Goal: Task Accomplishment & Management: Use online tool/utility

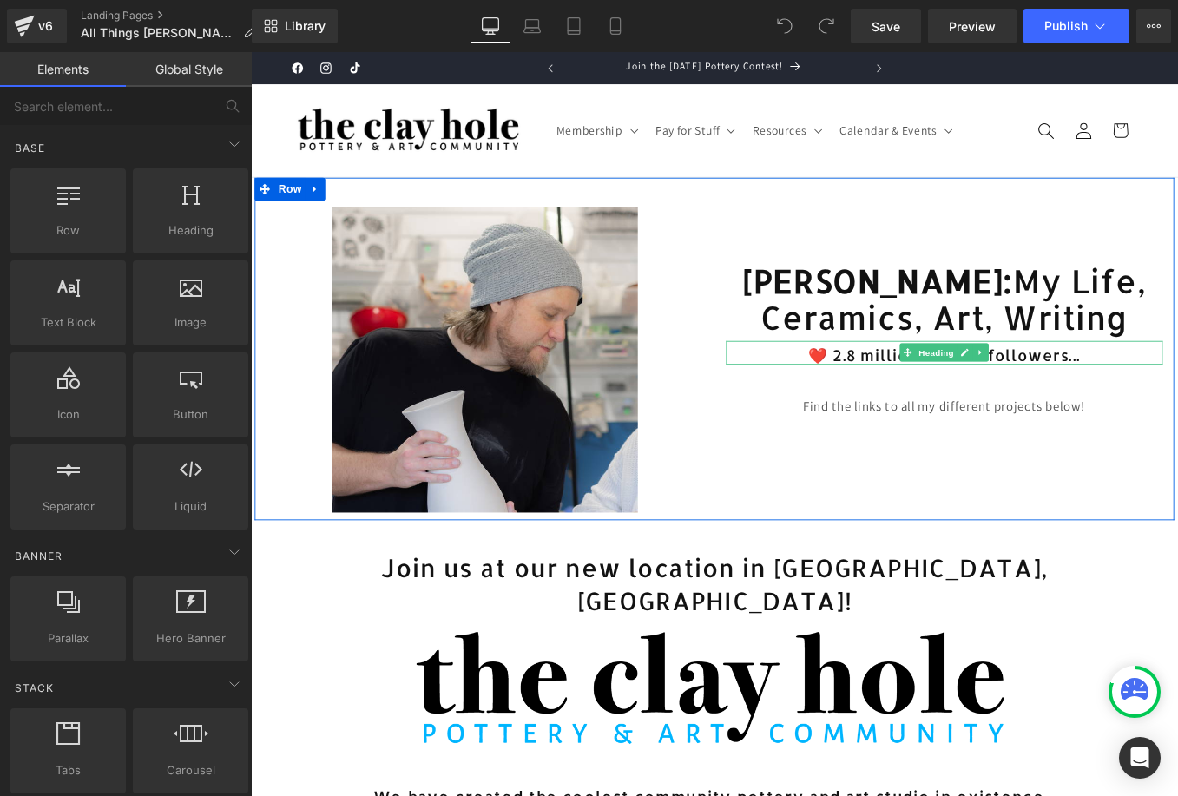
click at [931, 406] on h2 "❤️ 2.8 million current followers..." at bounding box center [1036, 395] width 495 height 23
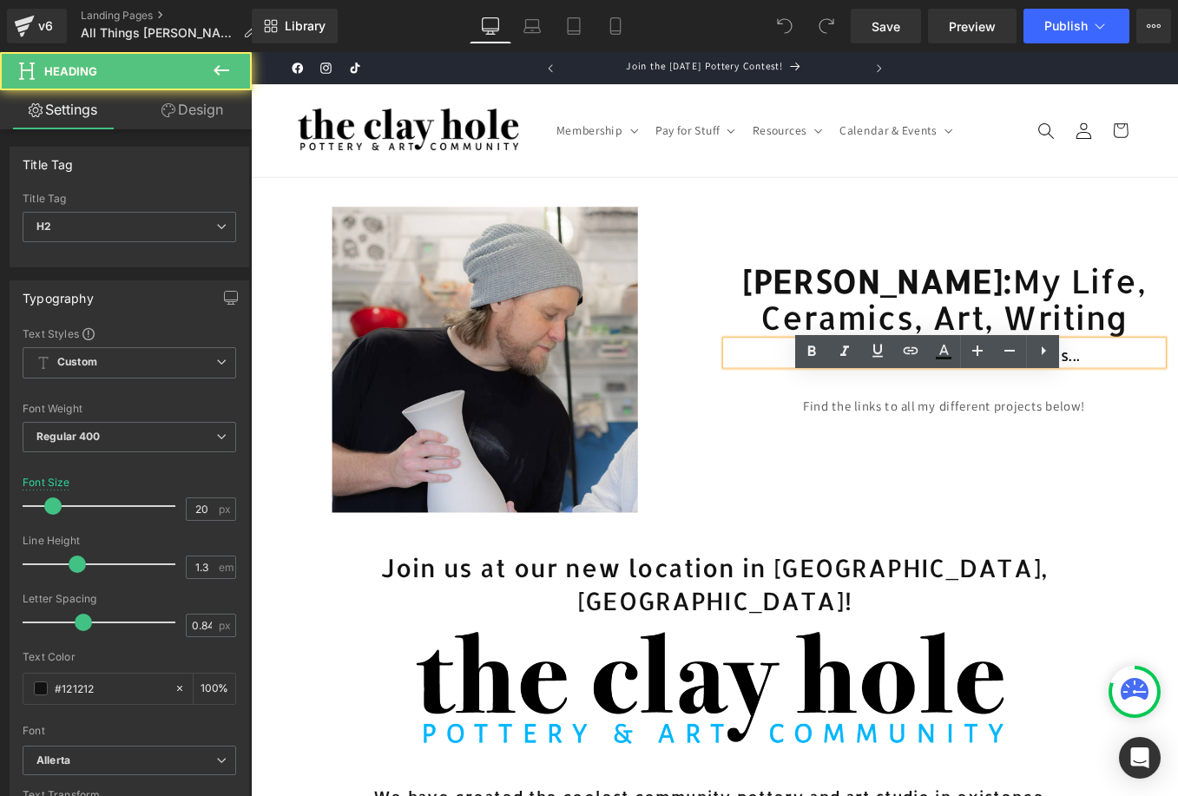
click at [930, 406] on h2 "❤️ 2.8 million current followers..." at bounding box center [1036, 395] width 495 height 23
click at [924, 406] on h2 "❤️ 2.8 million current followers..." at bounding box center [1036, 395] width 495 height 23
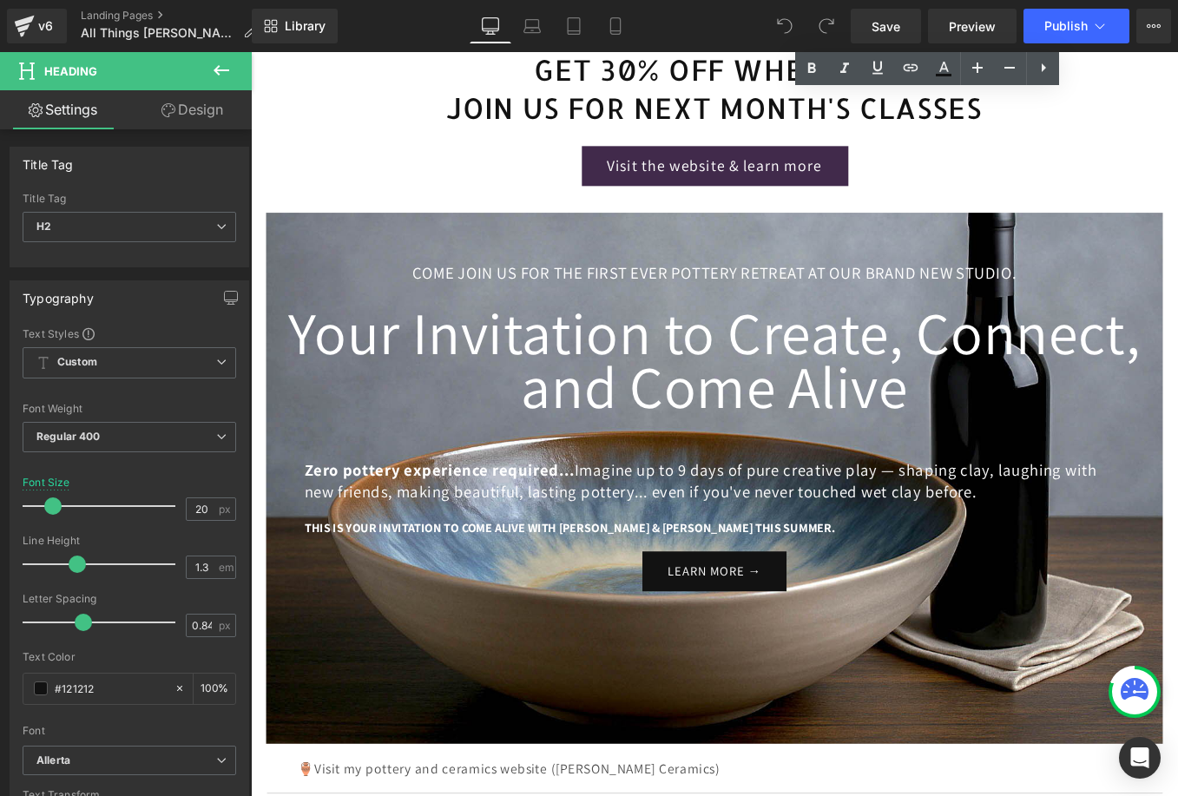
scroll to position [889, 0]
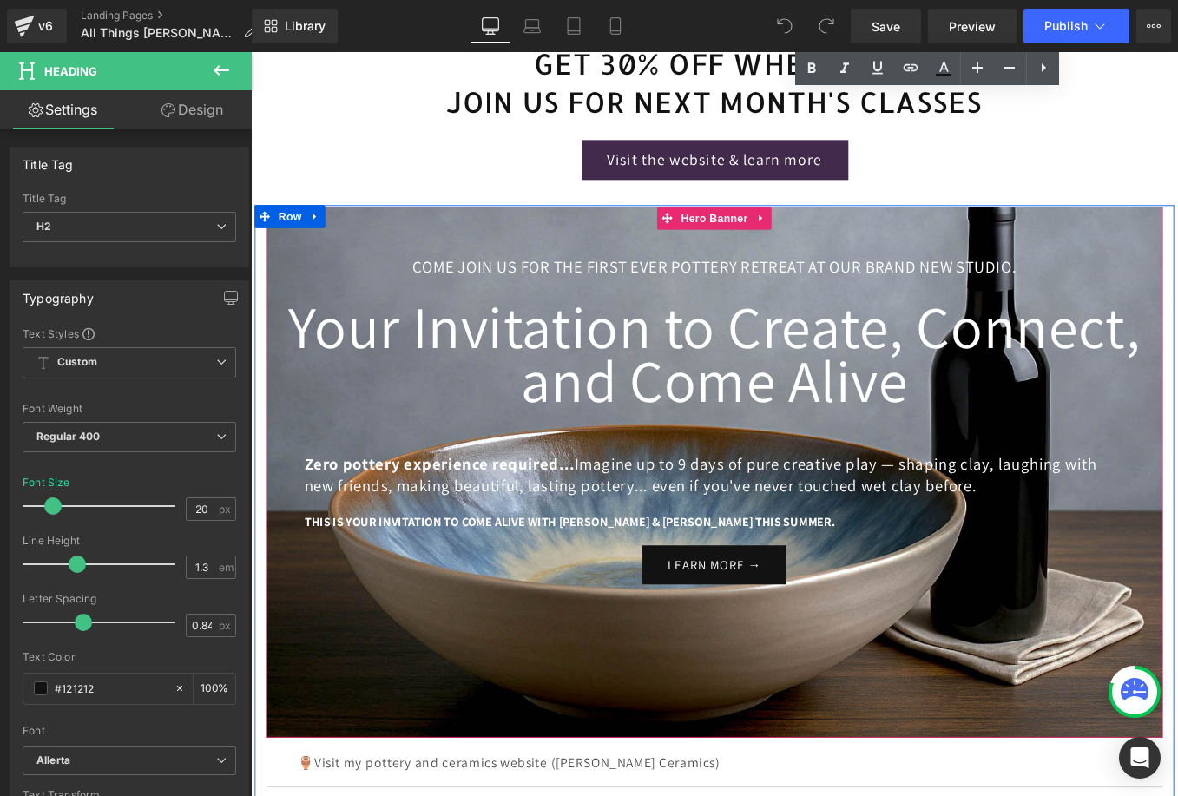
click at [1003, 252] on div at bounding box center [776, 528] width 1016 height 602
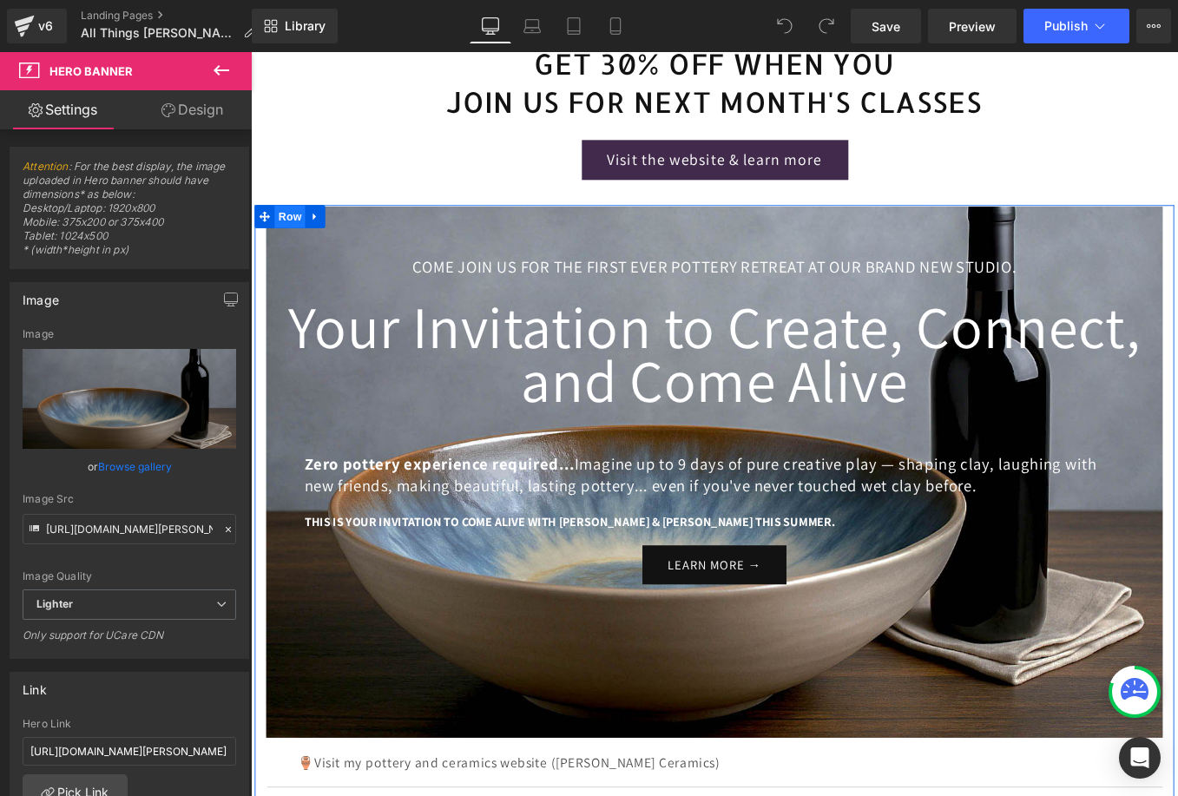
click at [287, 252] on span "Row" at bounding box center [295, 239] width 35 height 26
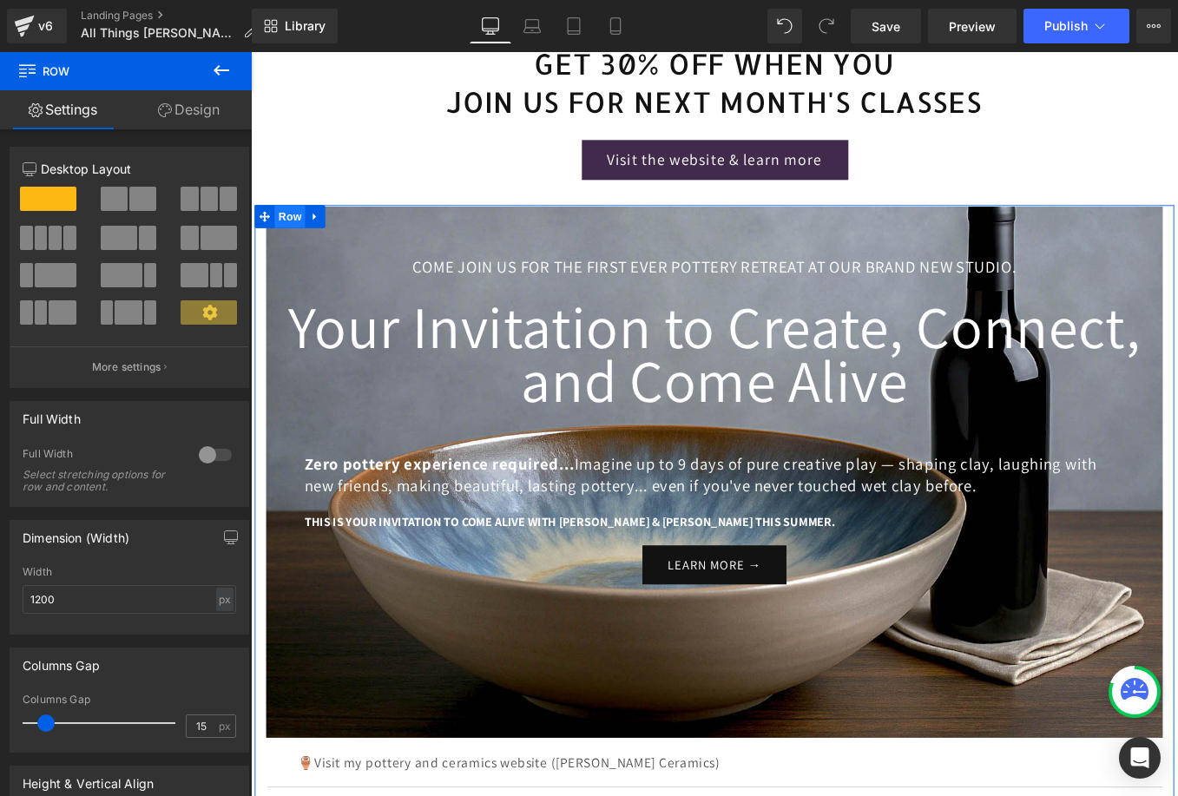
click at [301, 252] on span "Row" at bounding box center [295, 239] width 35 height 26
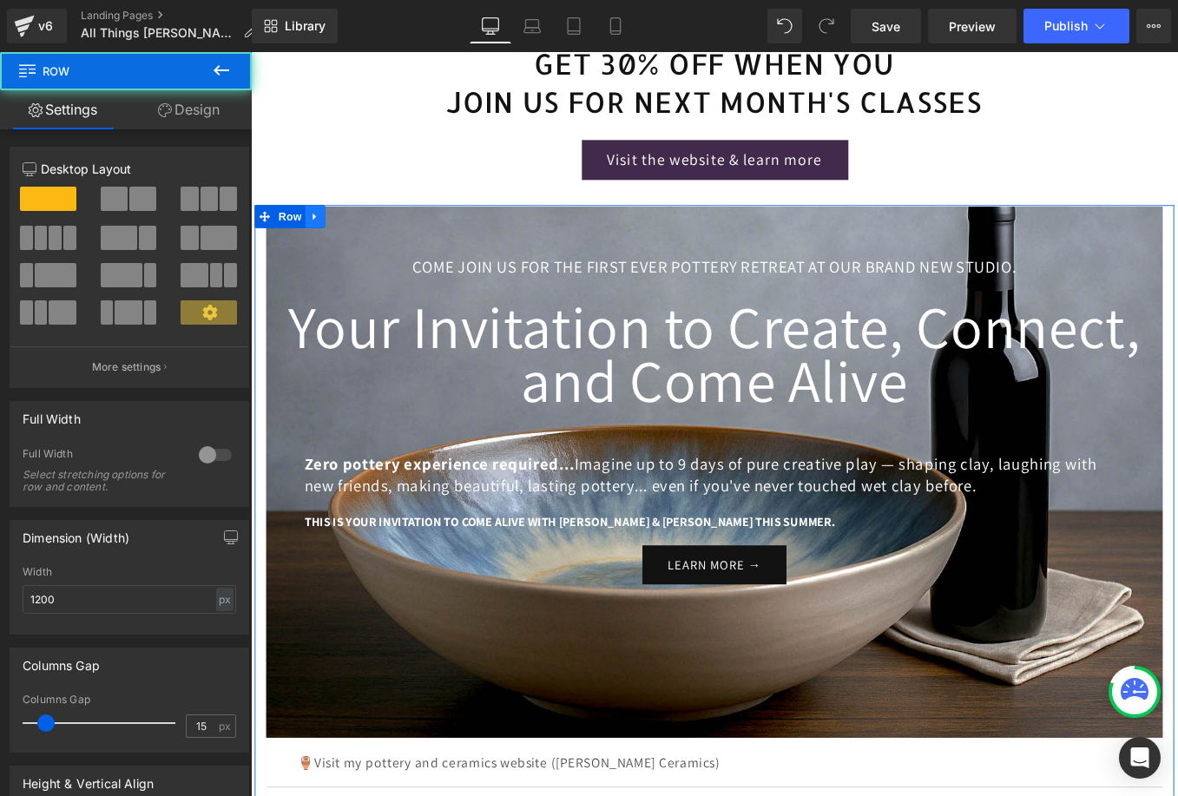
click at [318, 246] on icon at bounding box center [324, 239] width 12 height 13
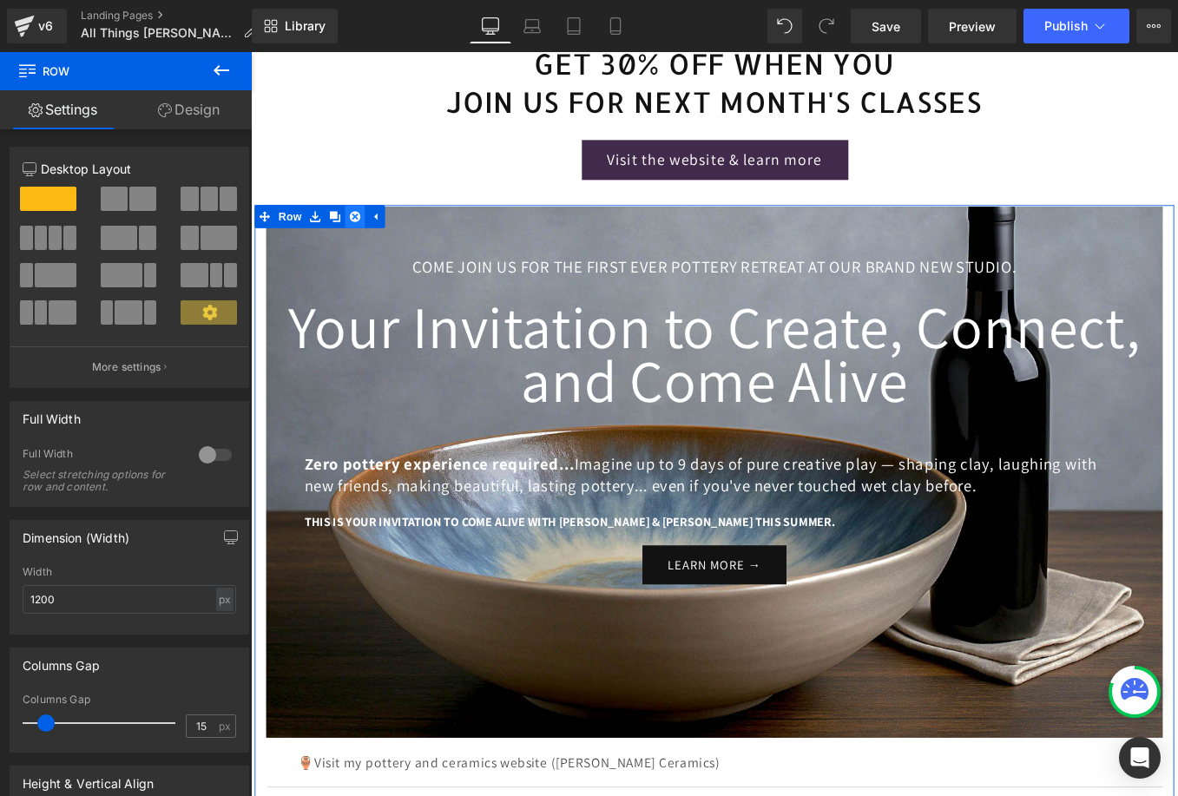
click at [370, 245] on icon at bounding box center [369, 239] width 12 height 12
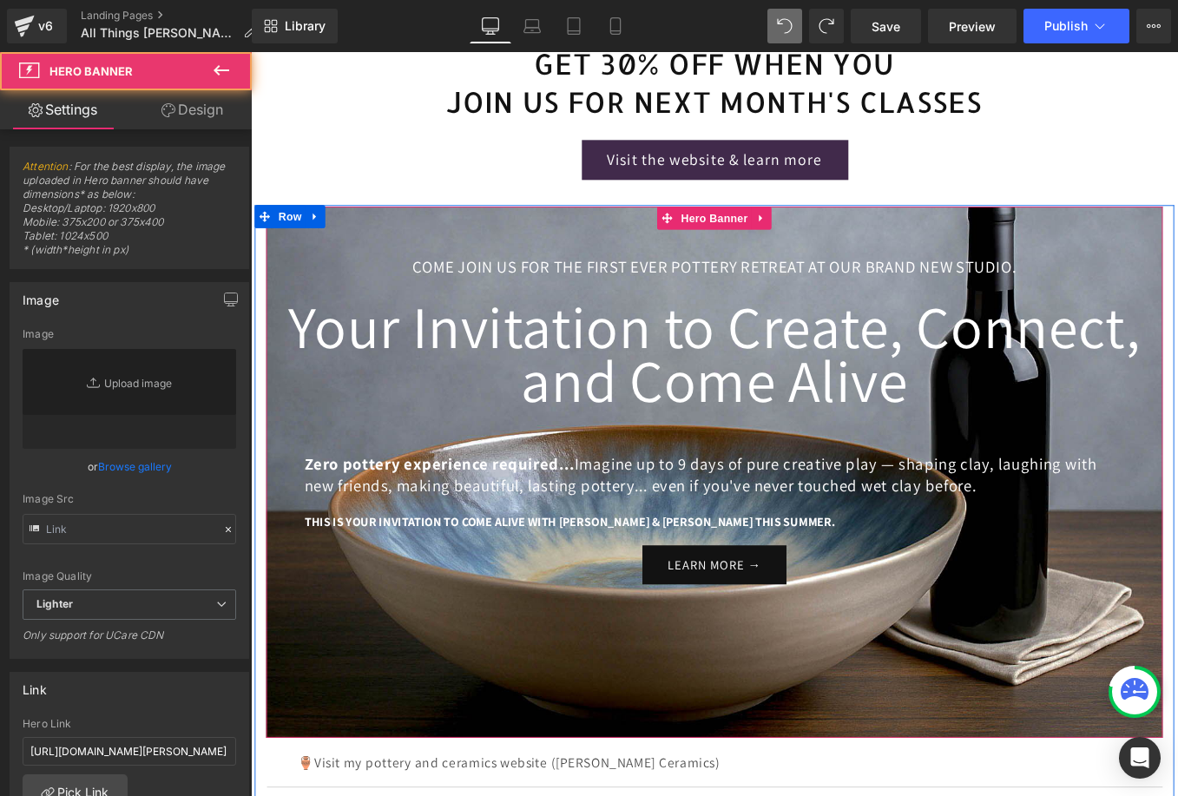
click at [681, 272] on div at bounding box center [776, 528] width 1016 height 602
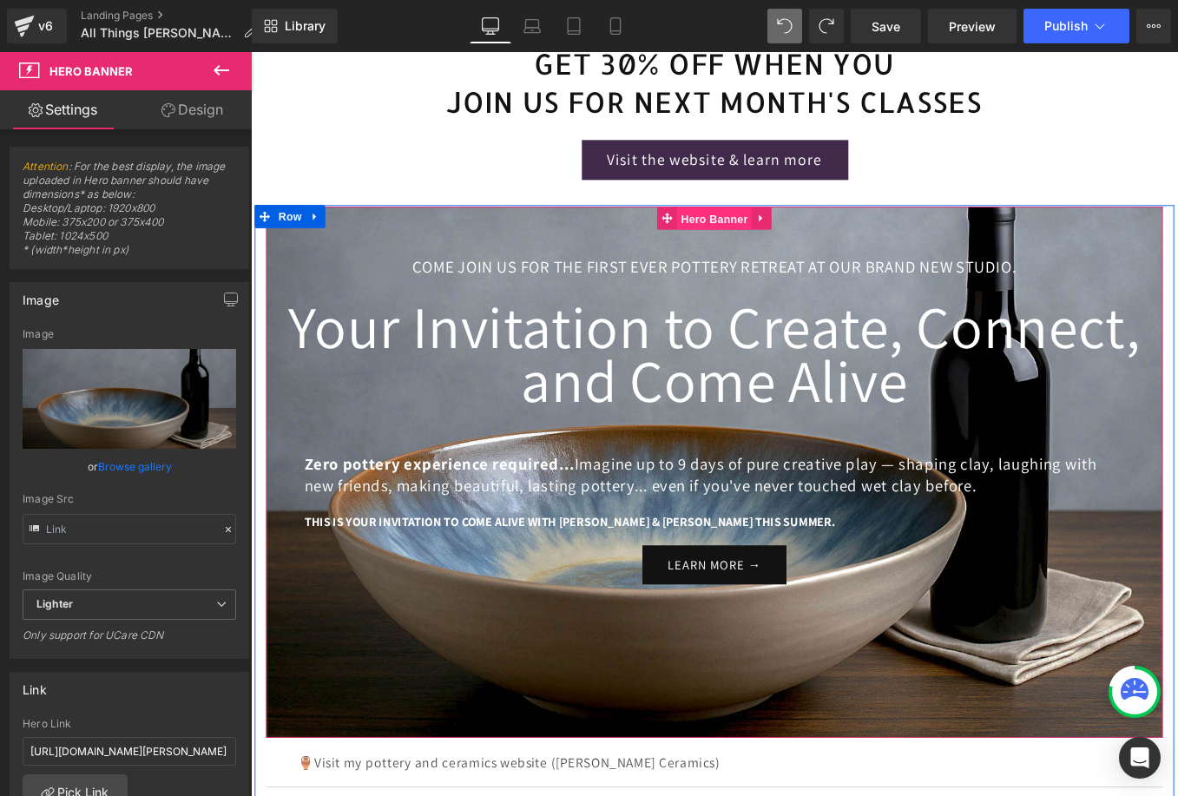
click at [779, 254] on span "Hero Banner" at bounding box center [775, 241] width 84 height 26
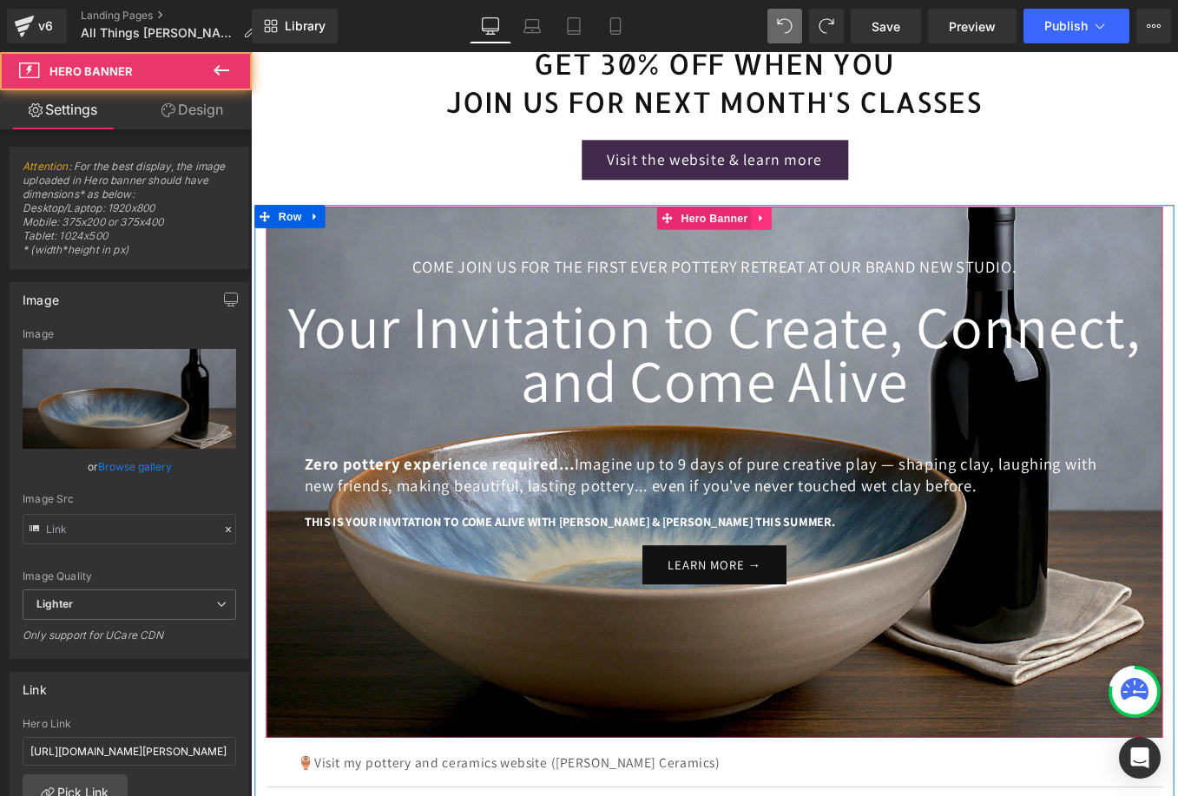
click at [830, 247] on icon at bounding box center [830, 240] width 12 height 13
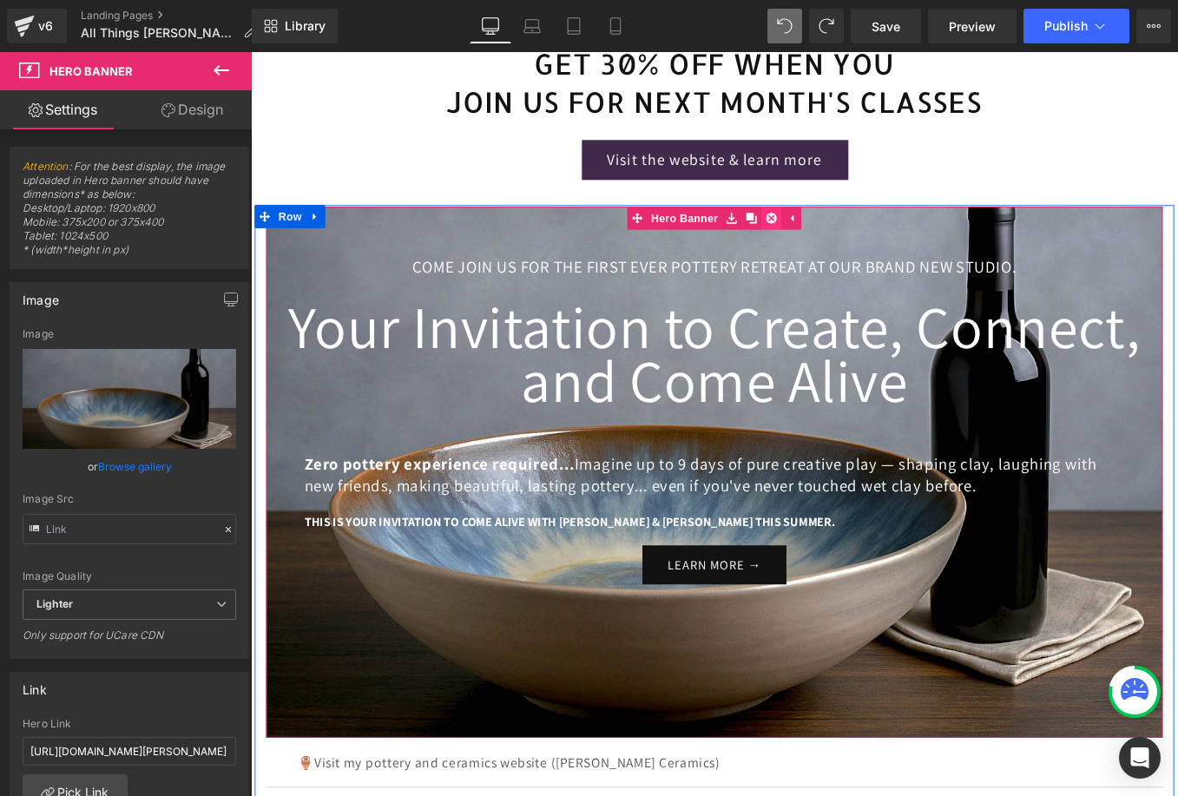
click at [837, 247] on icon at bounding box center [841, 240] width 12 height 13
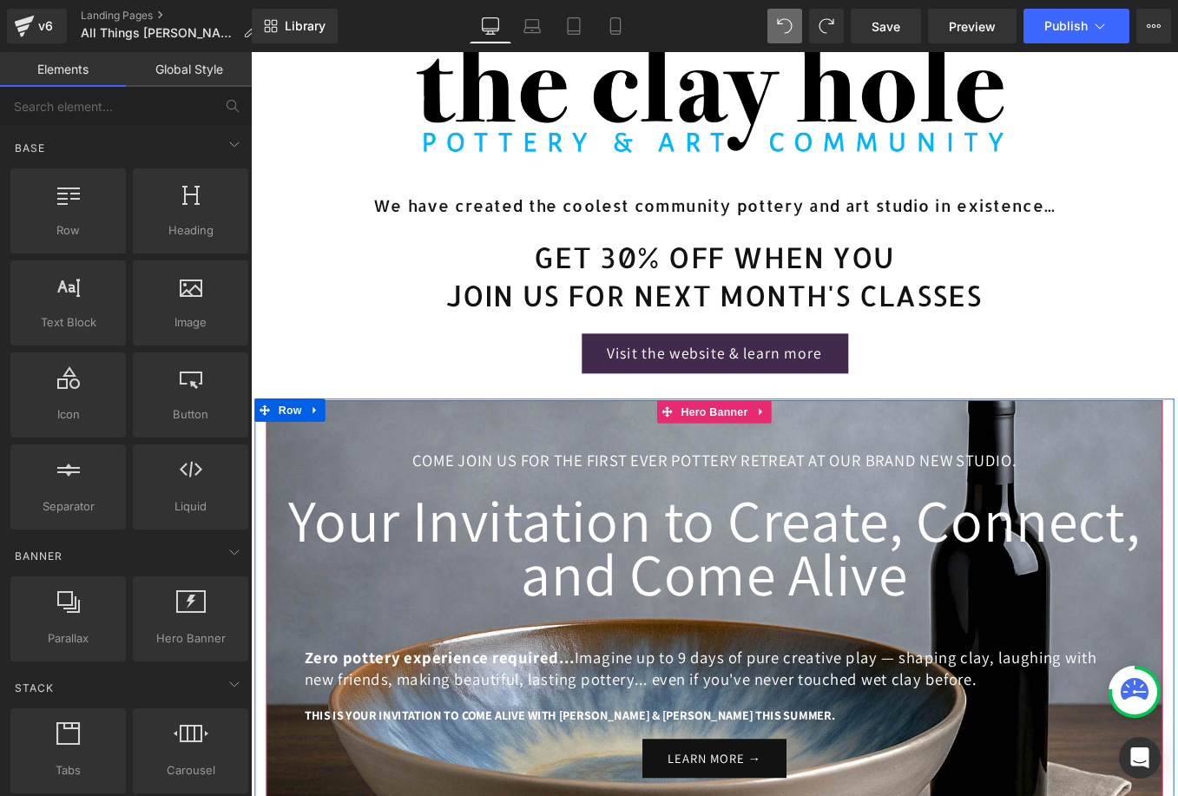
scroll to position [512, 0]
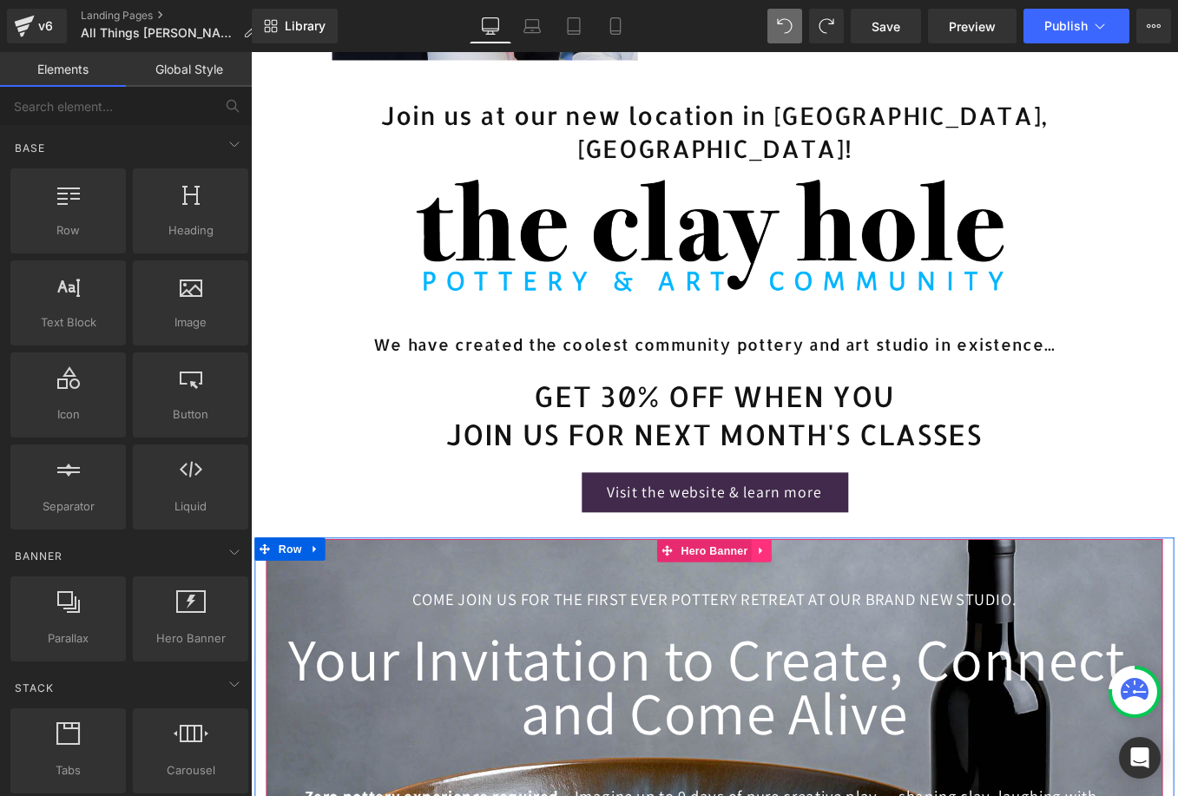
click at [825, 624] on icon at bounding box center [830, 617] width 12 height 13
click at [841, 624] on icon at bounding box center [841, 617] width 12 height 13
click at [754, 630] on span "Hero Banner" at bounding box center [775, 617] width 84 height 26
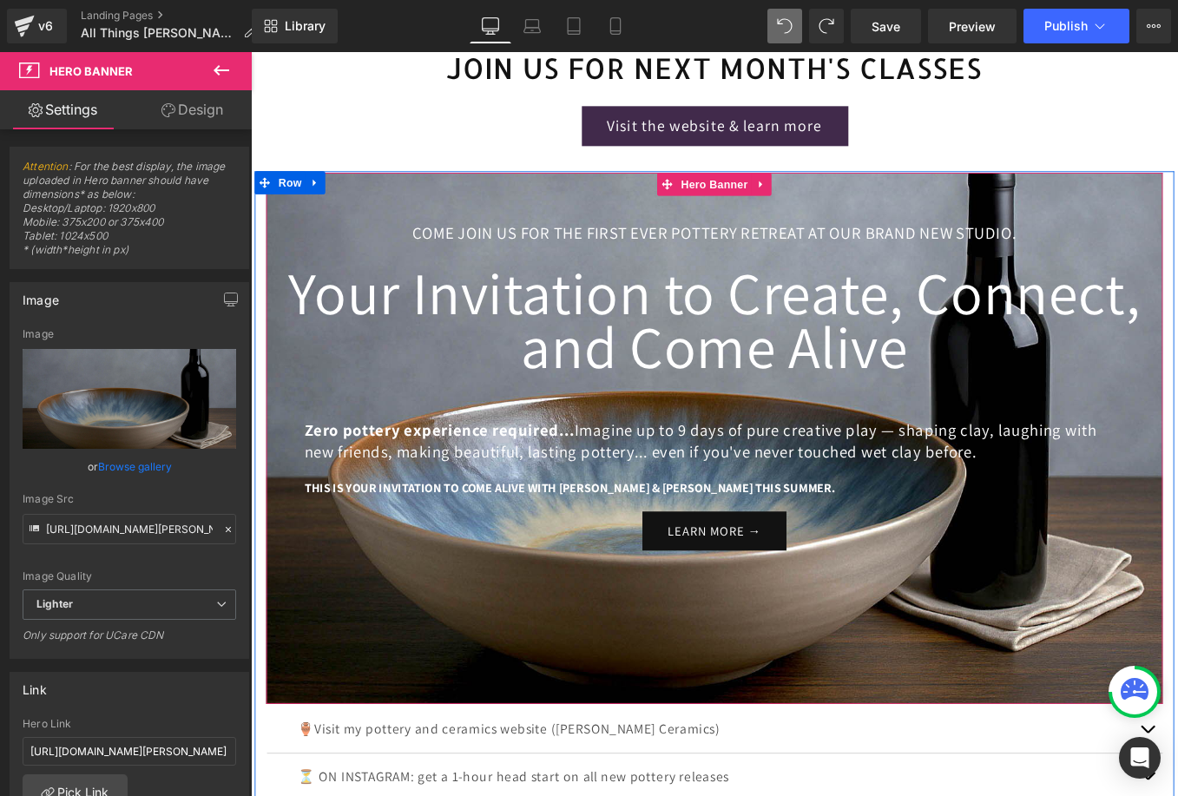
scroll to position [915, 0]
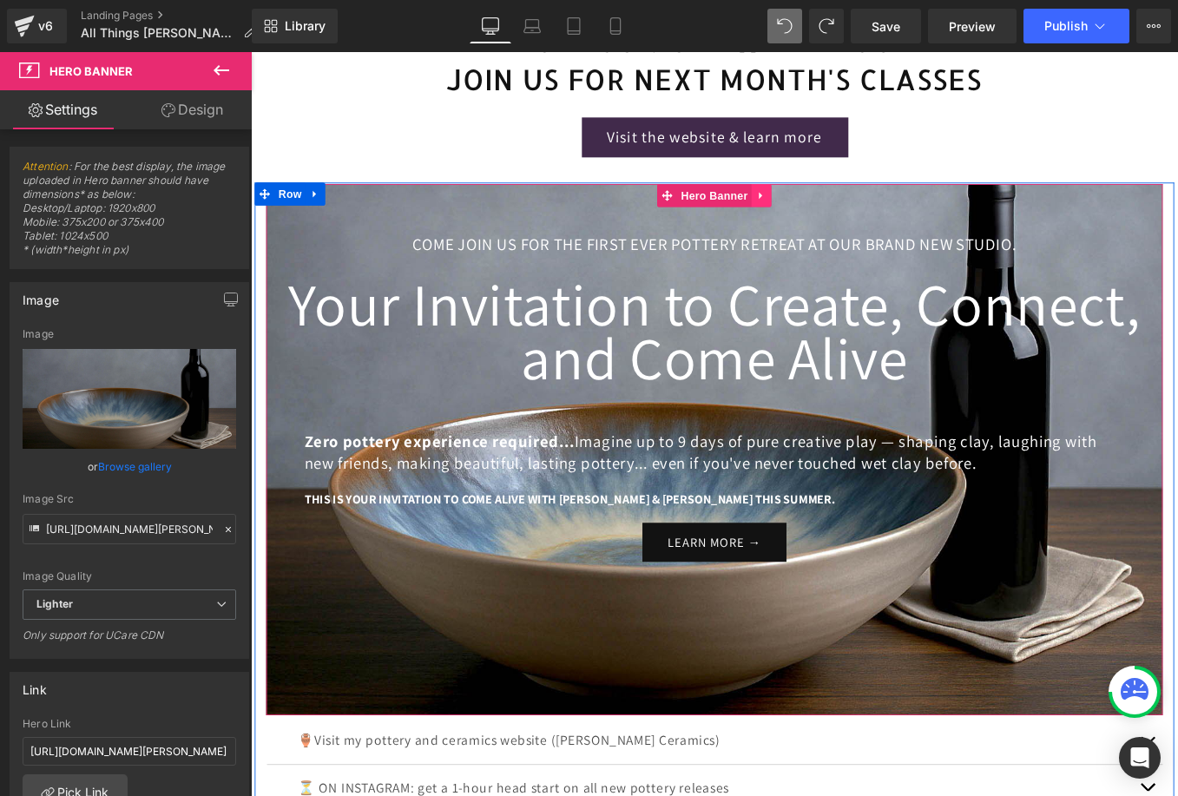
click at [824, 221] on icon at bounding box center [830, 214] width 12 height 13
click at [715, 227] on link "Hero Banner" at bounding box center [730, 214] width 107 height 26
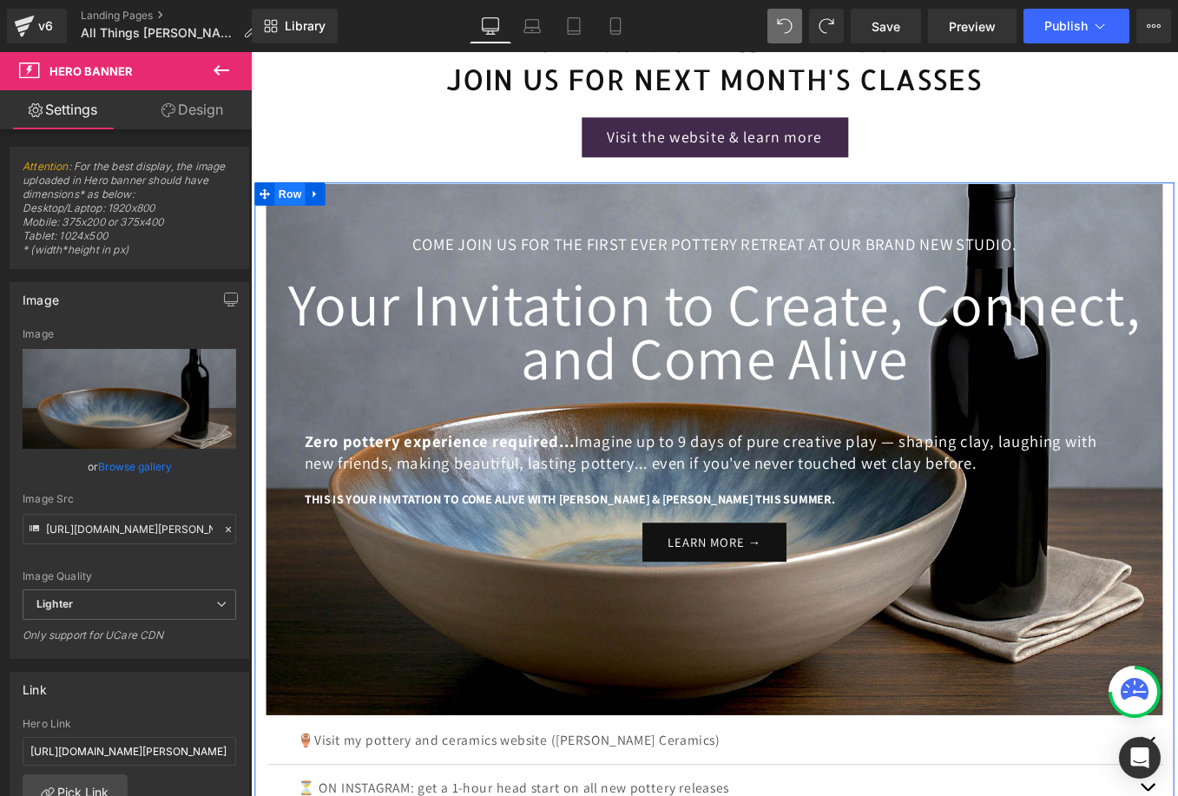
click at [298, 226] on span "Row" at bounding box center [295, 213] width 35 height 26
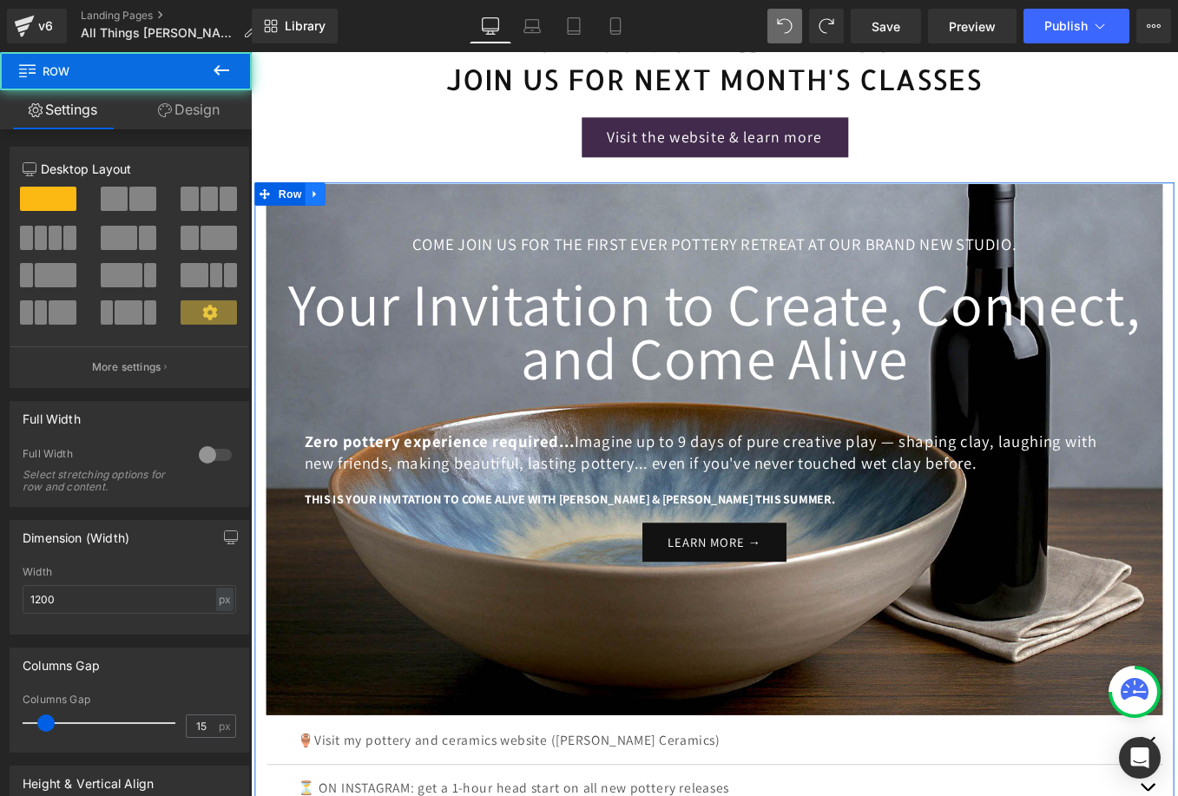
click at [321, 217] on icon at bounding box center [322, 213] width 3 height 8
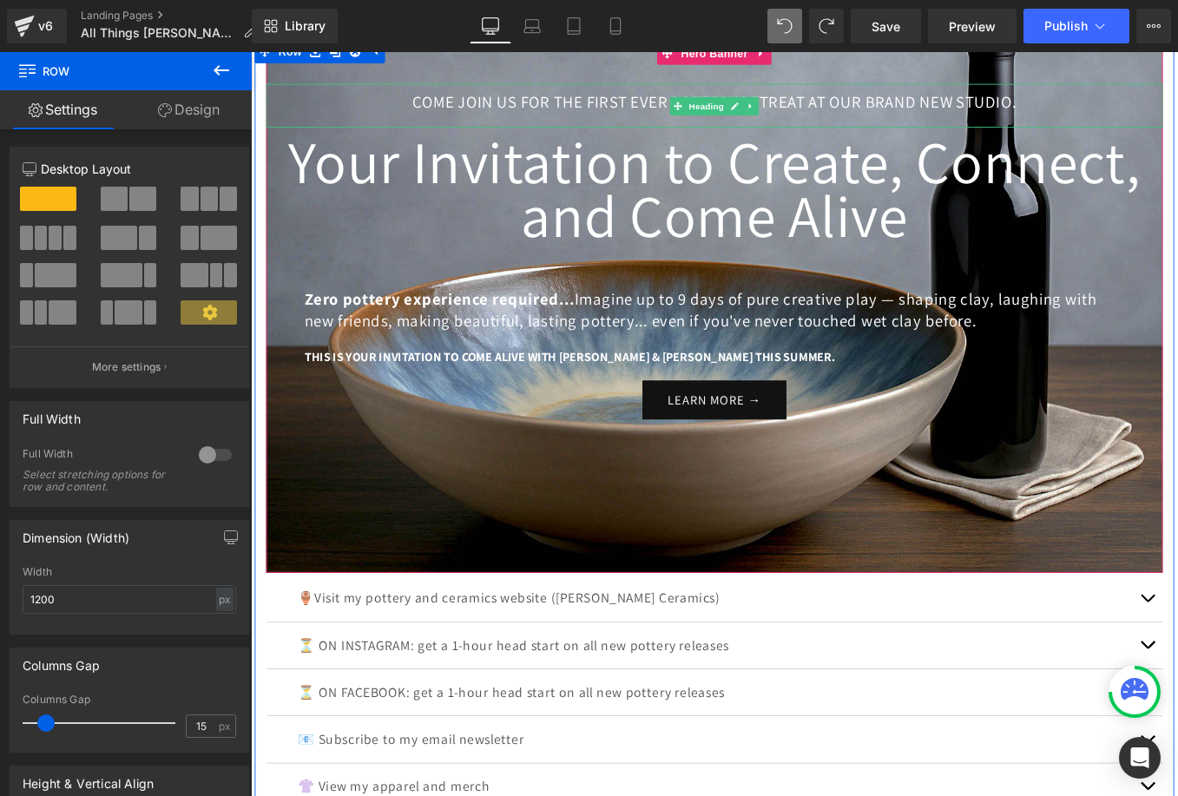
scroll to position [1035, 0]
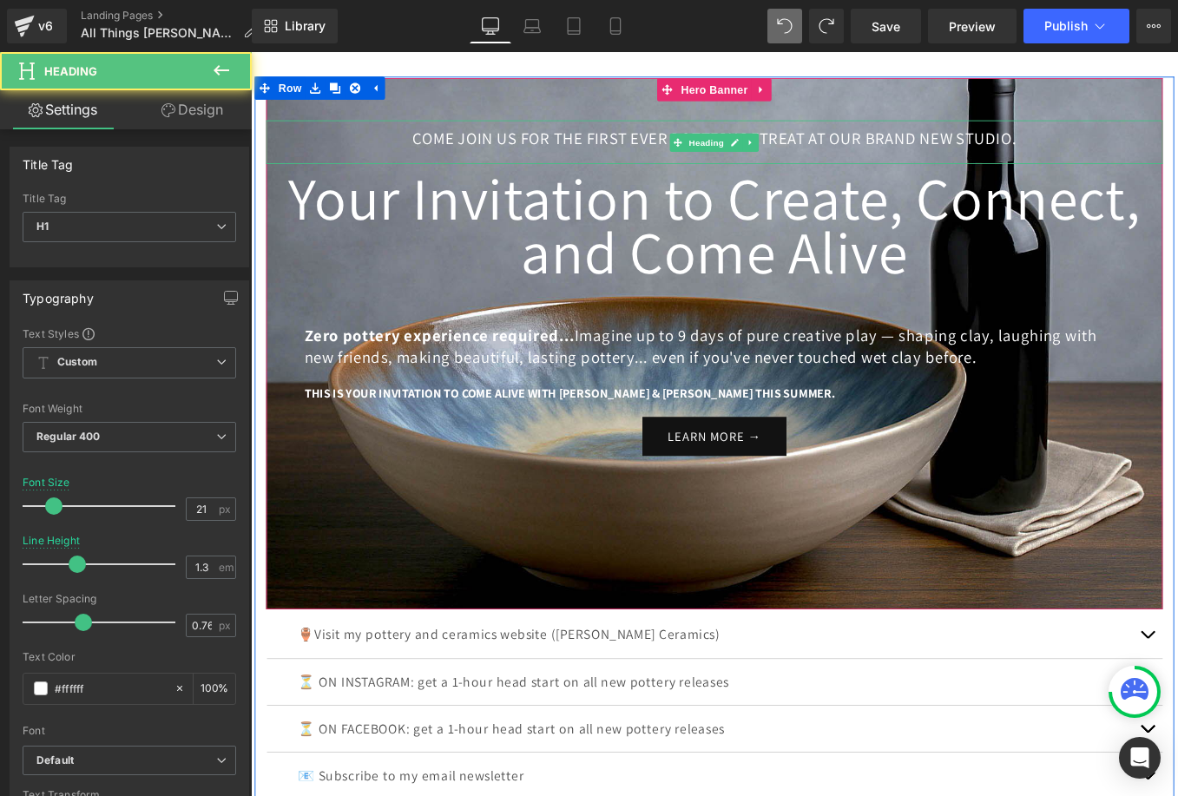
click at [377, 151] on div "Come join us for the first ever pottery retreat at our brand new studio." at bounding box center [776, 153] width 1016 height 49
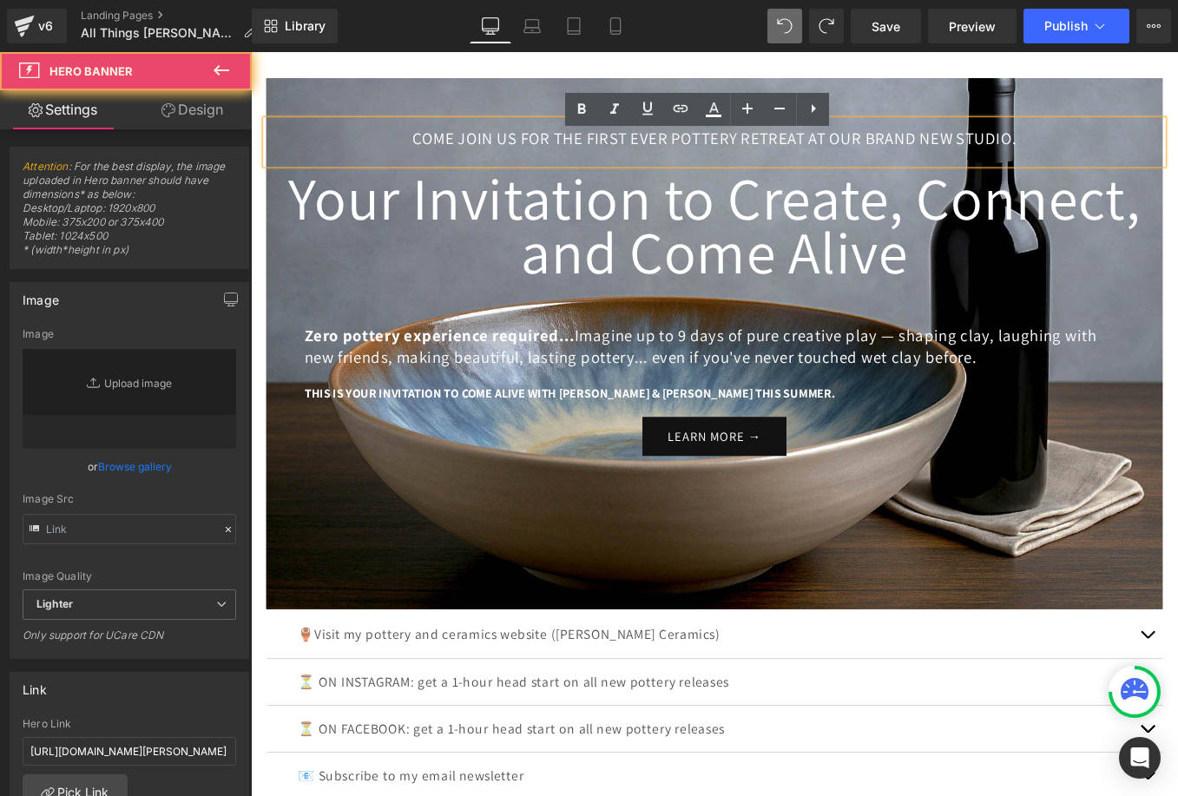
click at [367, 112] on div at bounding box center [776, 383] width 1016 height 602
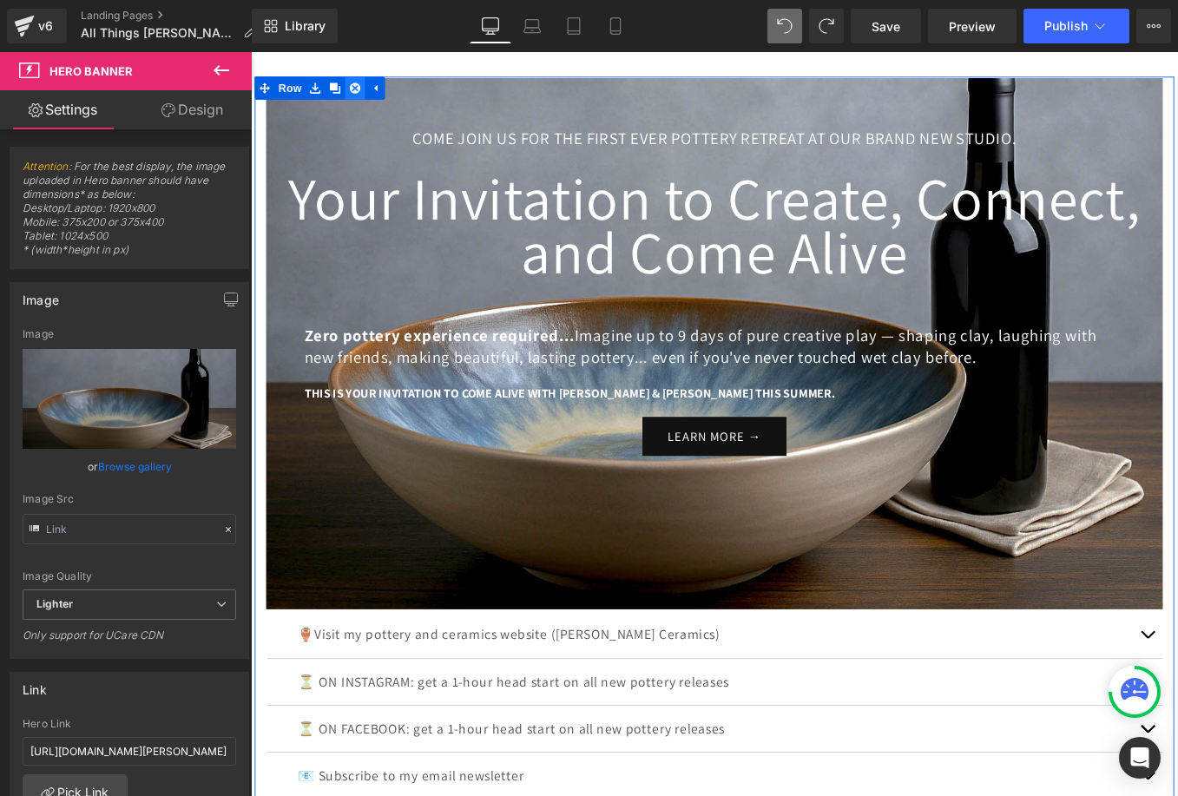
click at [364, 99] on icon at bounding box center [369, 93] width 12 height 12
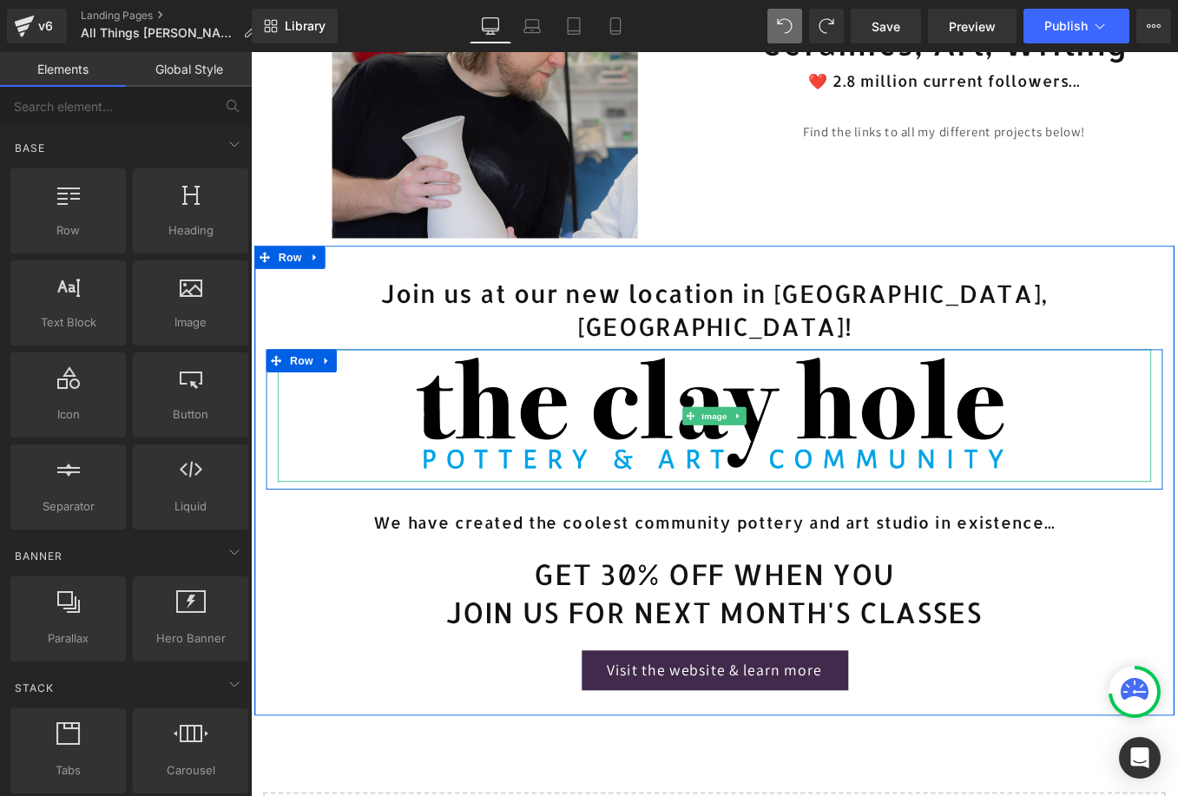
scroll to position [369, 0]
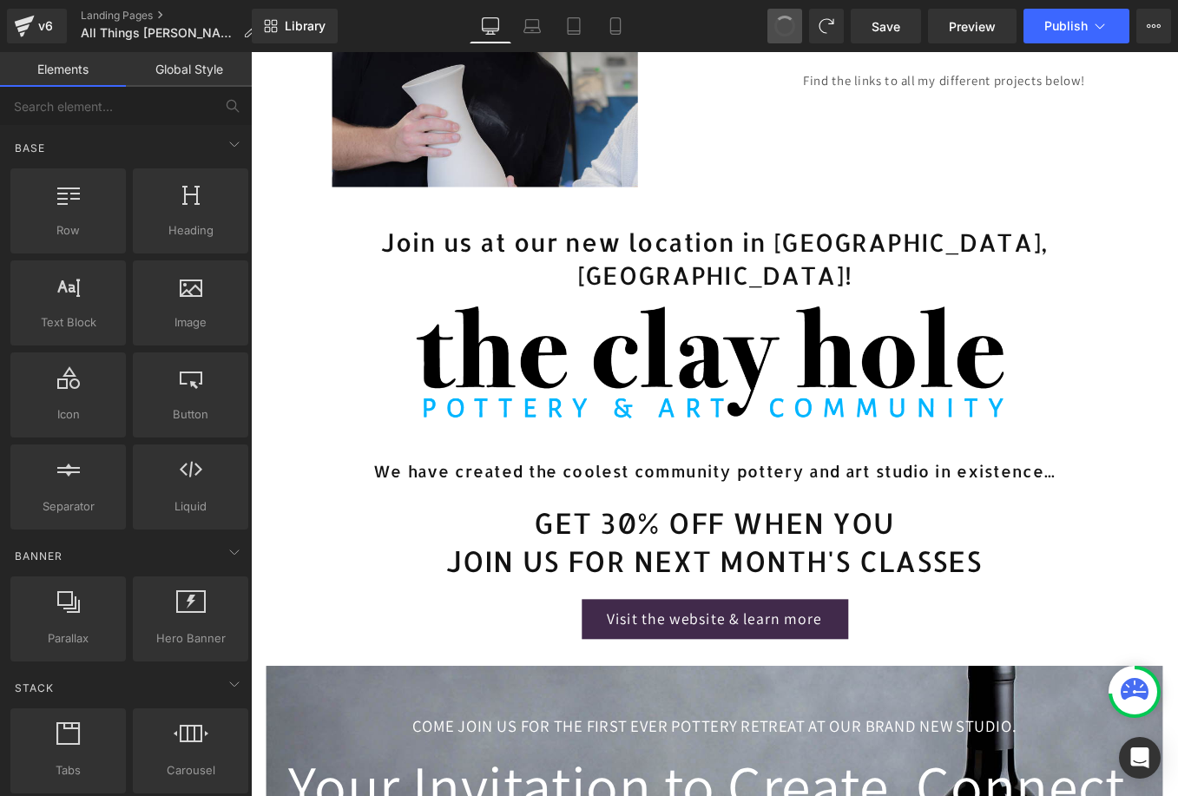
drag, startPoint x: 780, startPoint y: 30, endPoint x: 481, endPoint y: 98, distance: 307.0
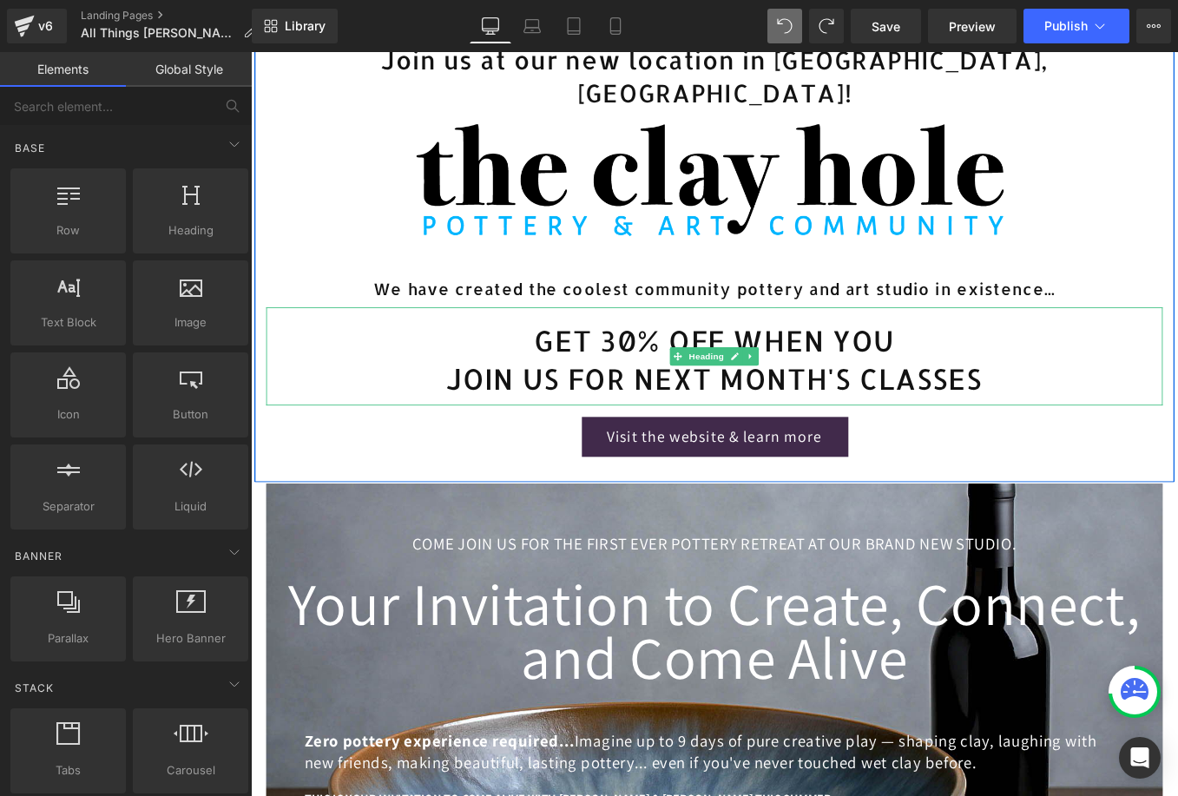
scroll to position [584, 0]
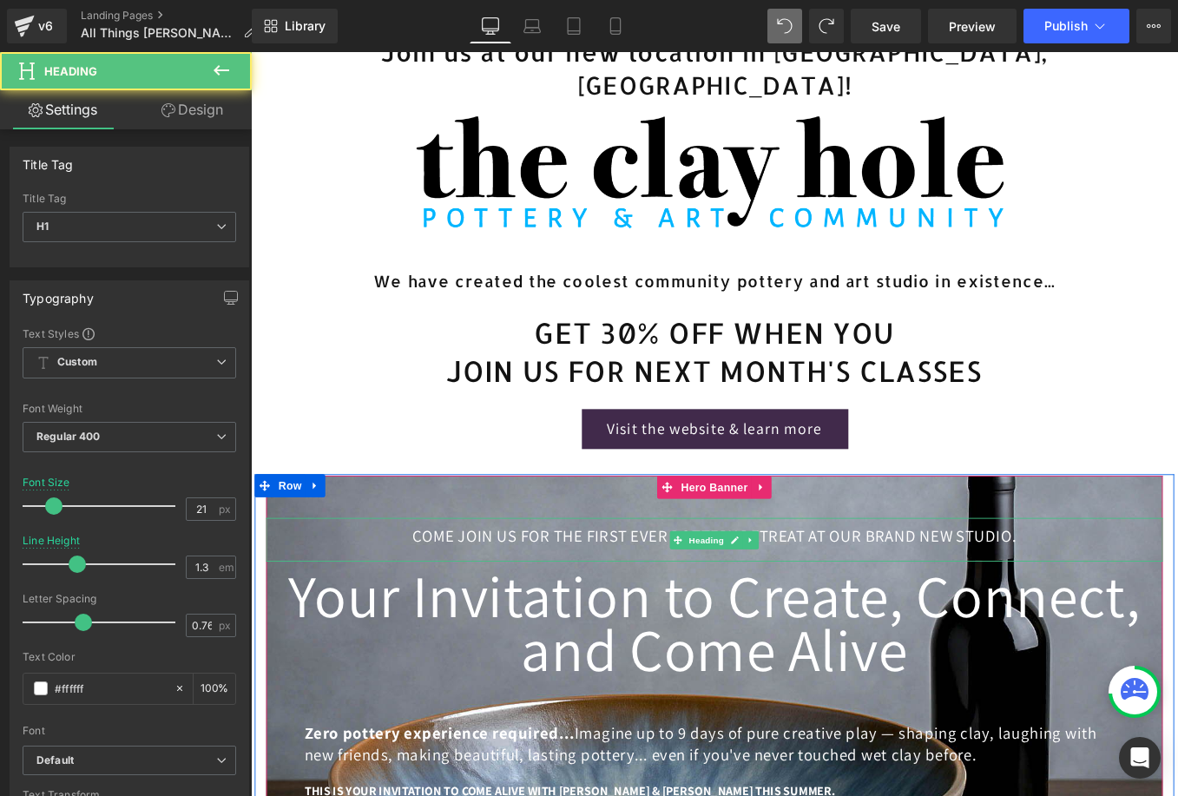
click at [450, 612] on h1 "Come join us for the first ever pottery retreat at our brand new studio." at bounding box center [776, 600] width 1016 height 23
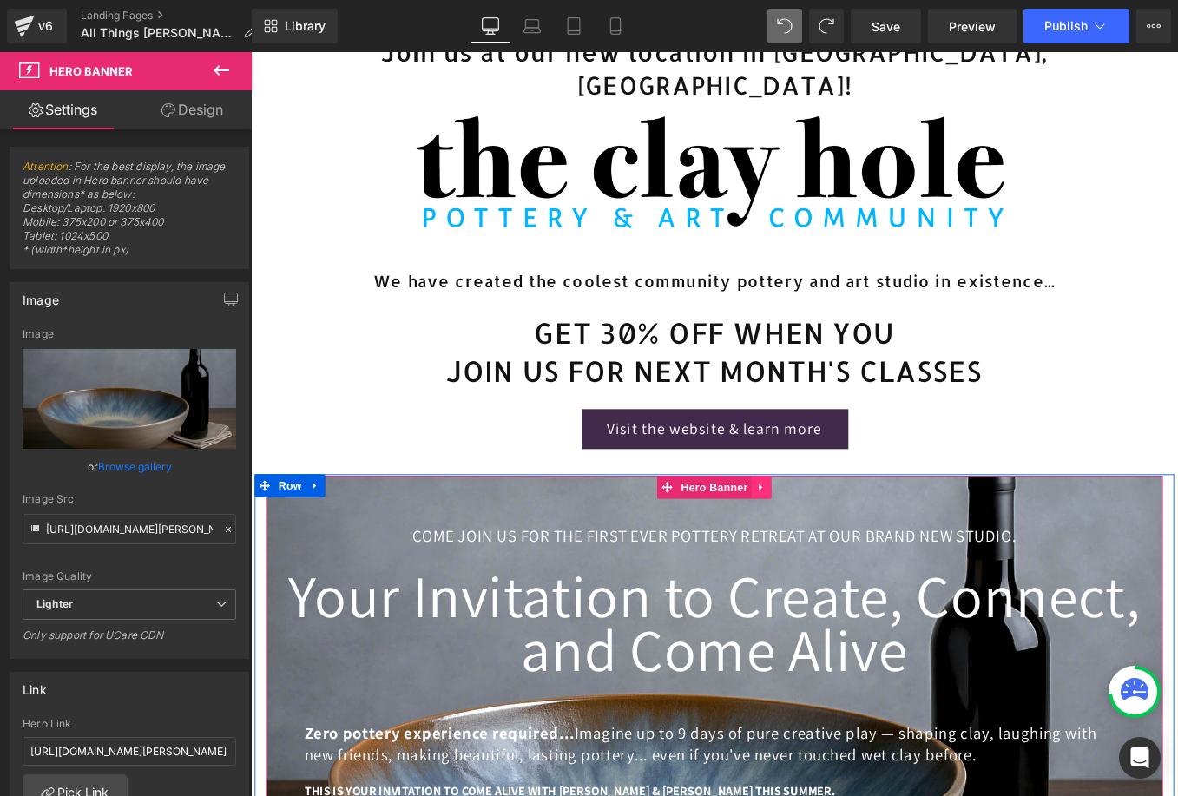
click at [826, 549] on icon at bounding box center [827, 546] width 3 height 8
click at [839, 551] on icon at bounding box center [841, 545] width 12 height 12
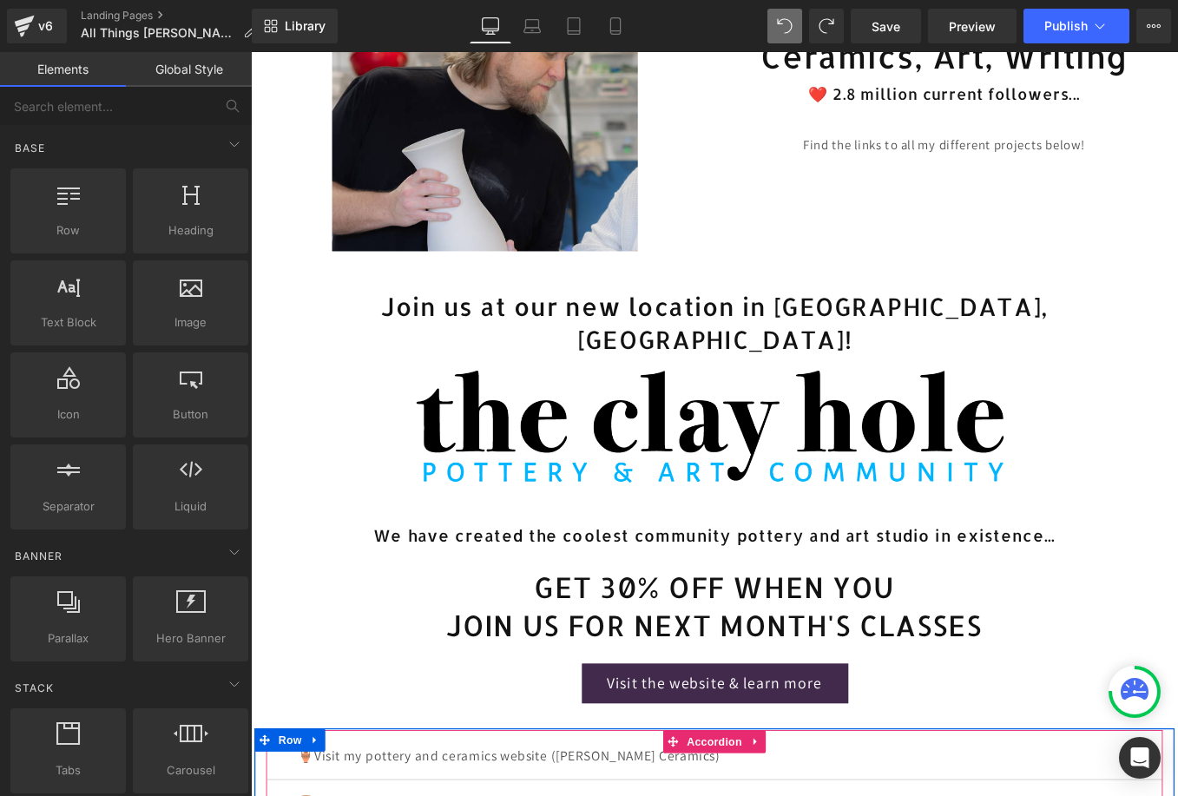
scroll to position [252, 0]
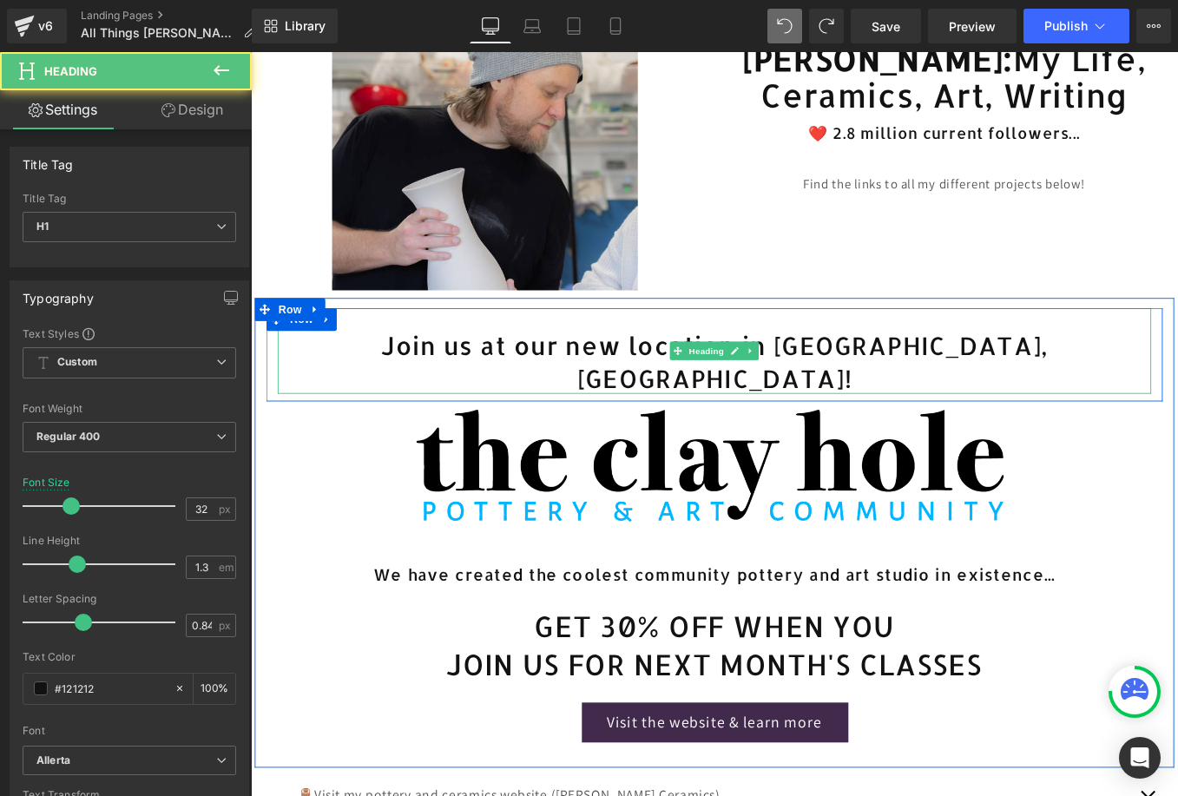
click at [854, 434] on h1 "Join us at our new location in [GEOGRAPHIC_DATA], [GEOGRAPHIC_DATA]!" at bounding box center [776, 403] width 990 height 72
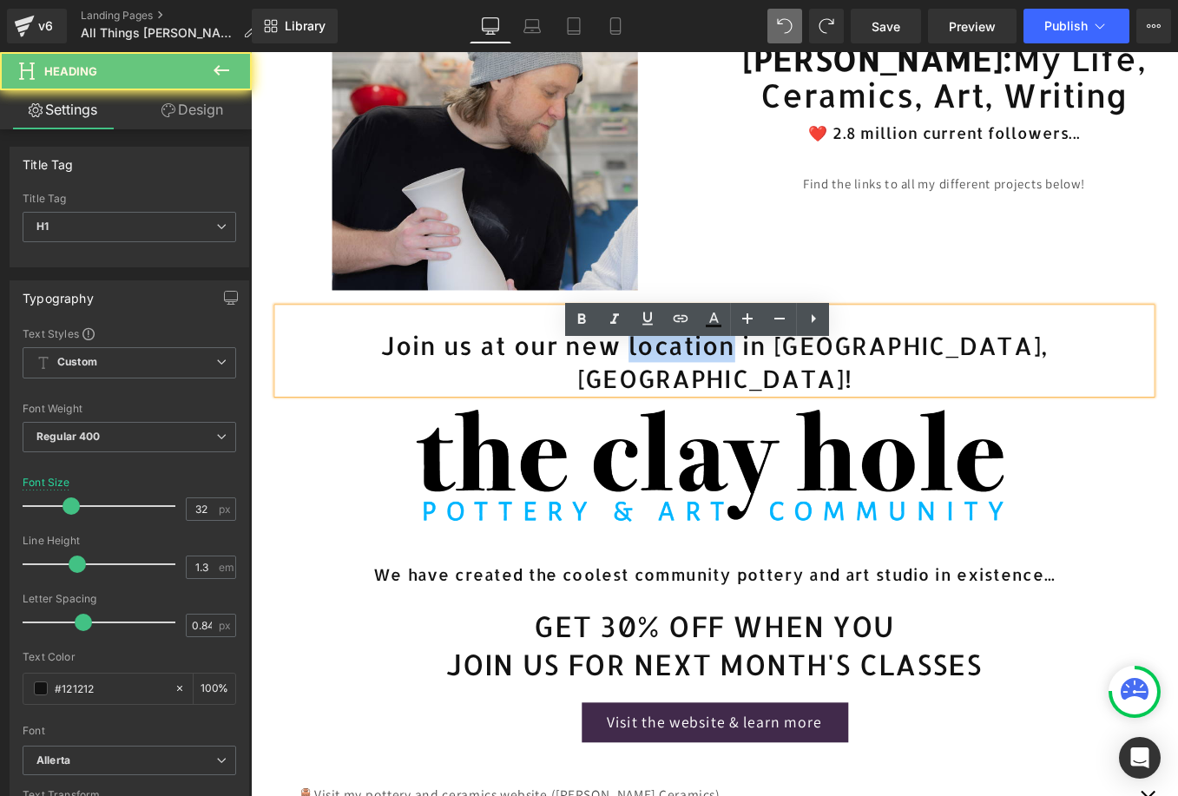
click at [854, 434] on h1 "Join us at our new location in [GEOGRAPHIC_DATA], [GEOGRAPHIC_DATA]!" at bounding box center [776, 403] width 990 height 72
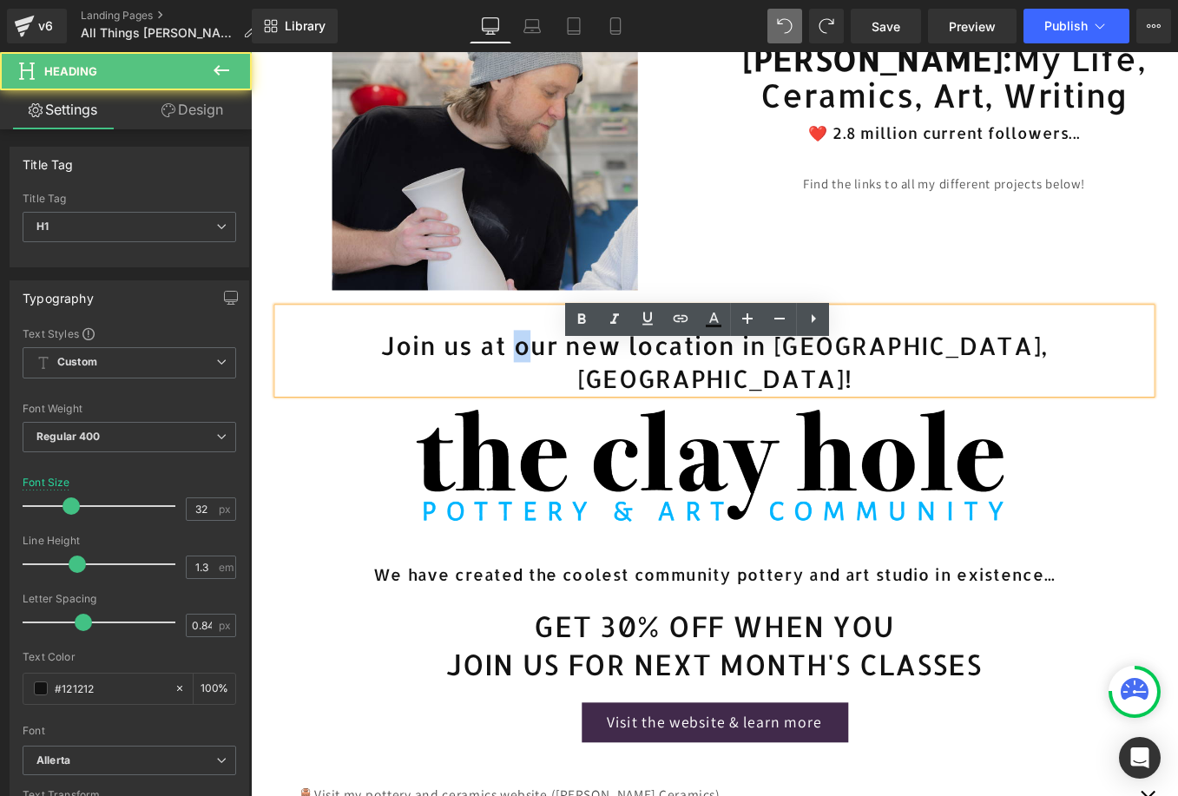
drag, startPoint x: 621, startPoint y: 430, endPoint x: 634, endPoint y: 429, distance: 13.0
click at [634, 429] on h1 "Join us at our new location in [GEOGRAPHIC_DATA], [GEOGRAPHIC_DATA]!" at bounding box center [776, 403] width 990 height 72
drag, startPoint x: 859, startPoint y: 428, endPoint x: 681, endPoint y: 423, distance: 178.9
click at [681, 423] on h1 "Join us at our new location in [GEOGRAPHIC_DATA], [GEOGRAPHIC_DATA]!" at bounding box center [776, 403] width 990 height 72
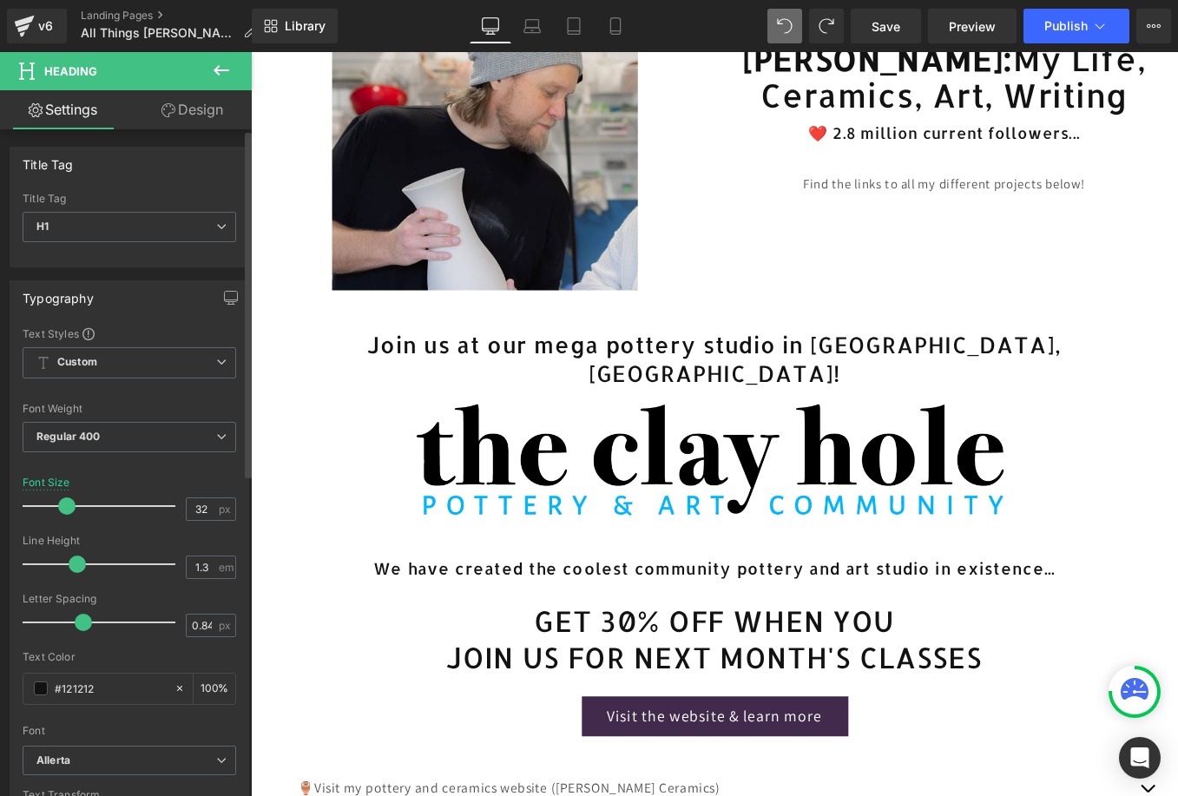
click at [69, 515] on span at bounding box center [66, 505] width 17 height 17
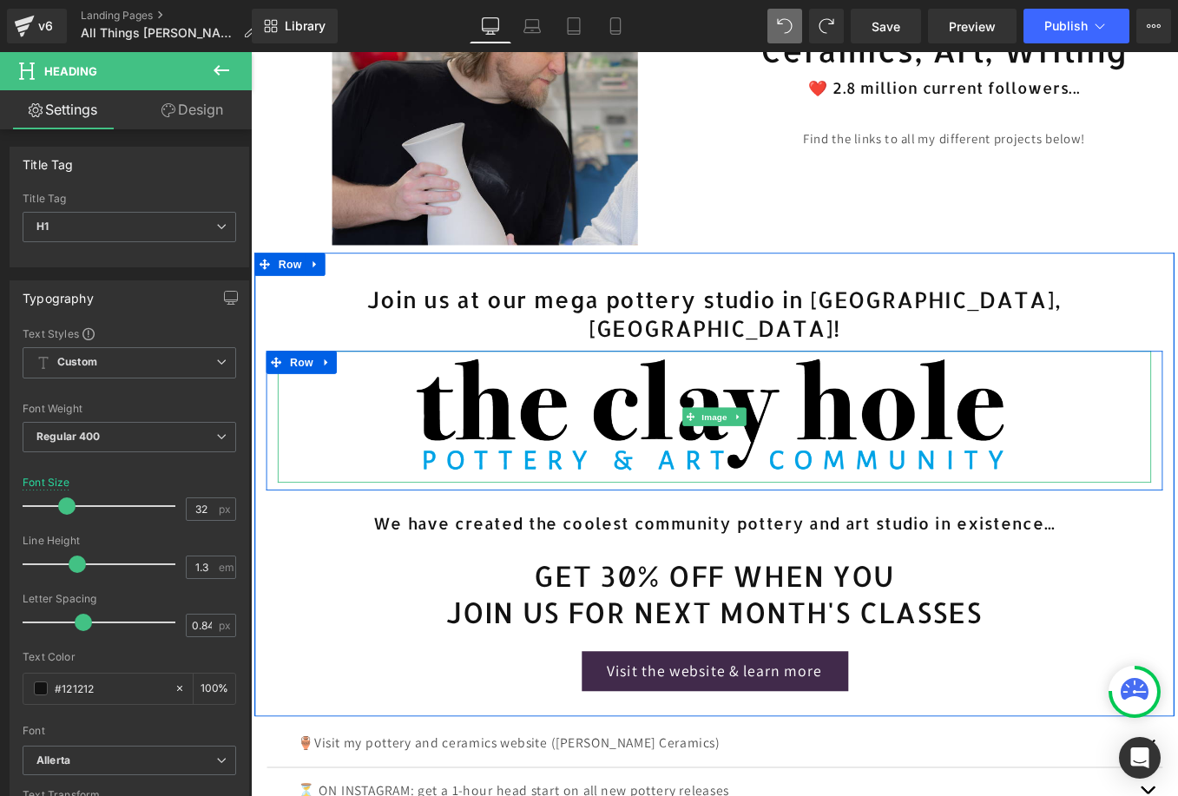
scroll to position [312, 0]
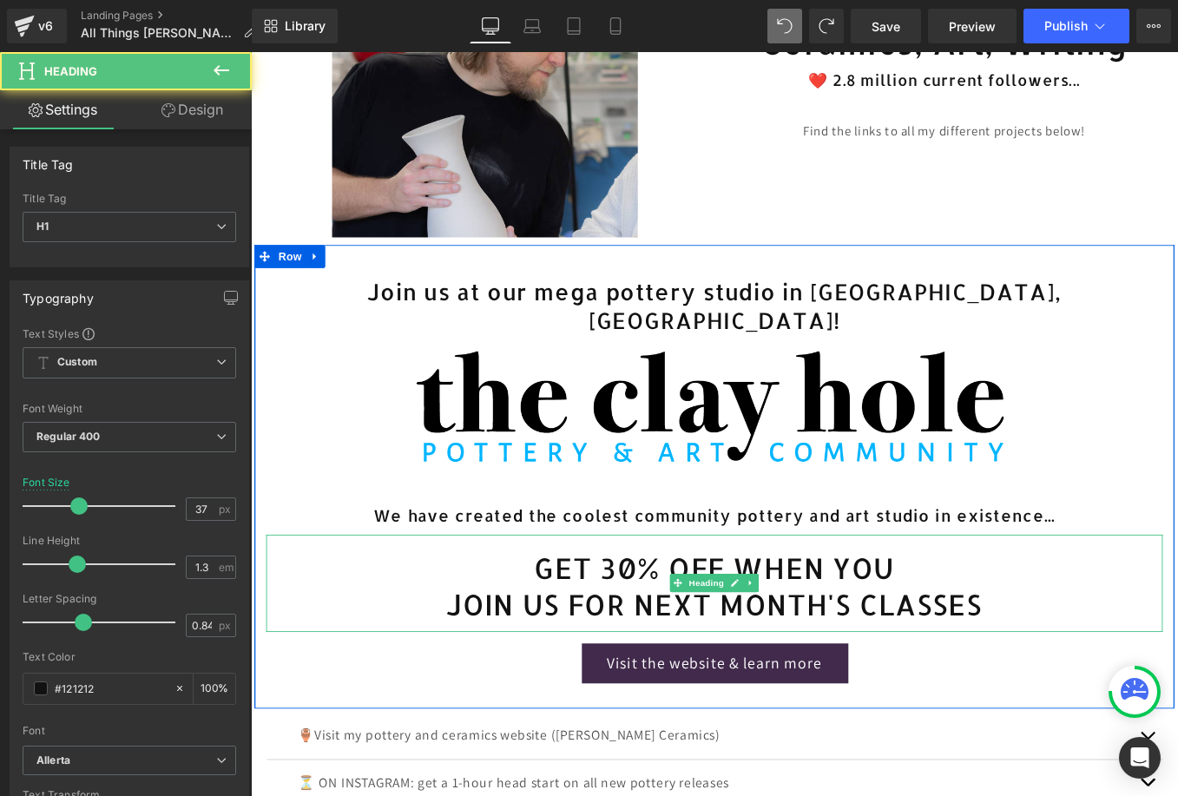
click at [1067, 684] on h1 "JOIN US FOR NEXT MONTH'S CLASSES" at bounding box center [776, 679] width 1016 height 42
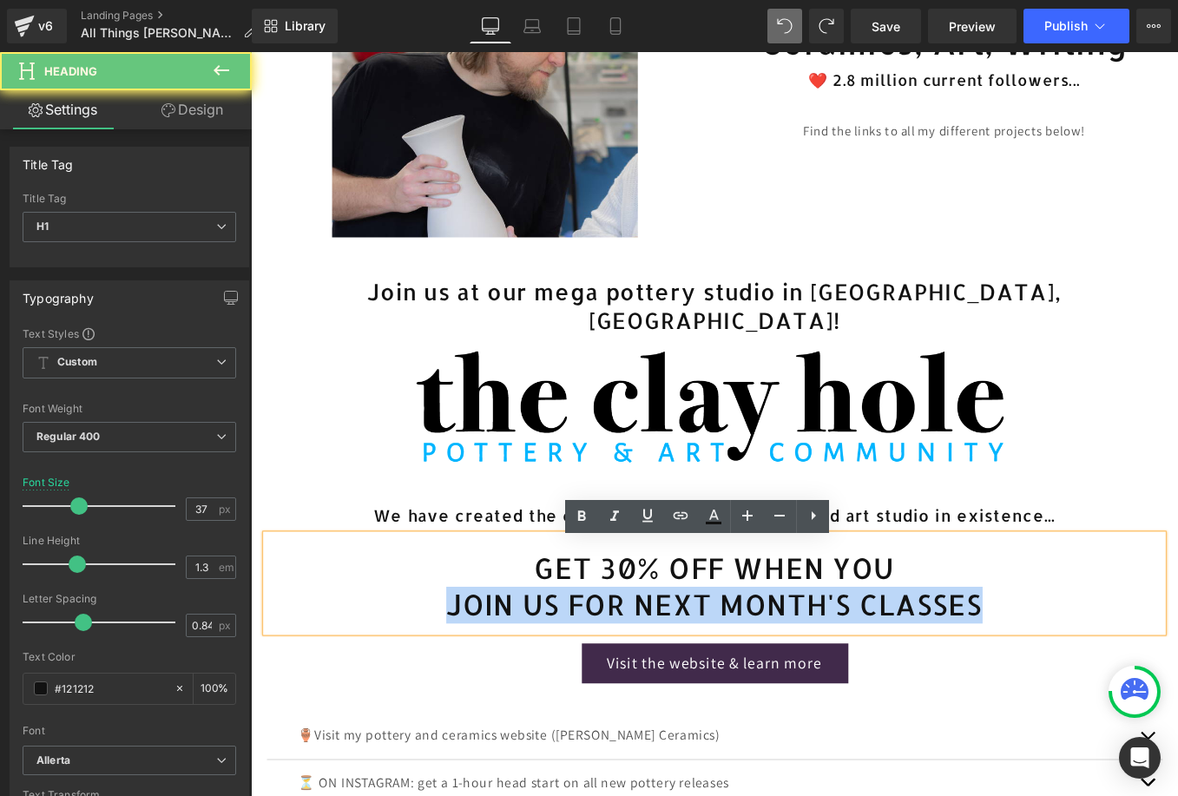
click at [1067, 684] on h1 "JOIN US FOR NEXT MONTH'S CLASSES" at bounding box center [776, 679] width 1016 height 42
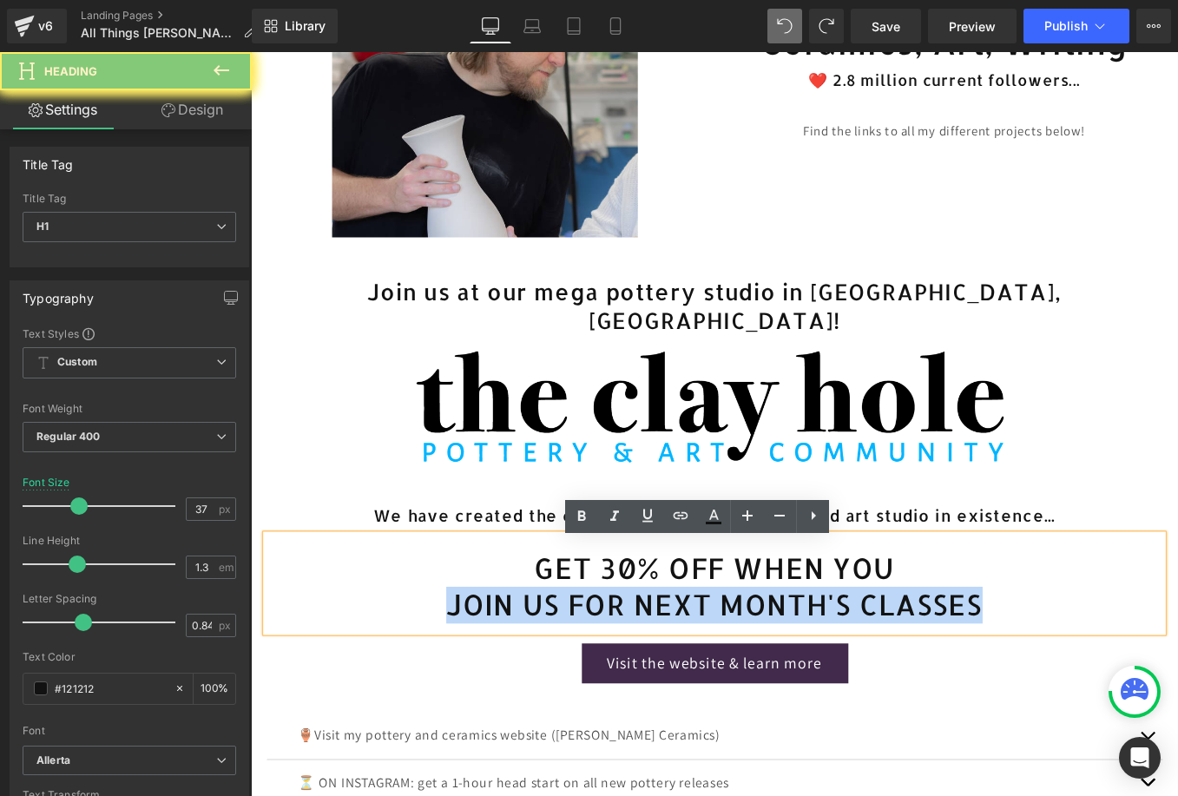
click at [1067, 684] on h1 "JOIN US FOR NEXT MONTH'S CLASSES" at bounding box center [776, 679] width 1016 height 42
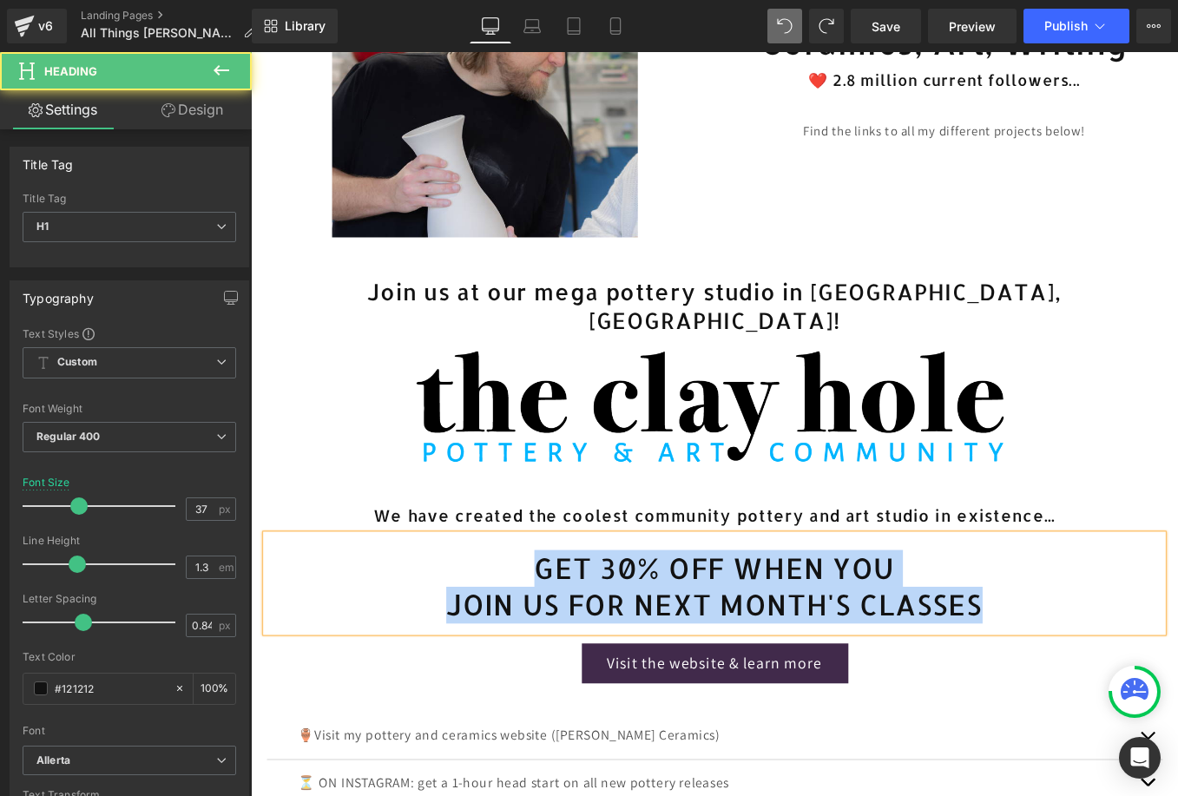
click at [681, 649] on h1 "GET 30% OFF WHEN YOU" at bounding box center [776, 637] width 1016 height 42
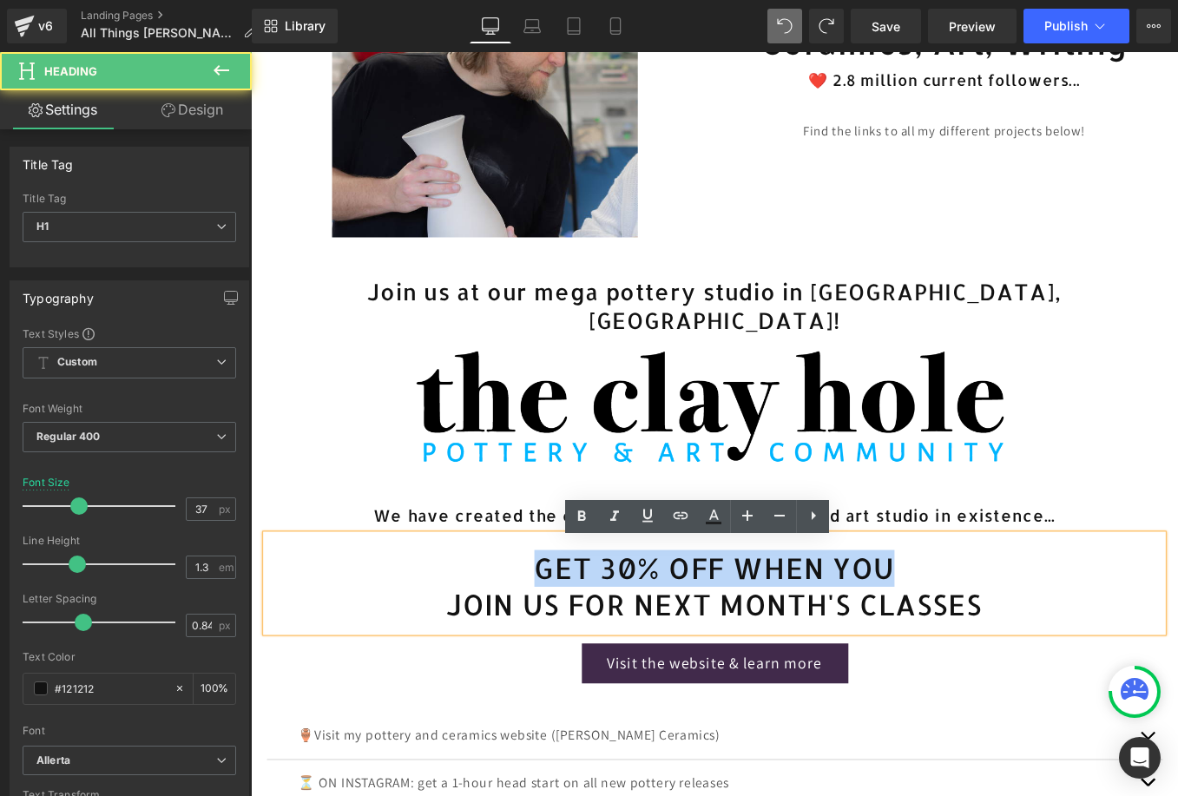
drag, startPoint x: 990, startPoint y: 641, endPoint x: 556, endPoint y: 645, distance: 434.9
click at [556, 645] on h1 "GET 30% OFF WHEN YOU" at bounding box center [776, 637] width 1016 height 42
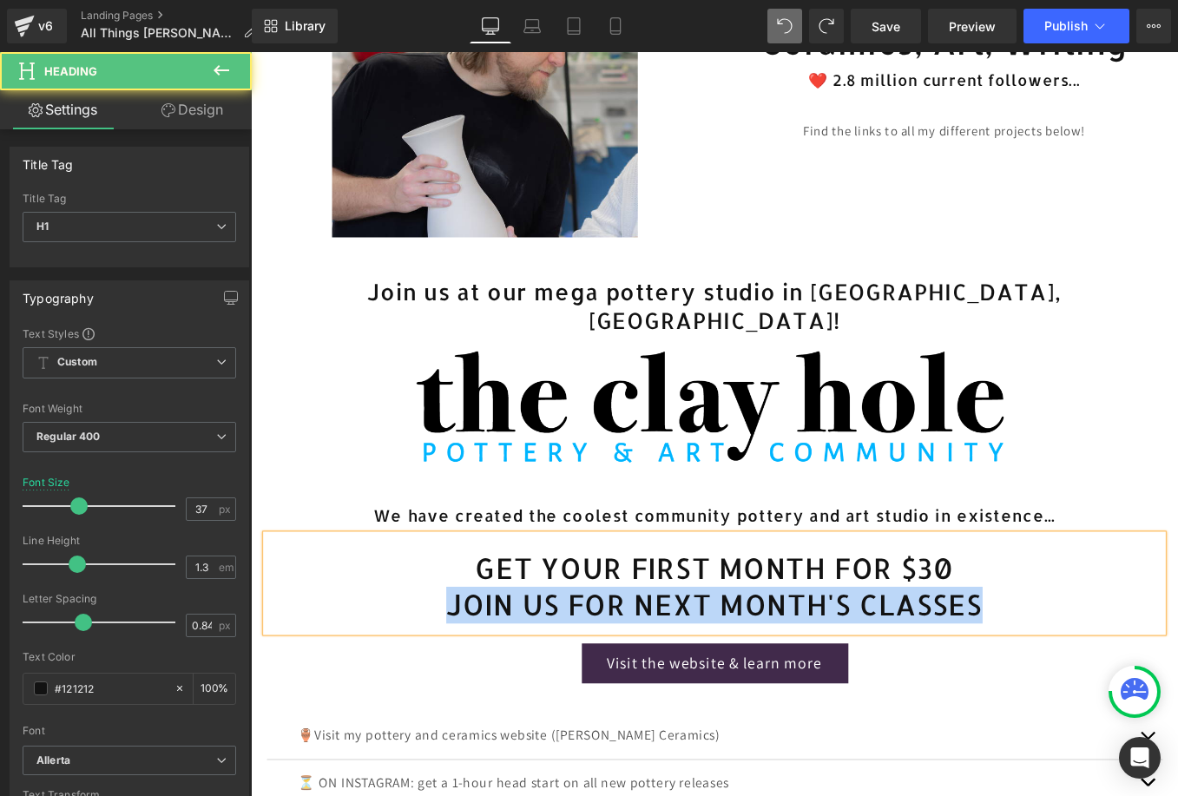
drag, startPoint x: 1082, startPoint y: 686, endPoint x: 465, endPoint y: 682, distance: 617.2
click at [465, 682] on h1 "JOIN US FOR NEXT MONTH'S CLASSES" at bounding box center [776, 679] width 1016 height 42
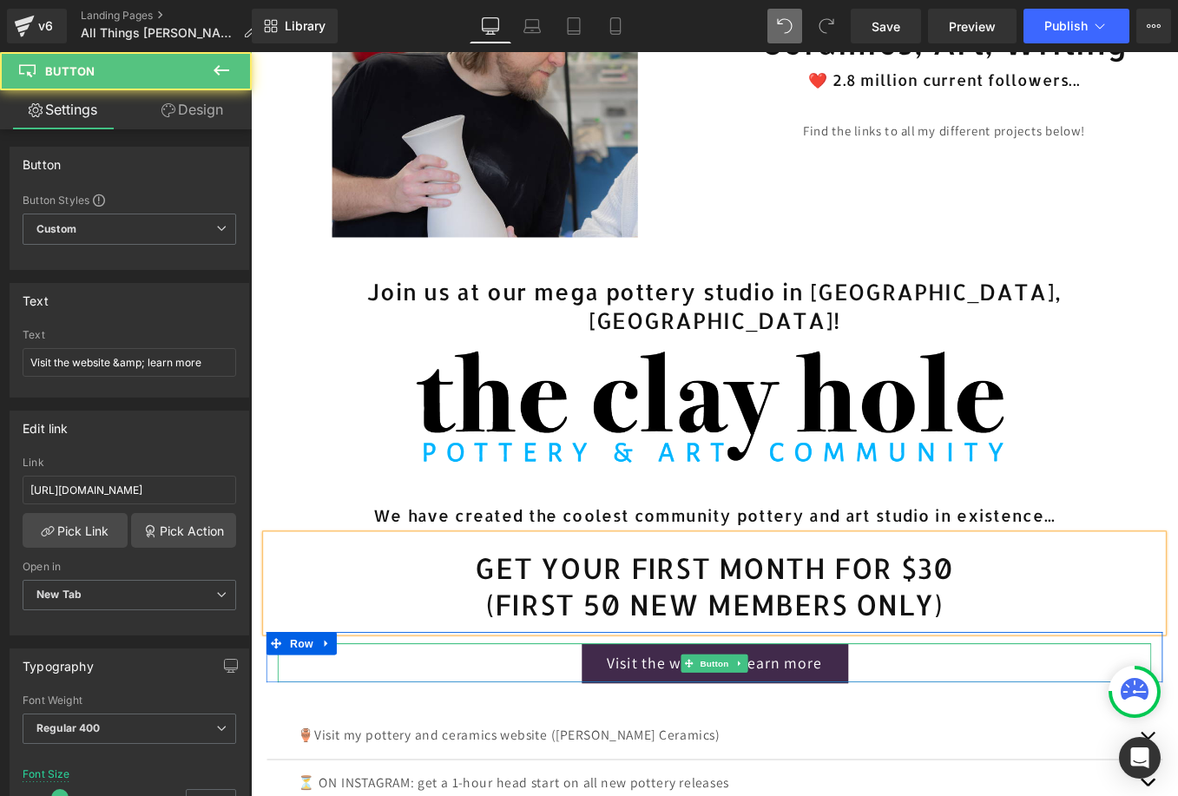
click at [855, 760] on link "Visit the website & learn more" at bounding box center [776, 744] width 301 height 45
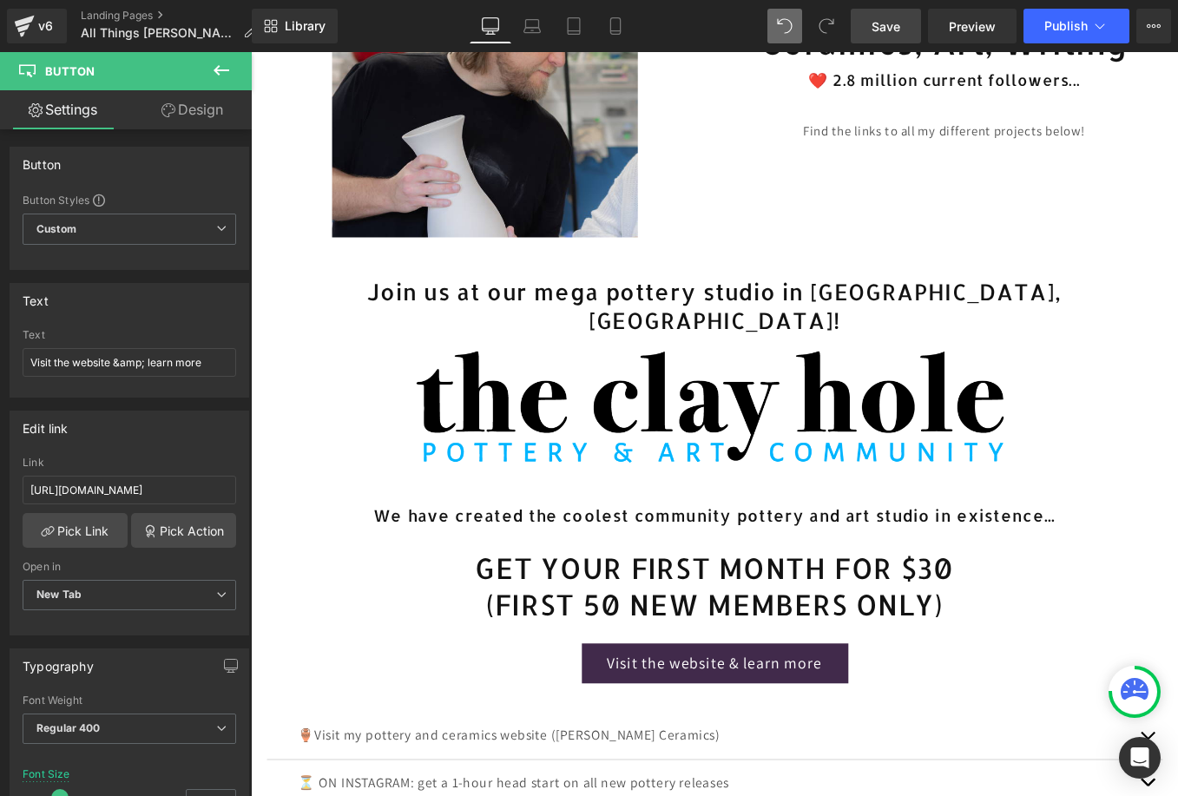
click at [876, 27] on span "Save" at bounding box center [885, 26] width 29 height 18
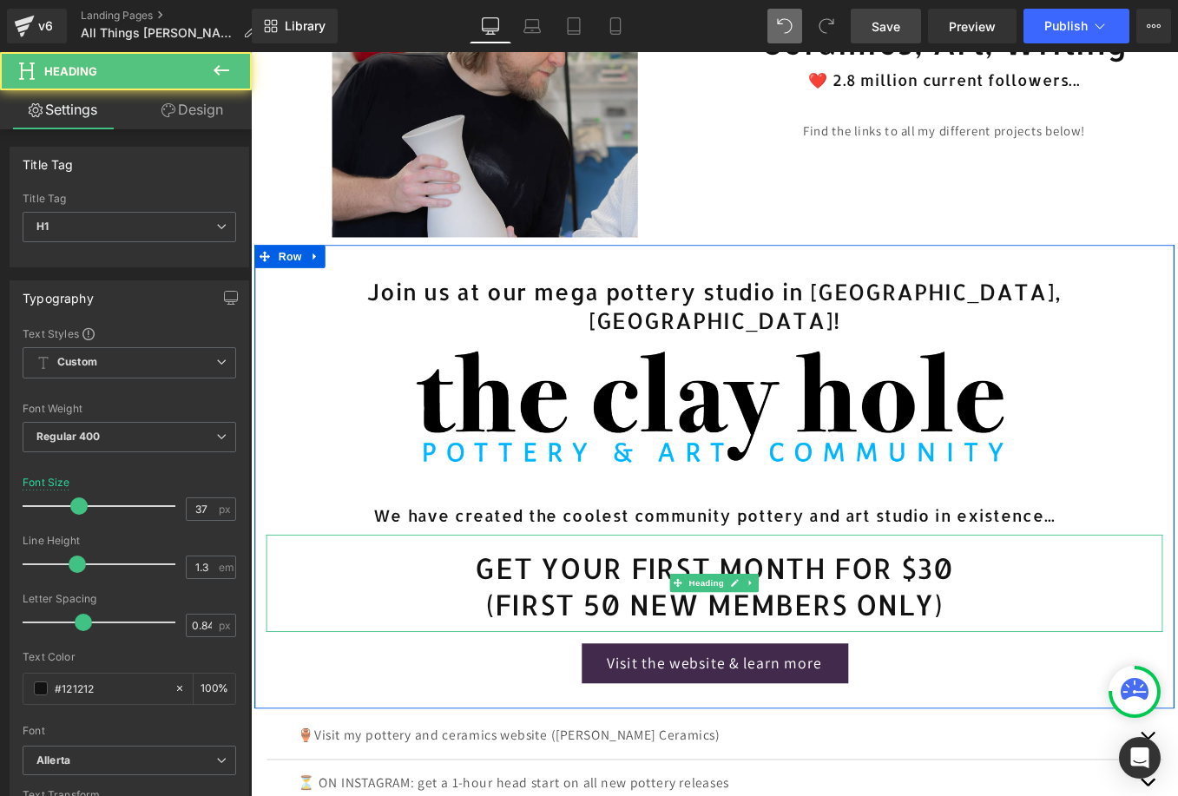
click at [1067, 687] on h1 "(FIRST 50 NEW MEMBERS ONLY)" at bounding box center [776, 679] width 1016 height 42
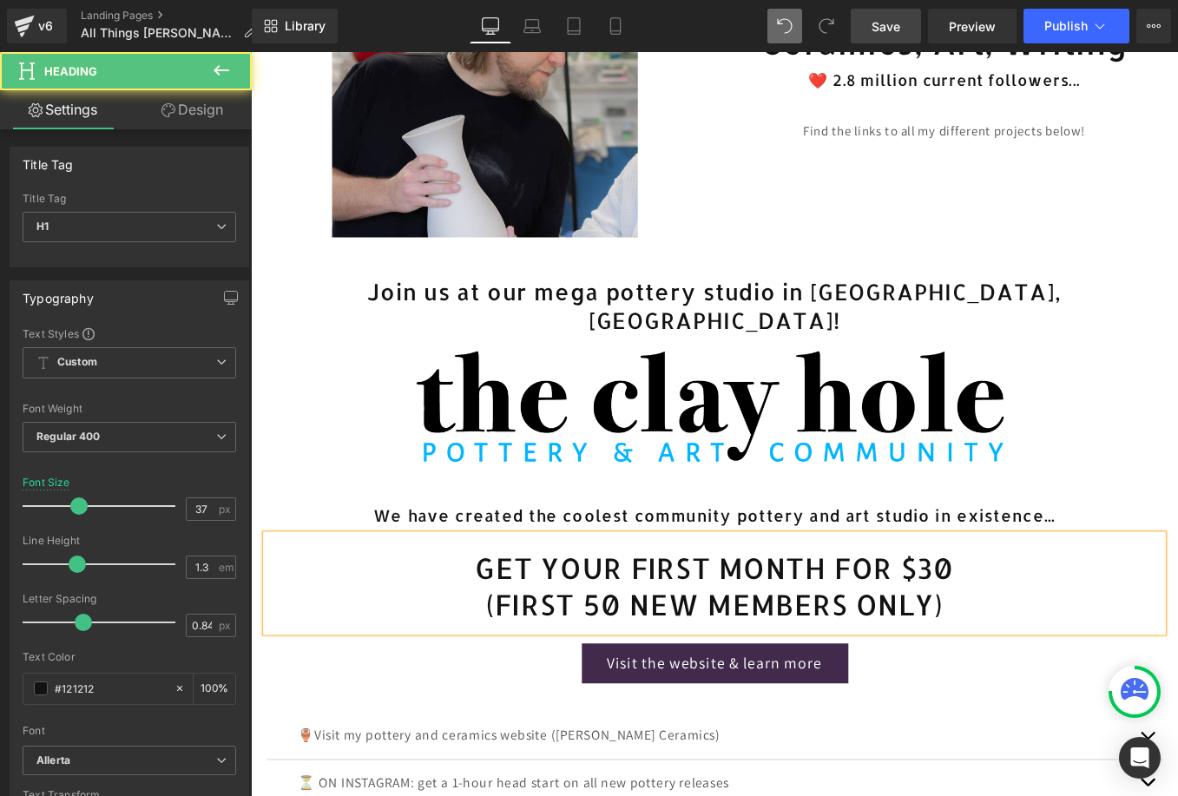
click at [923, 645] on h1 "GET YOUR FIRST MONTH FOR $30" at bounding box center [776, 637] width 1016 height 42
click at [1035, 680] on h1 "(FIRST 50 NEW MEMBERS ONLY)" at bounding box center [776, 679] width 1016 height 42
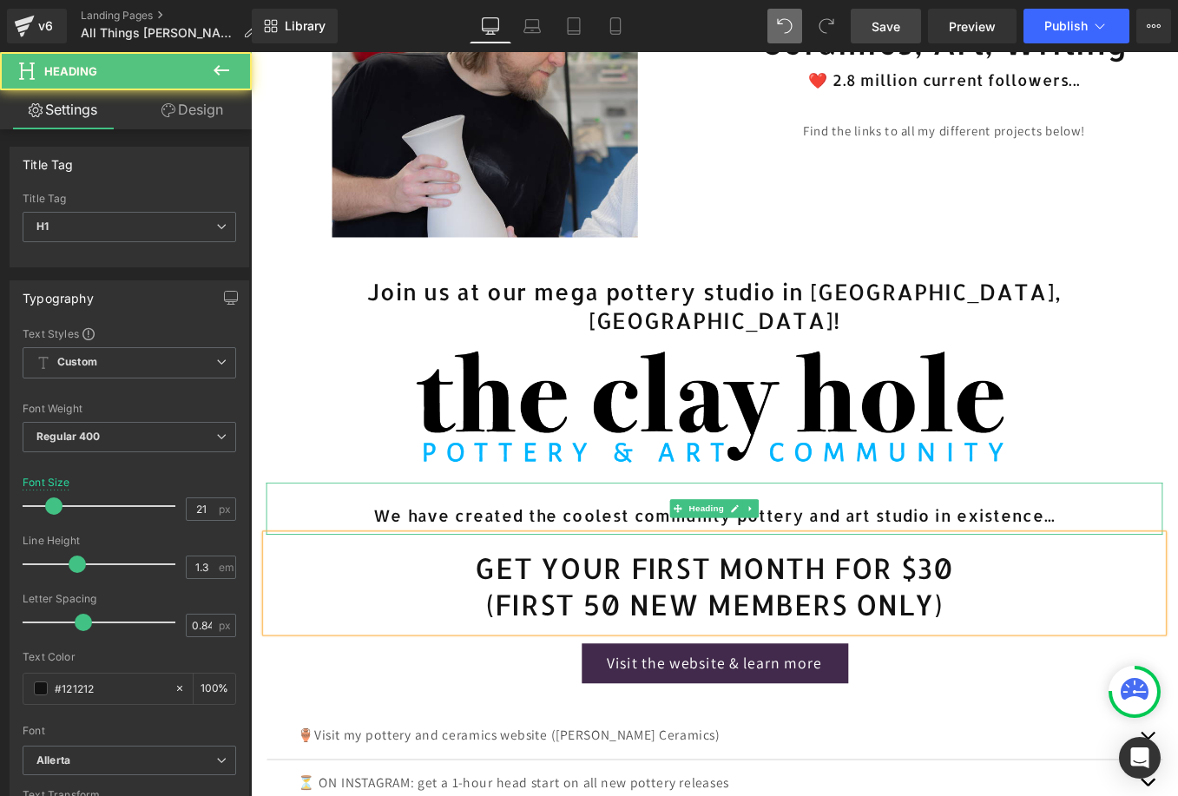
click at [968, 553] on div "We have created the coolest community pottery and art studio in existence..." at bounding box center [776, 569] width 1016 height 58
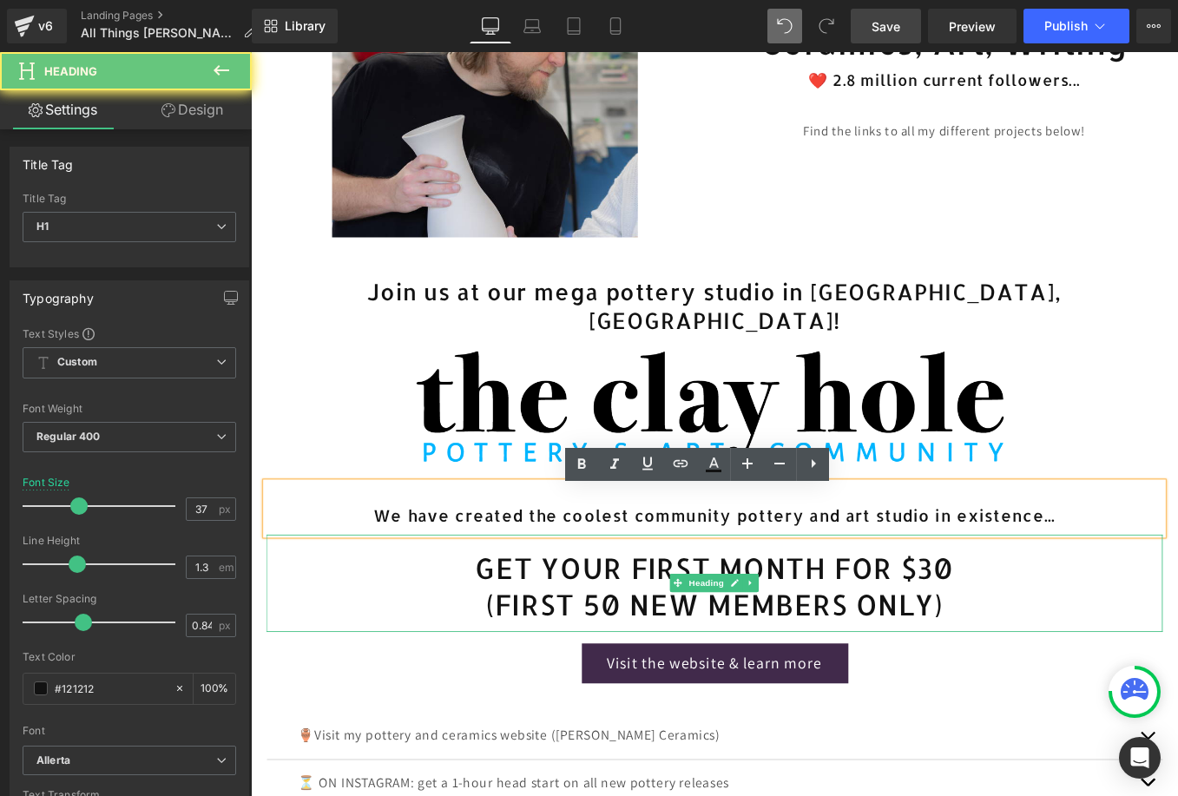
click at [961, 674] on h1 "(FIRST 50 NEW MEMBERS ONLY)" at bounding box center [776, 679] width 1016 height 42
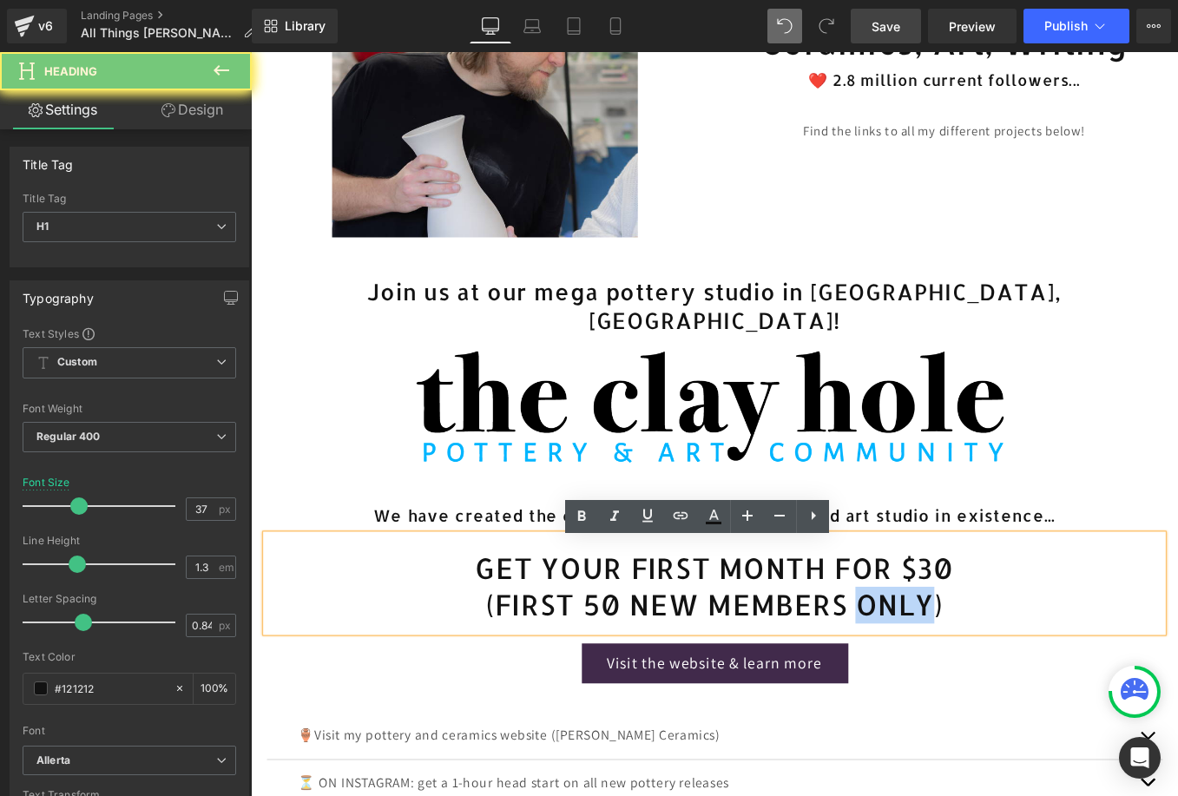
click at [961, 674] on h1 "(FIRST 50 NEW MEMBERS ONLY)" at bounding box center [776, 679] width 1016 height 42
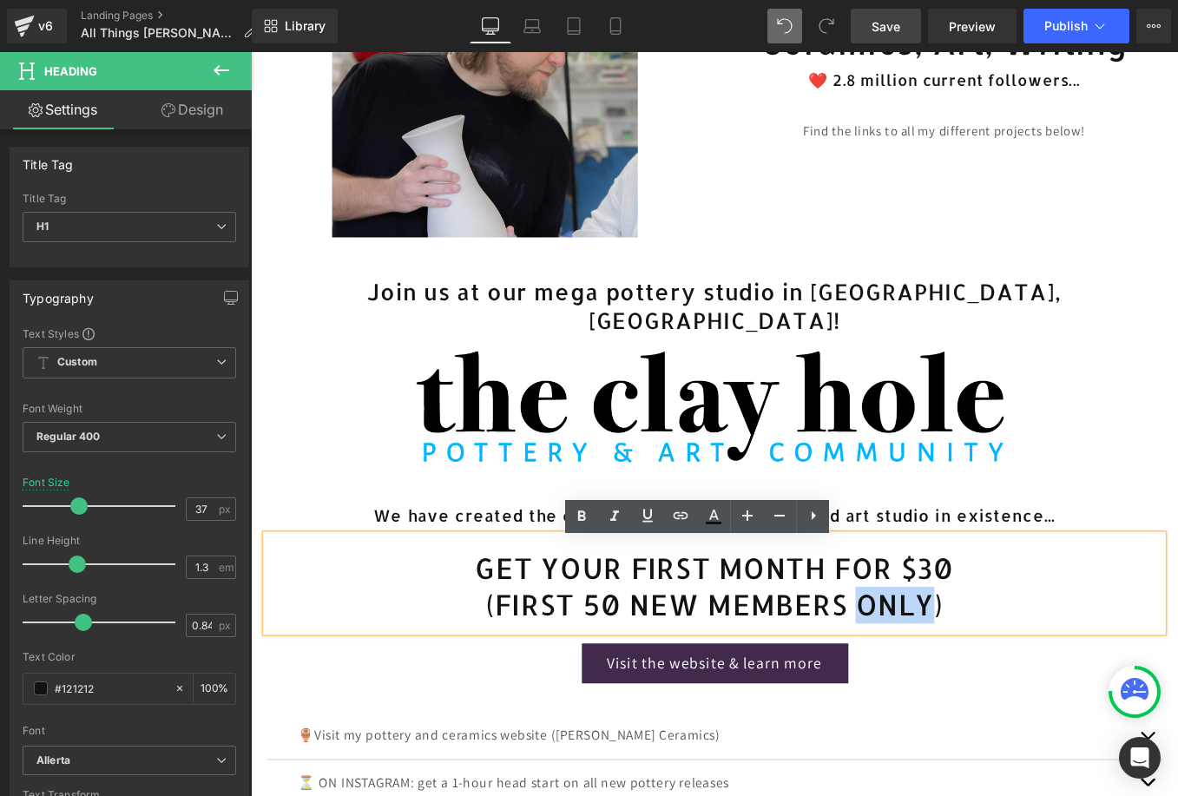
click at [1023, 668] on h1 "(FIRST 50 NEW MEMBERS ONLY)" at bounding box center [776, 679] width 1016 height 42
click at [1039, 675] on h1 "(FIRST 50 NEW MEMBERS ONLY)" at bounding box center [776, 679] width 1016 height 42
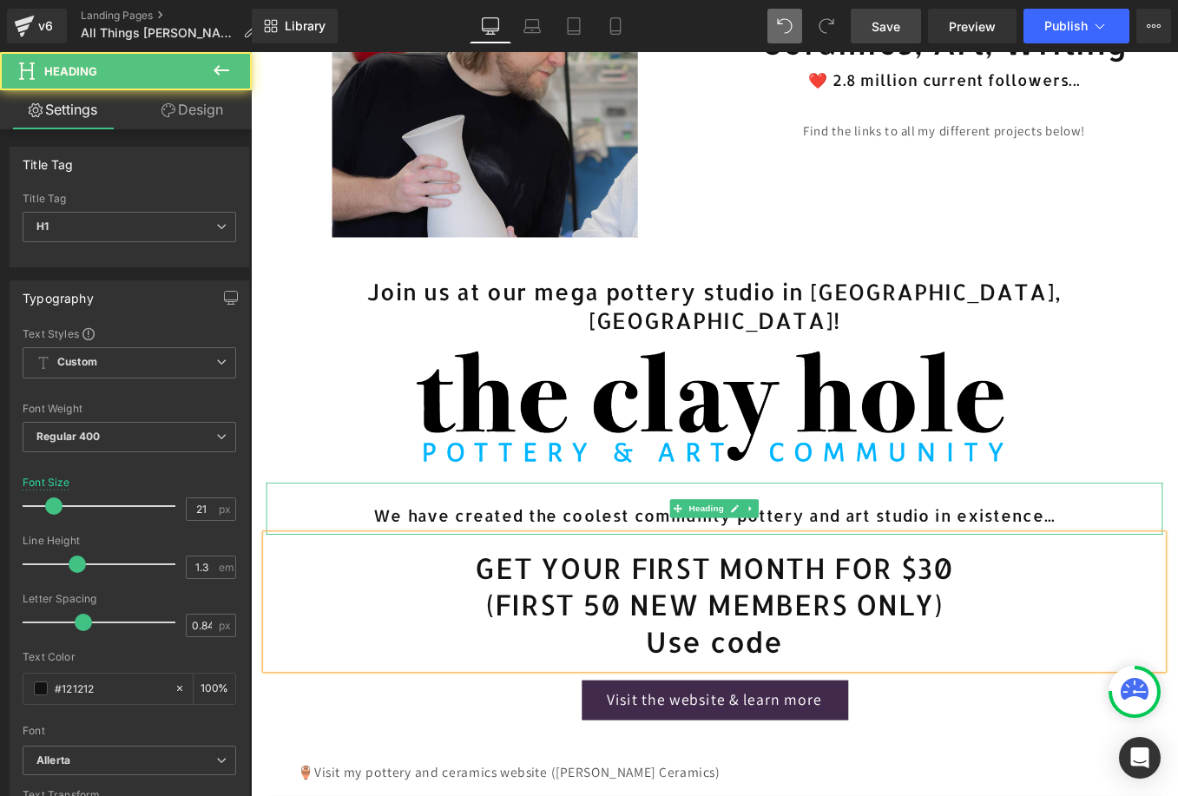
click at [848, 556] on div "We have created the coolest community pottery and art studio in existence..." at bounding box center [776, 569] width 1016 height 58
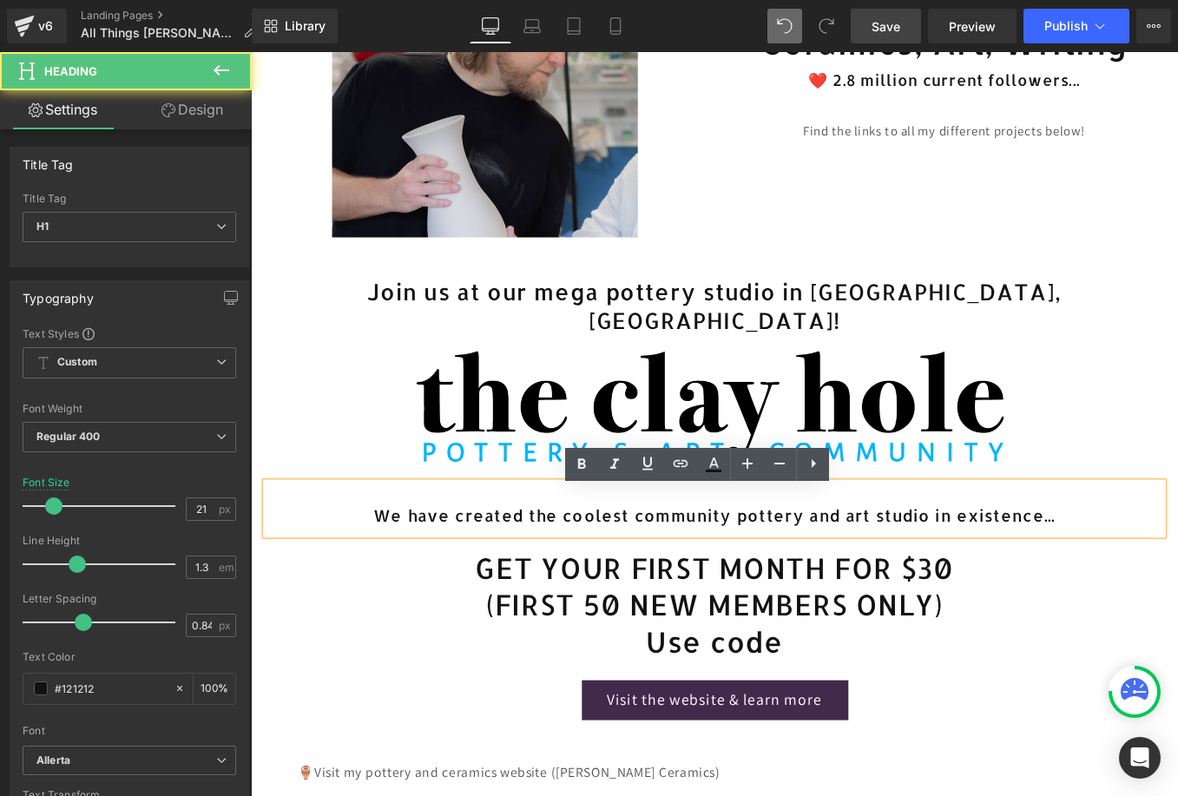
click at [803, 564] on div "We have created the coolest community pottery and art studio in existence..." at bounding box center [776, 569] width 1016 height 58
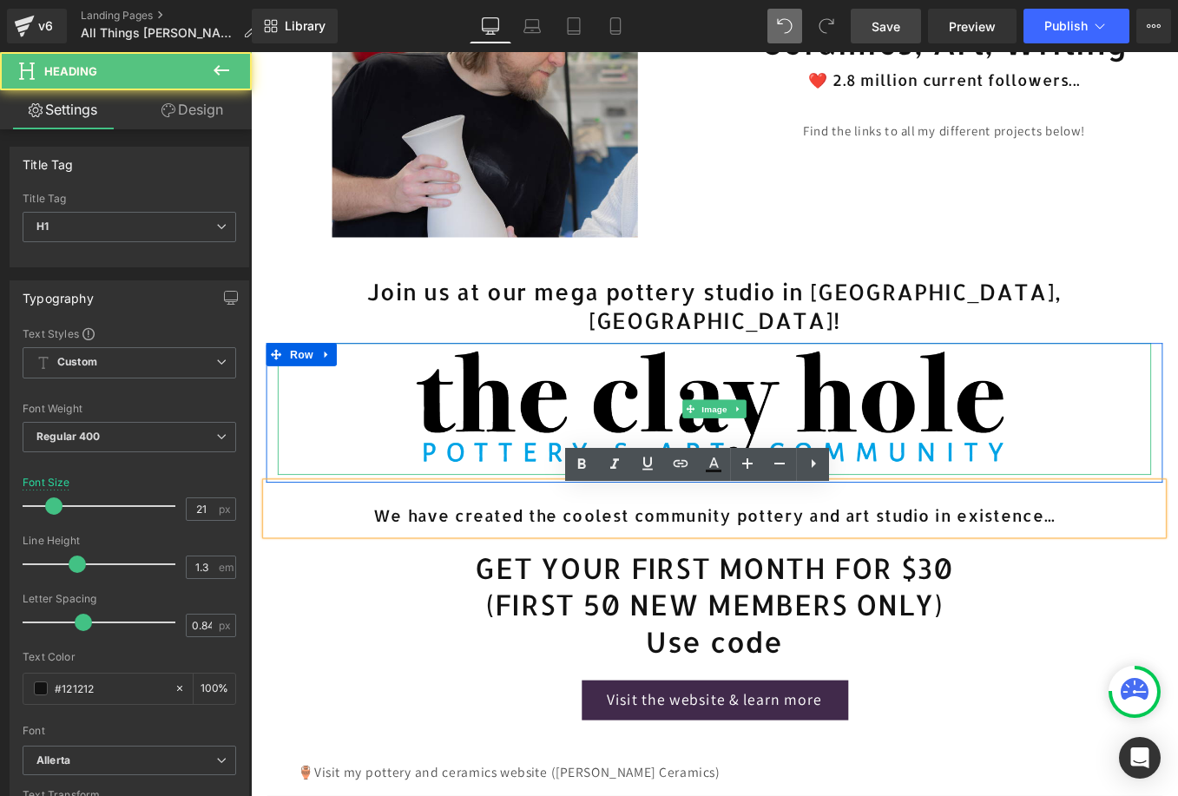
click at [1045, 424] on img at bounding box center [776, 457] width 693 height 150
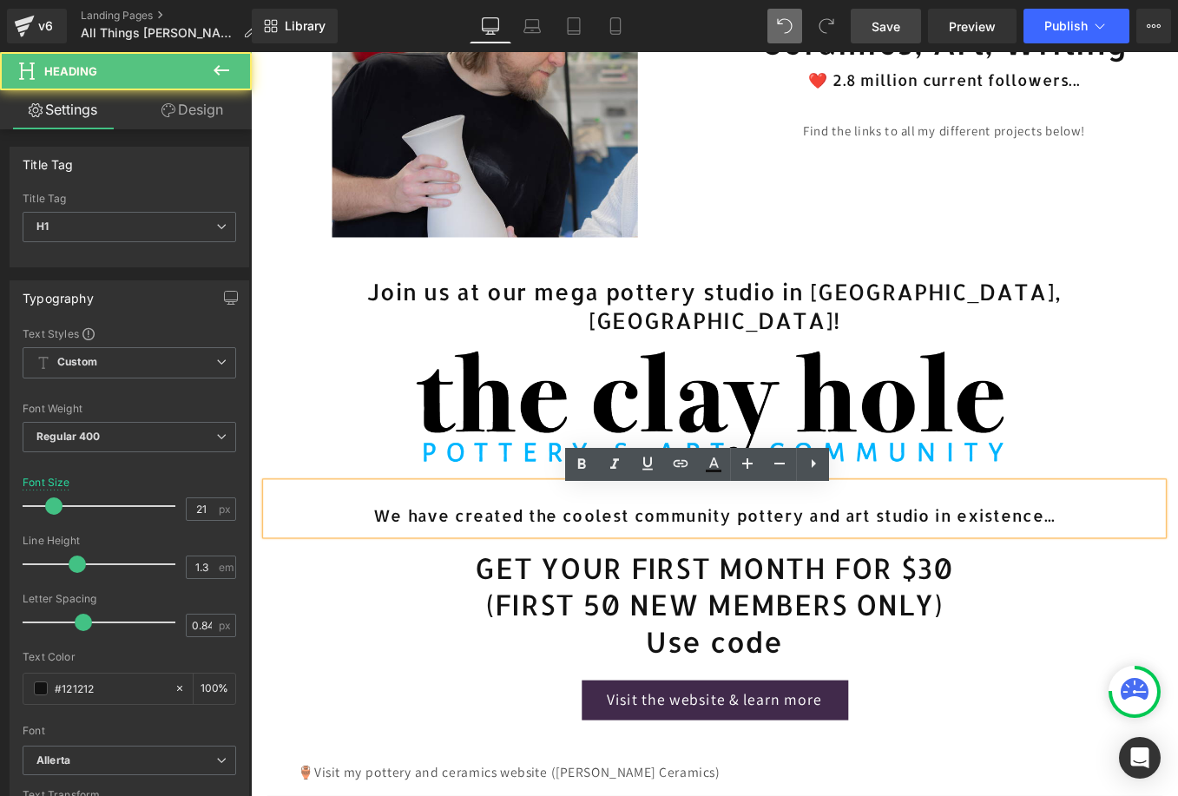
click at [1043, 598] on div "We have created the coolest community pottery and art studio in existence..." at bounding box center [776, 569] width 1016 height 58
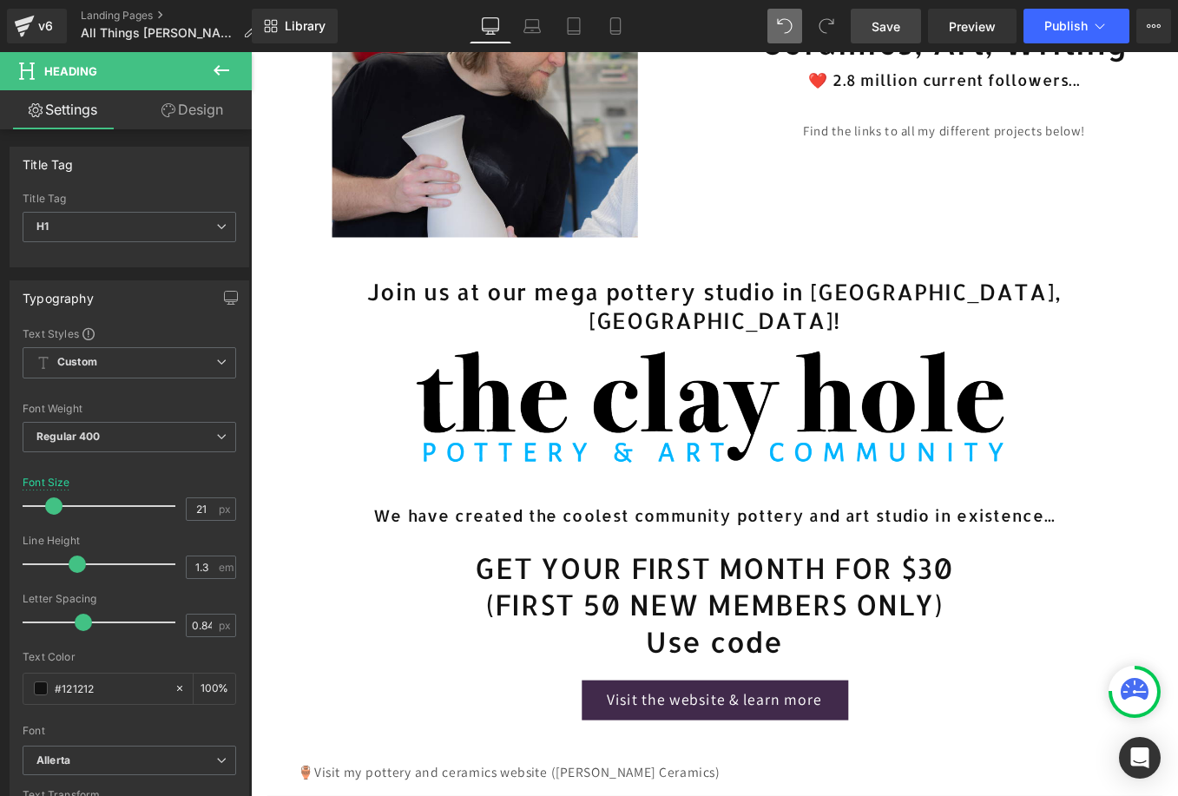
click at [180, 116] on link "Design" at bounding box center [192, 109] width 126 height 39
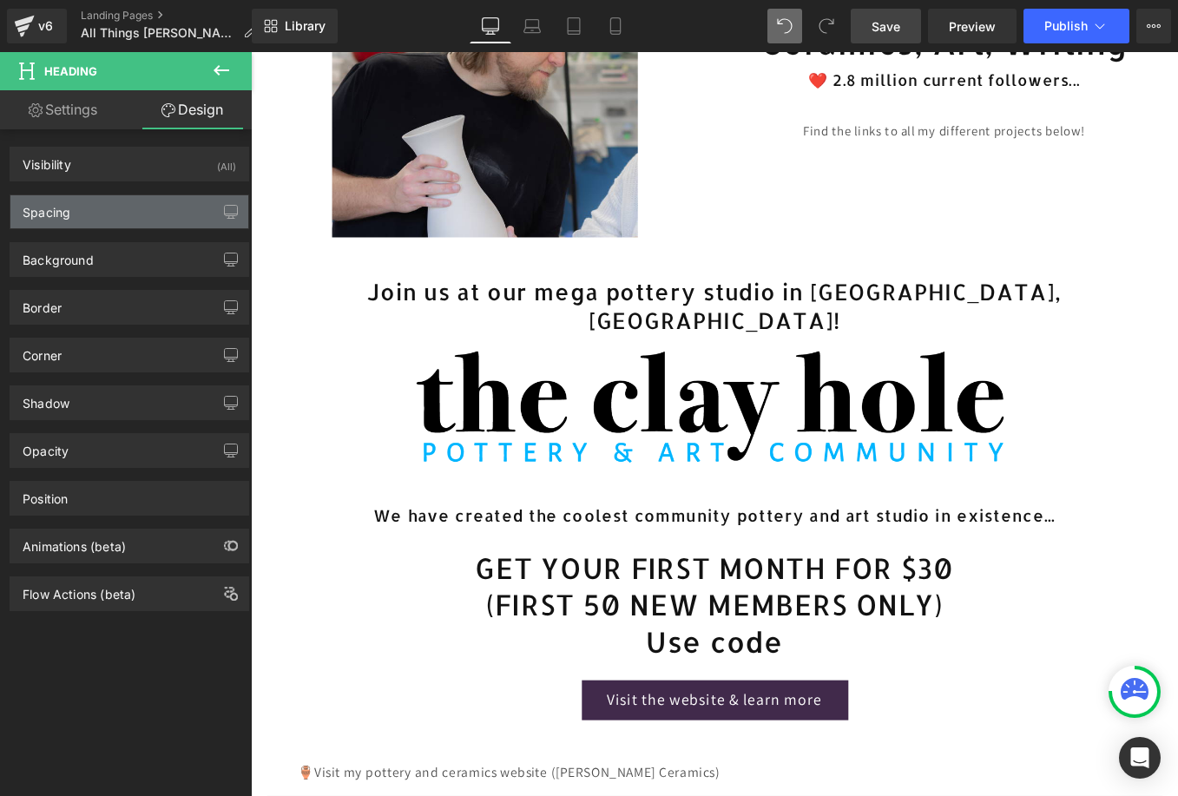
click at [140, 204] on div "Spacing" at bounding box center [129, 211] width 238 height 33
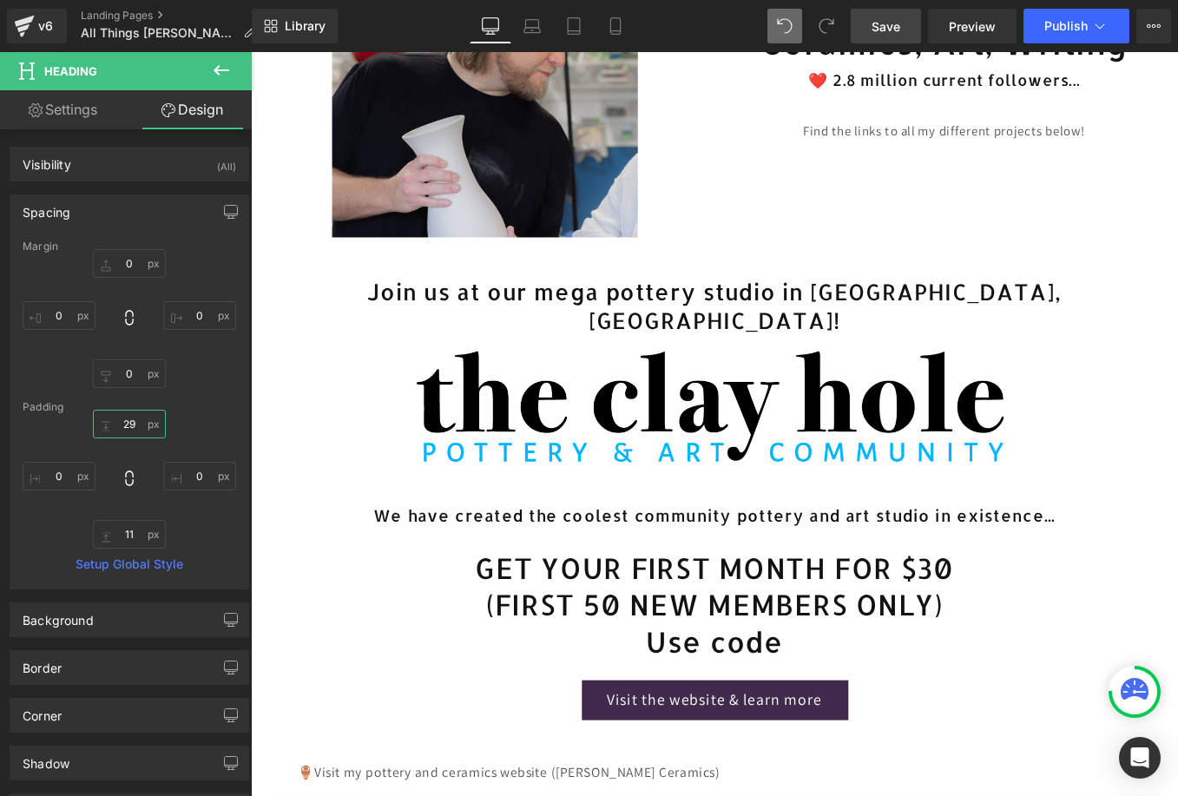
click at [124, 431] on input "text" at bounding box center [129, 424] width 73 height 29
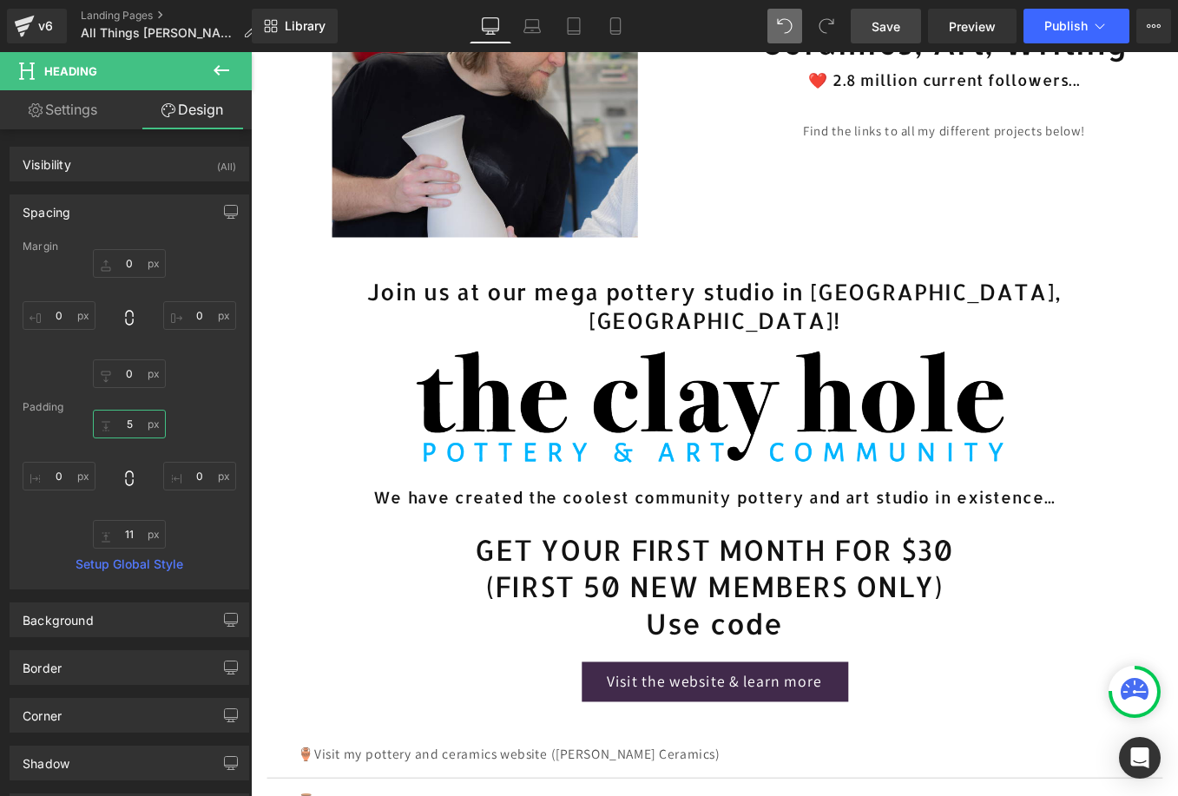
type input "0"
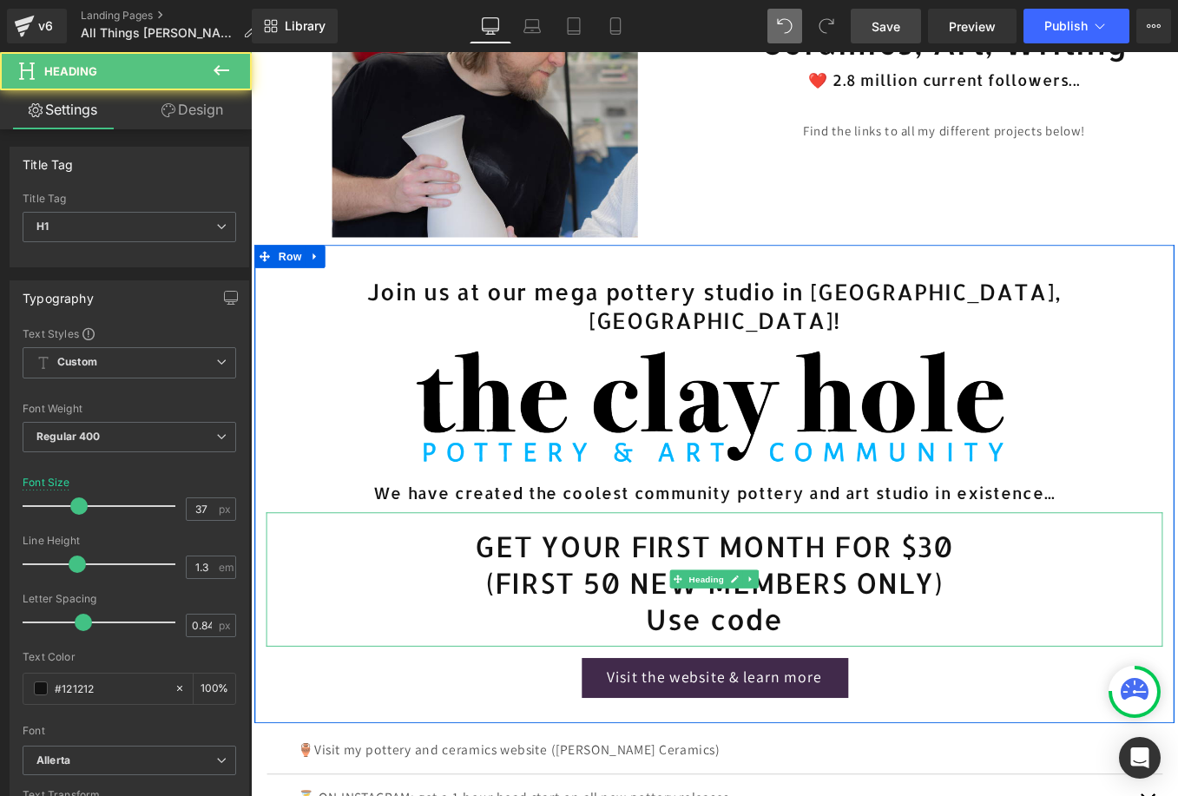
click at [904, 608] on h1 "GET YOUR FIRST MONTH FOR $30" at bounding box center [776, 612] width 1016 height 42
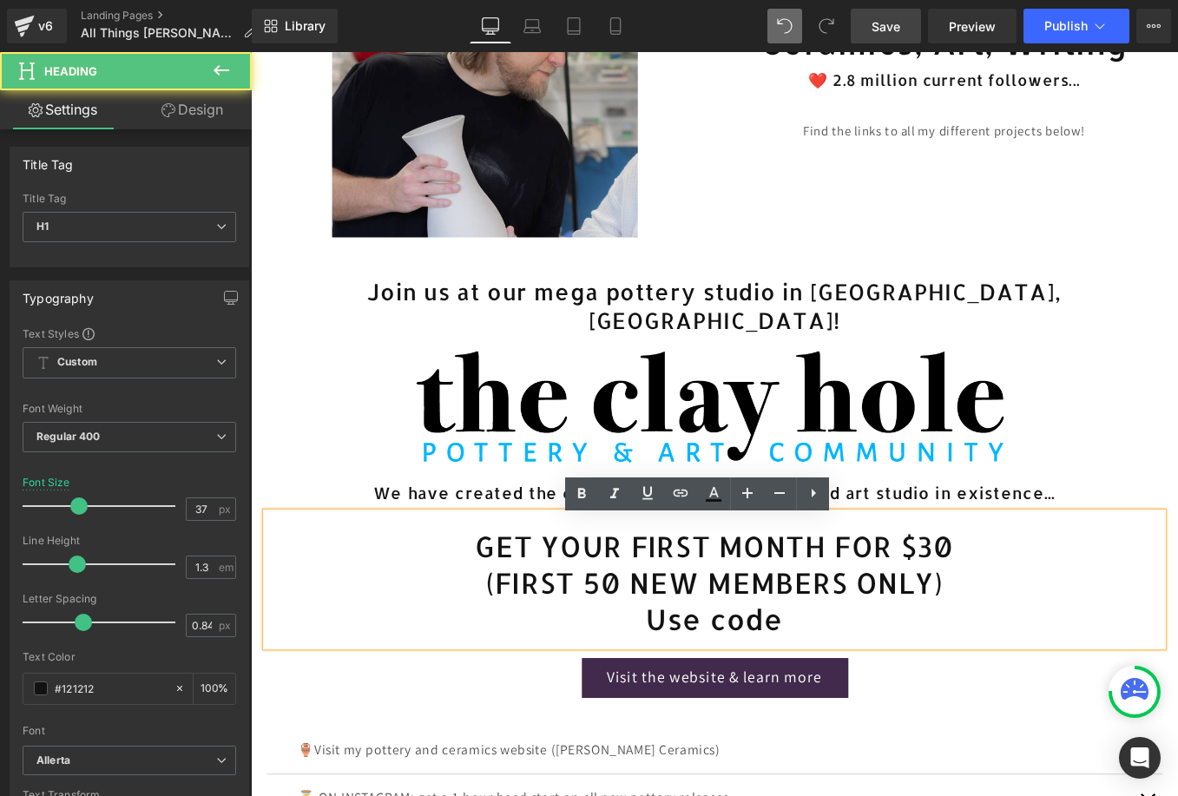
click at [872, 694] on h1 "Use code" at bounding box center [776, 695] width 1016 height 42
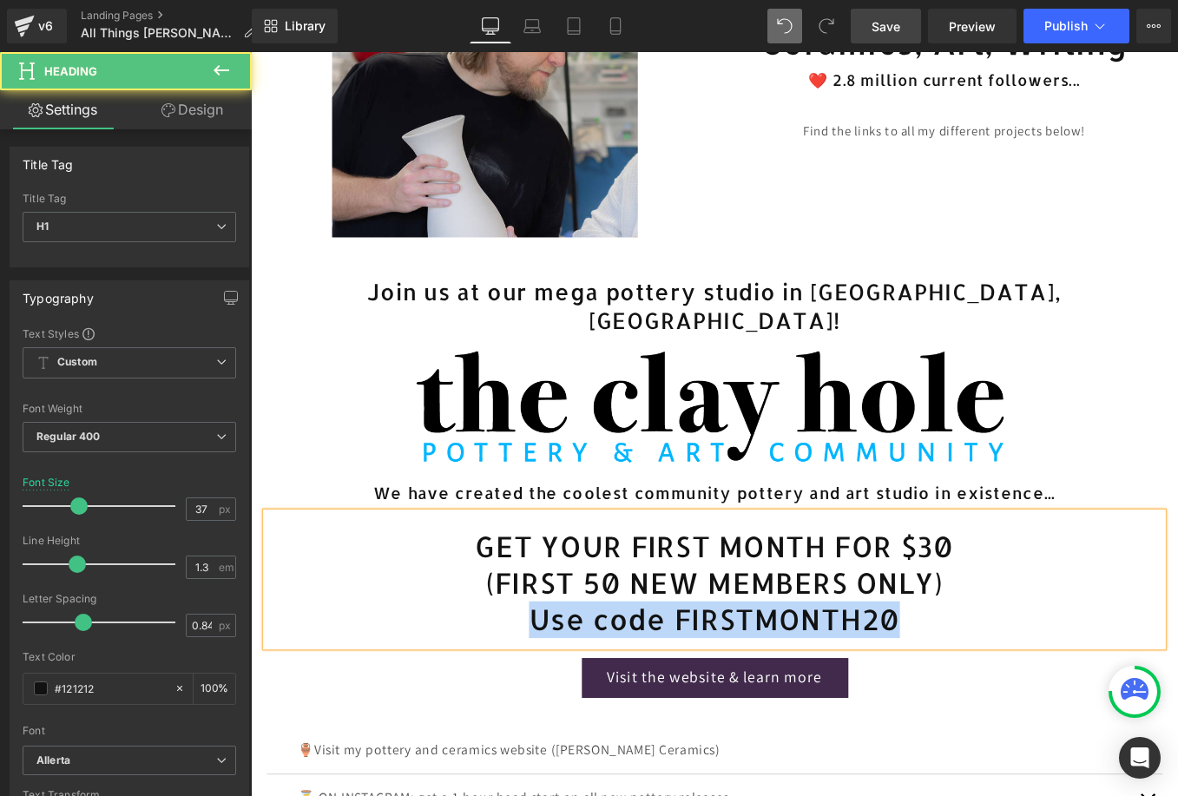
drag, startPoint x: 995, startPoint y: 702, endPoint x: 510, endPoint y: 693, distance: 485.3
click at [510, 693] on h1 "Use code FIRSTMONTH20" at bounding box center [776, 695] width 1016 height 42
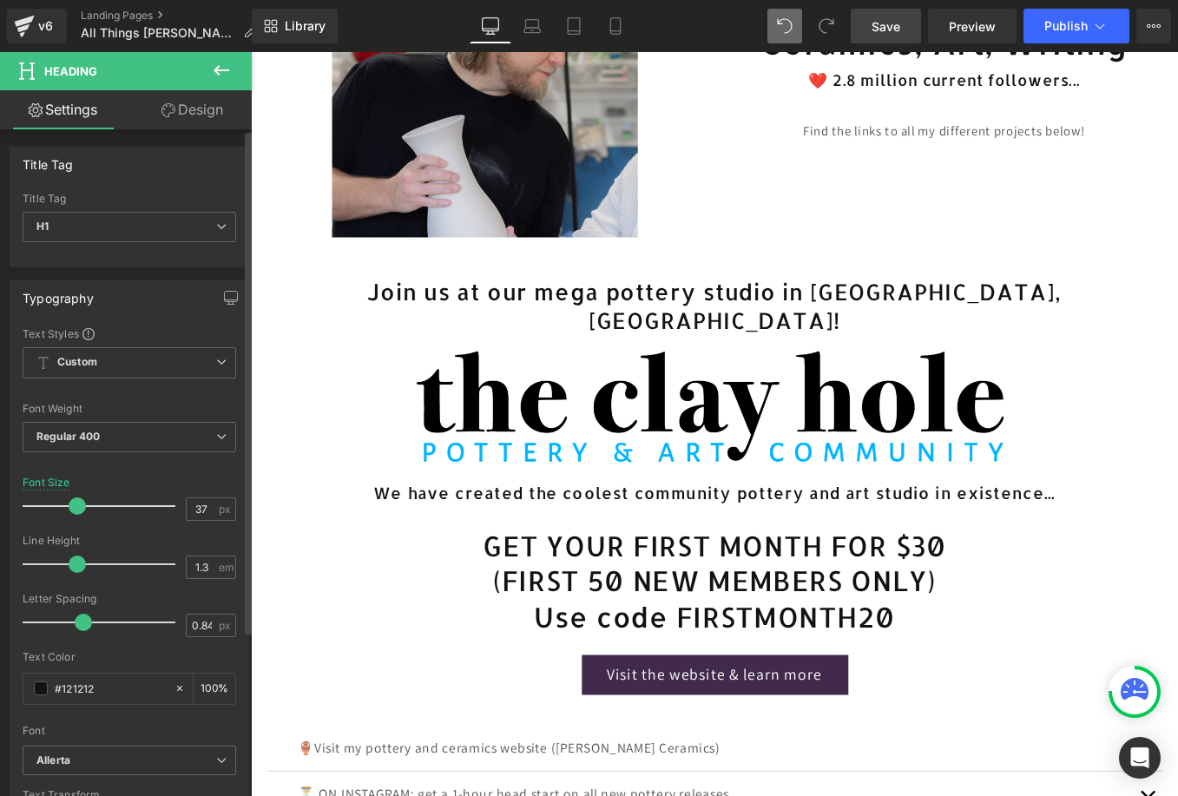
click at [76, 515] on span at bounding box center [77, 505] width 17 height 17
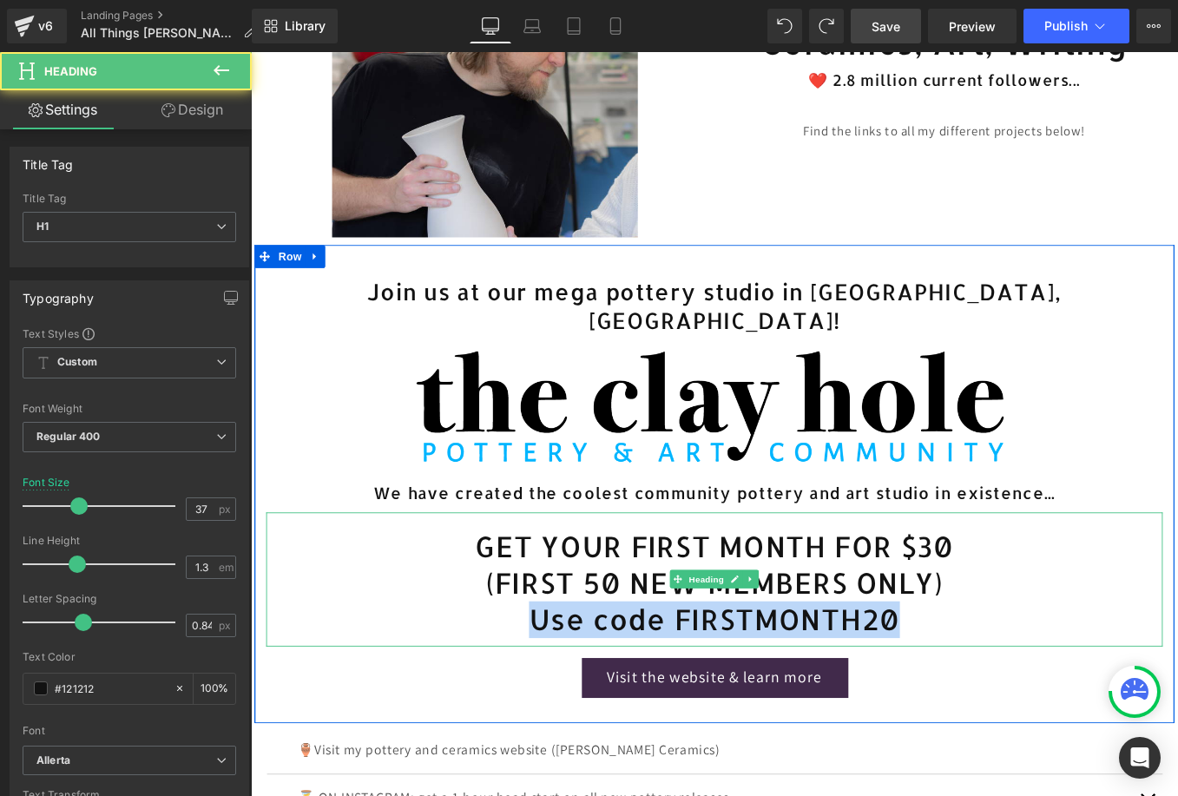
drag, startPoint x: 998, startPoint y: 701, endPoint x: 522, endPoint y: 699, distance: 476.5
click at [522, 699] on h1 "Use code FIRSTMONTH20" at bounding box center [776, 695] width 1016 height 42
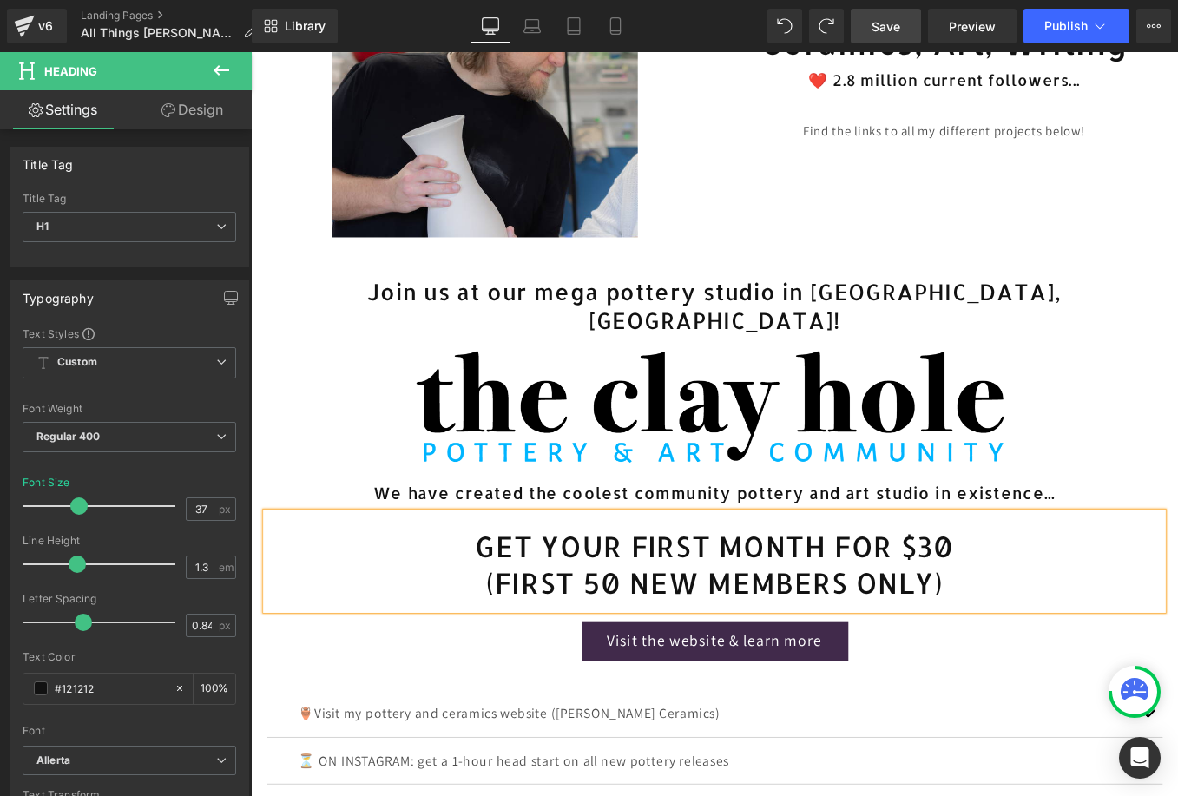
click at [1059, 697] on div "Visit the website & learn more Button" at bounding box center [776, 713] width 1016 height 58
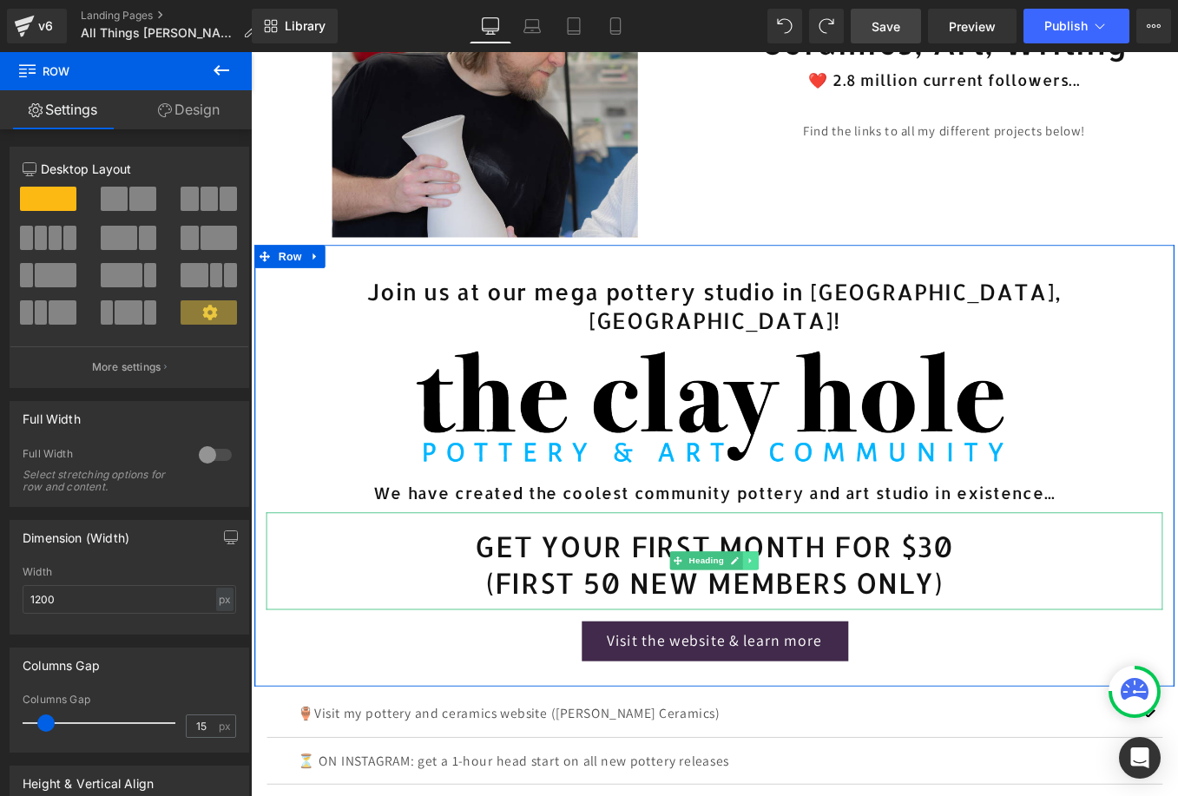
click at [814, 629] on link at bounding box center [817, 628] width 18 height 21
click at [805, 634] on icon at bounding box center [809, 629] width 10 height 10
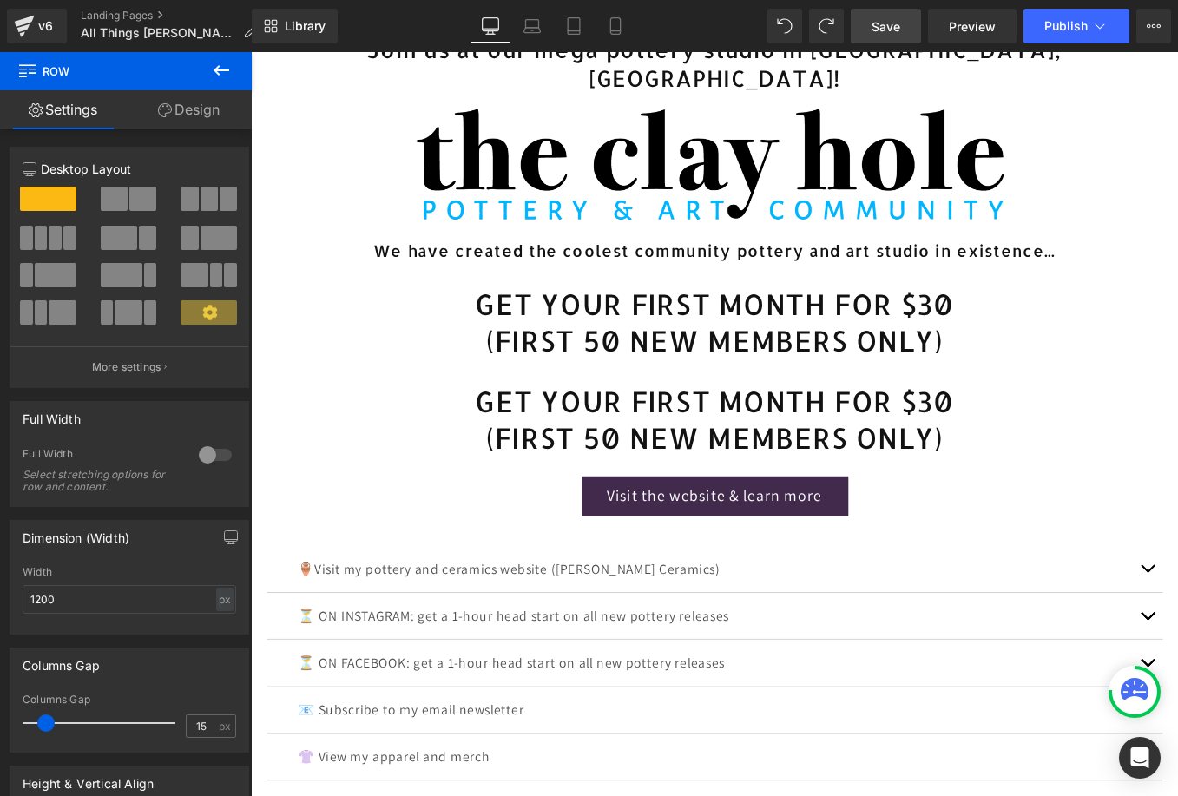
scroll to position [575, 0]
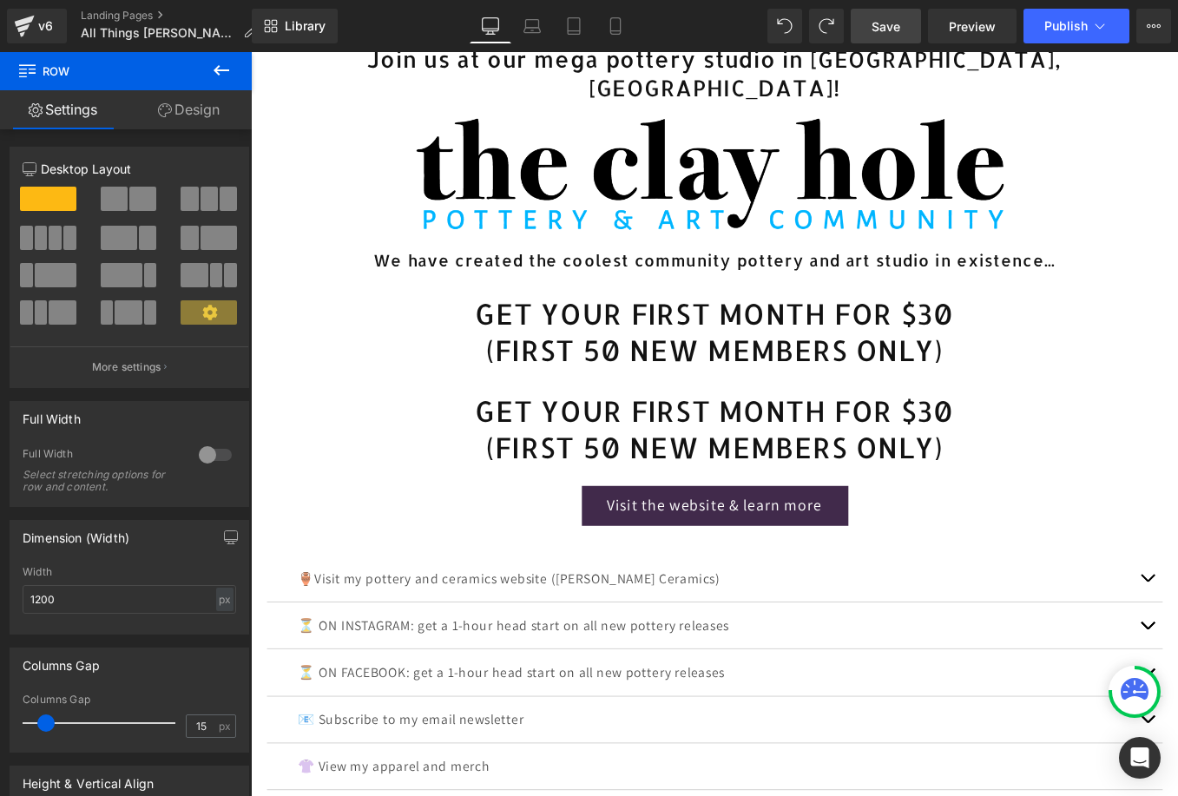
click at [872, 502] on h1 "(FIRST 50 NEW MEMBERS ONLY)" at bounding box center [776, 500] width 1016 height 42
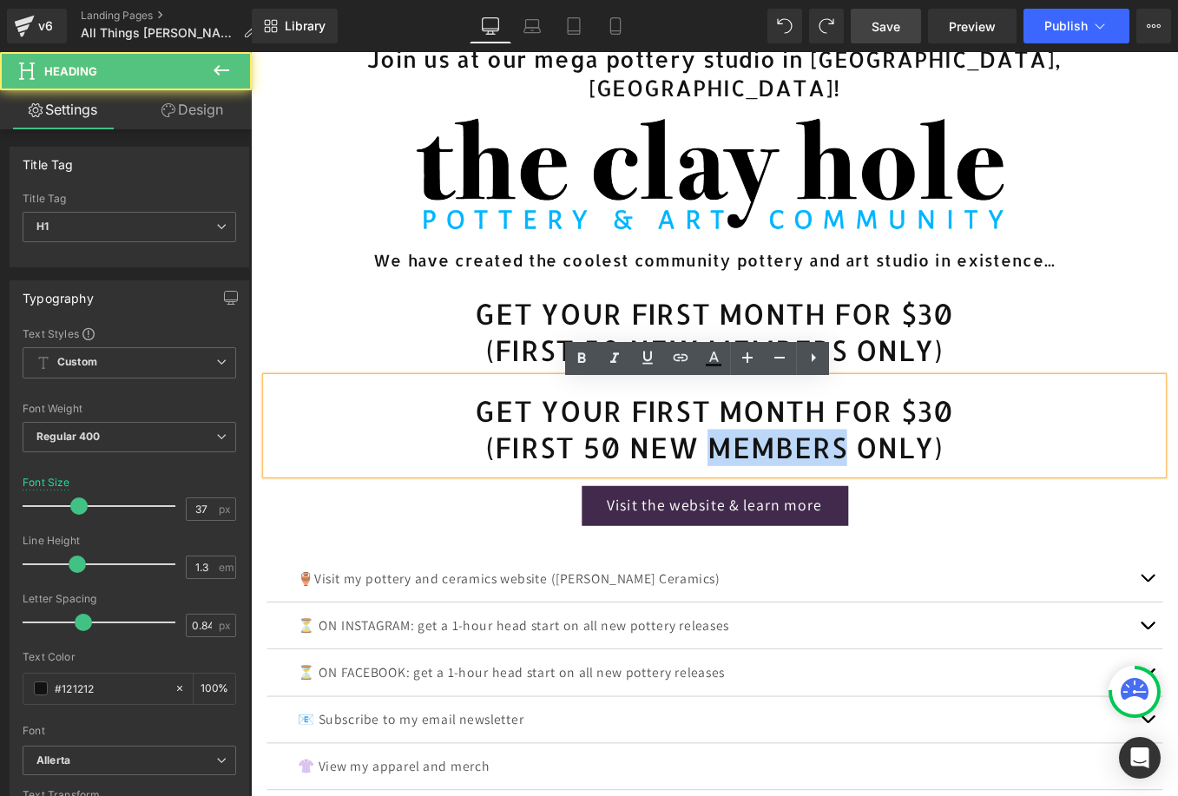
click at [872, 502] on h1 "(FIRST 50 NEW MEMBERS ONLY)" at bounding box center [776, 500] width 1016 height 42
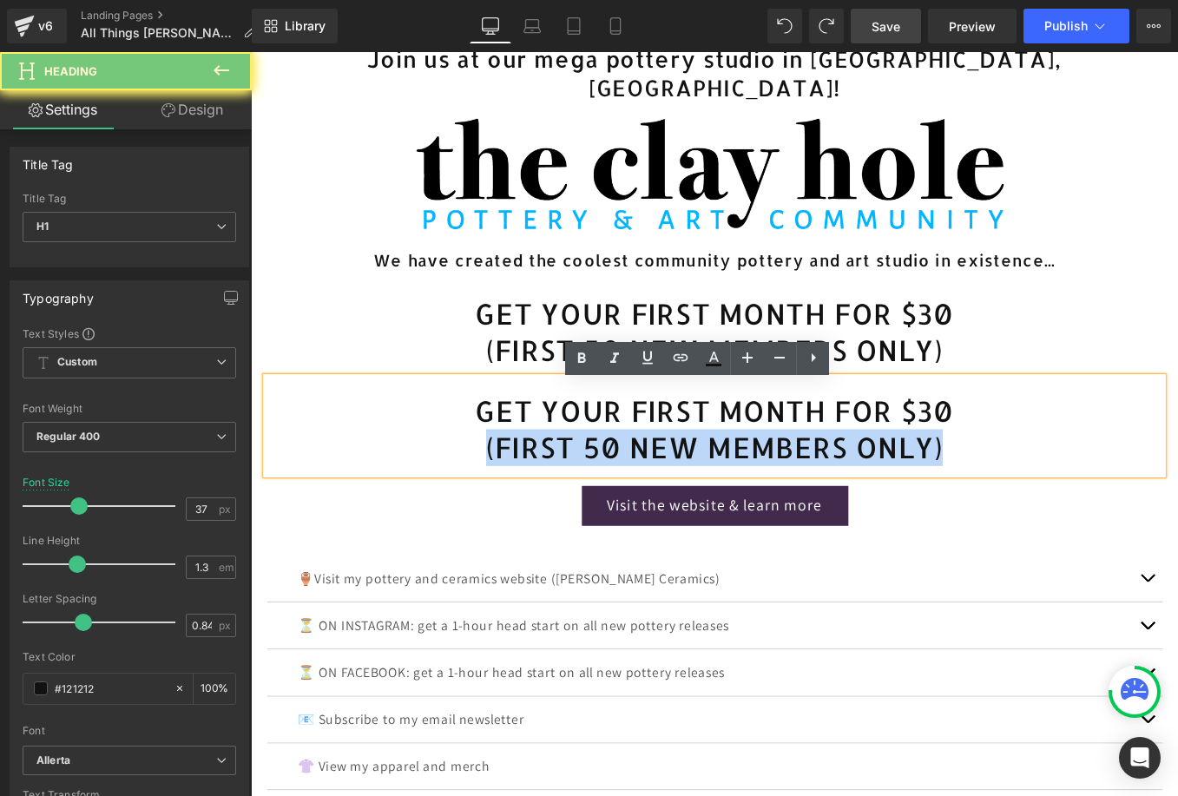
click at [872, 502] on h1 "(FIRST 50 NEW MEMBERS ONLY)" at bounding box center [776, 500] width 1016 height 42
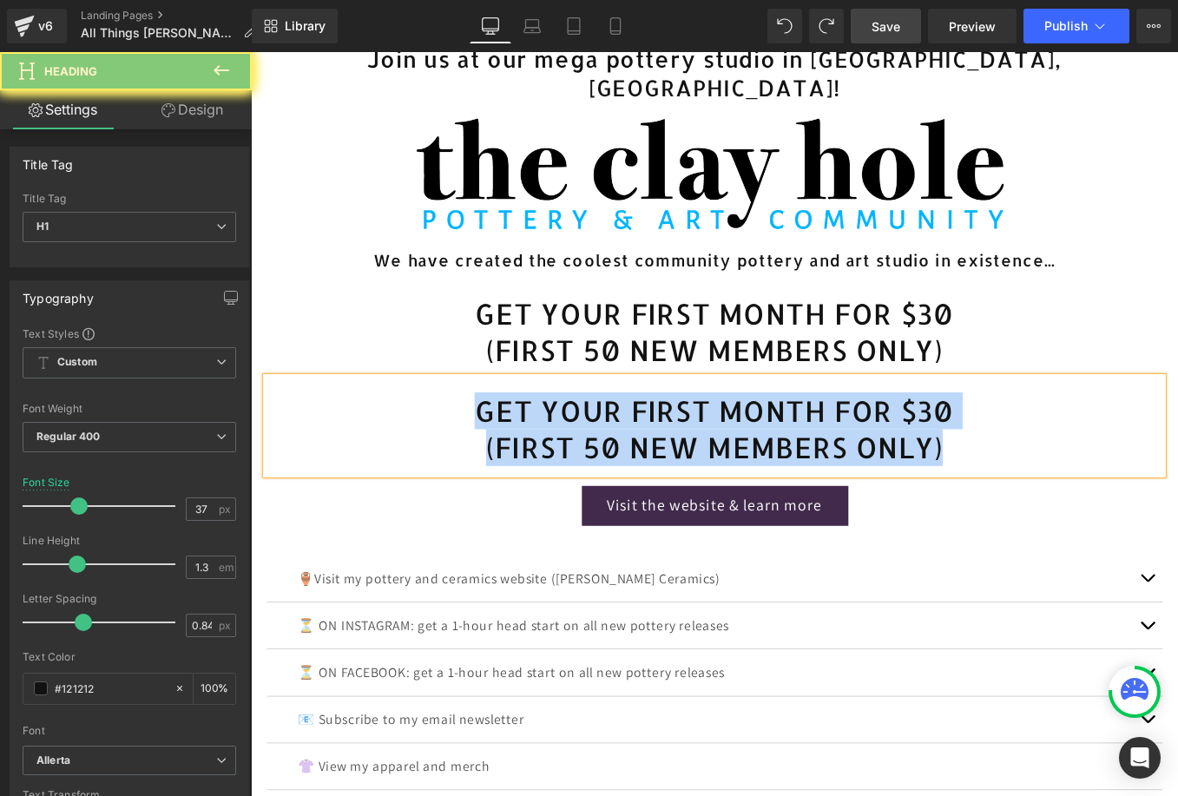
paste div
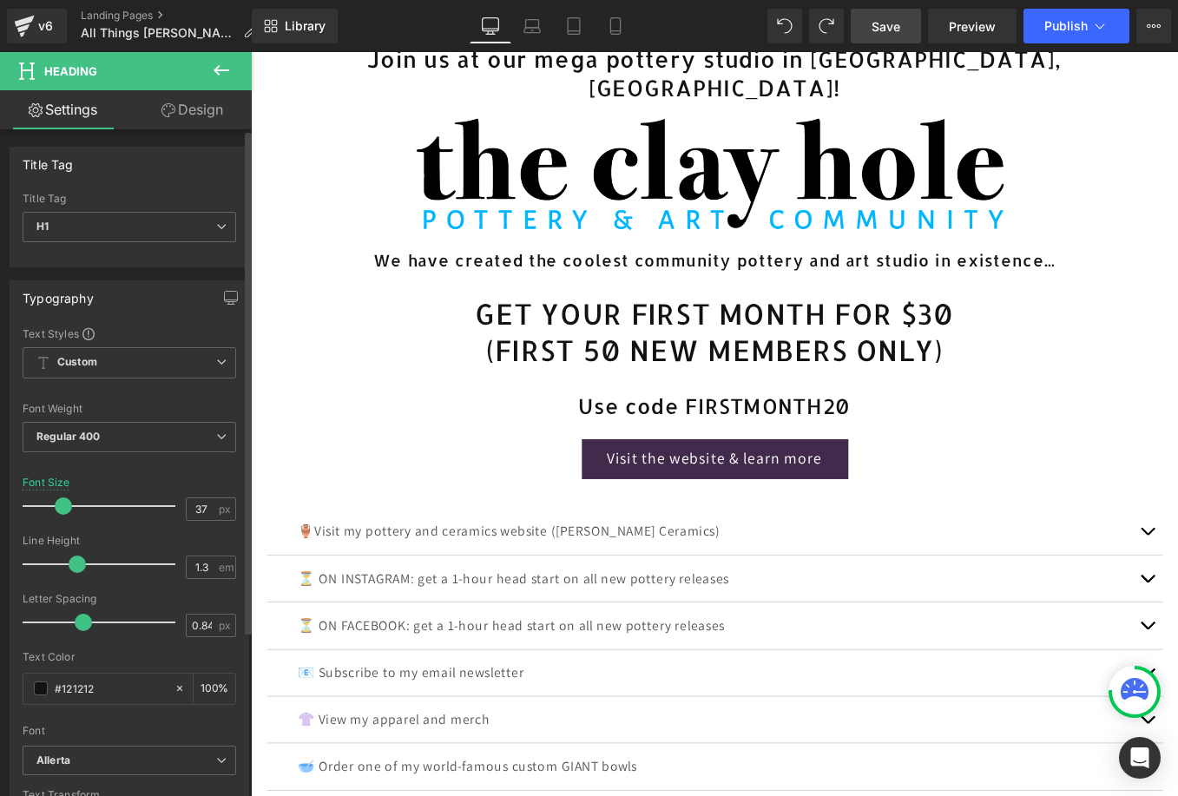
drag, startPoint x: 71, startPoint y: 517, endPoint x: 57, endPoint y: 517, distance: 13.9
click at [57, 515] on span at bounding box center [63, 505] width 17 height 17
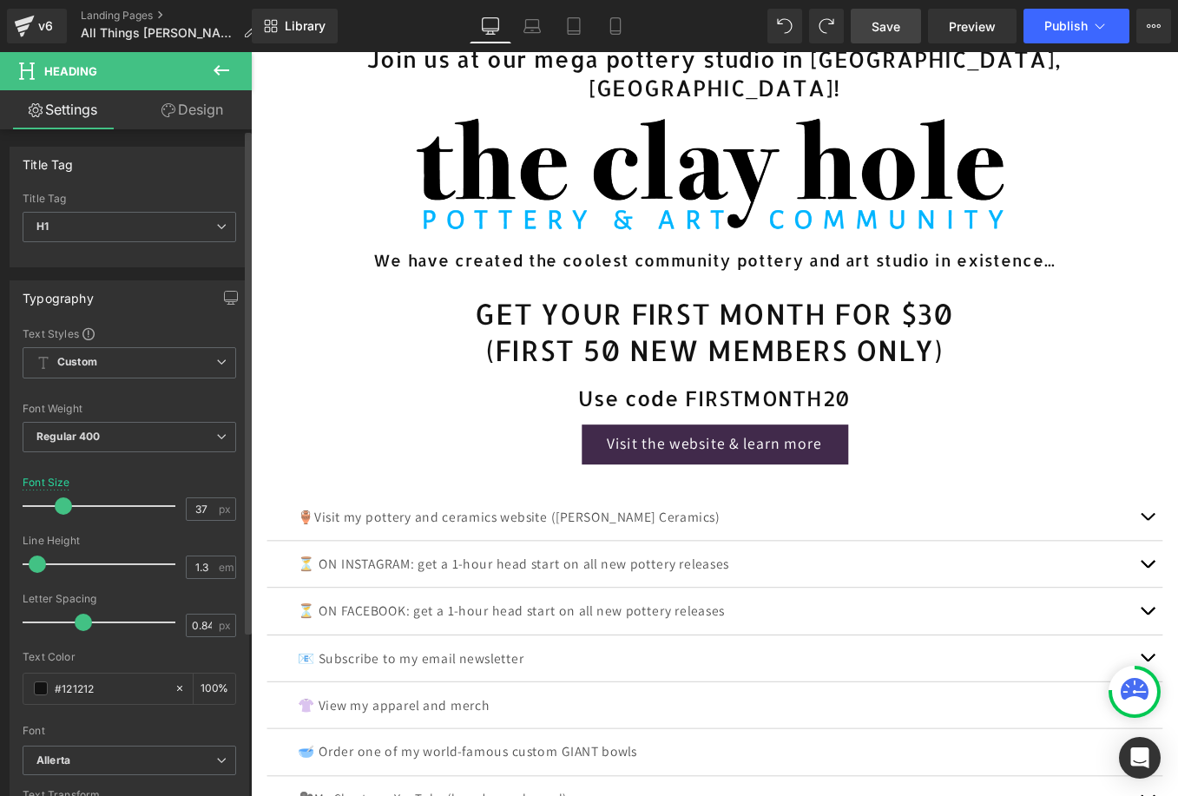
drag, startPoint x: 72, startPoint y: 575, endPoint x: 35, endPoint y: 575, distance: 37.3
click at [35, 573] on span at bounding box center [37, 564] width 17 height 17
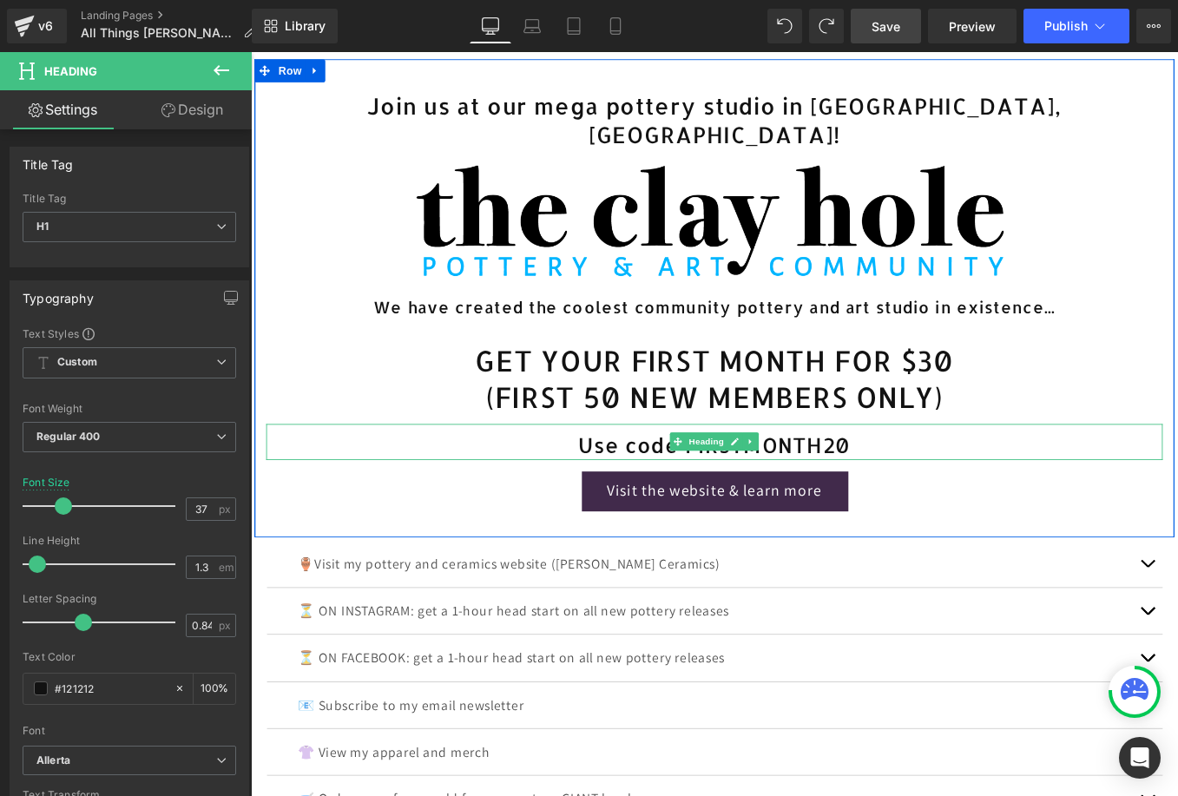
scroll to position [504, 0]
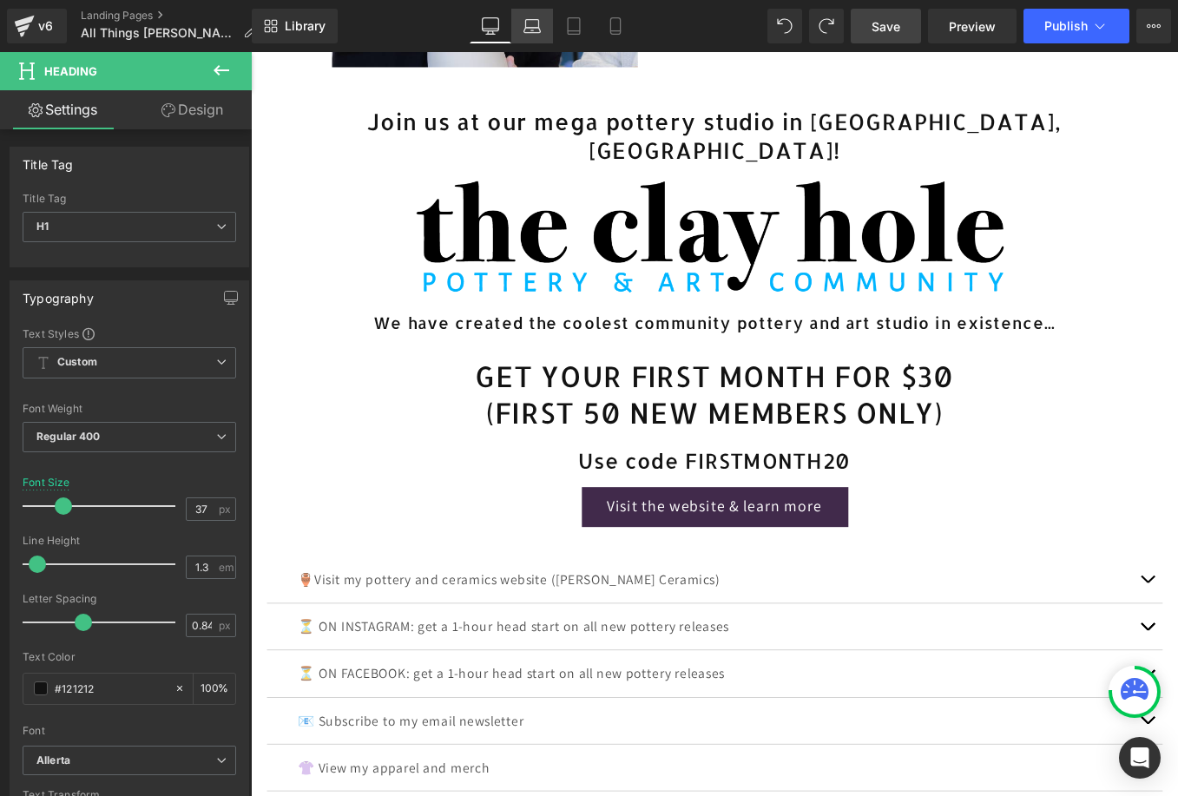
click at [536, 27] on icon at bounding box center [531, 25] width 17 height 17
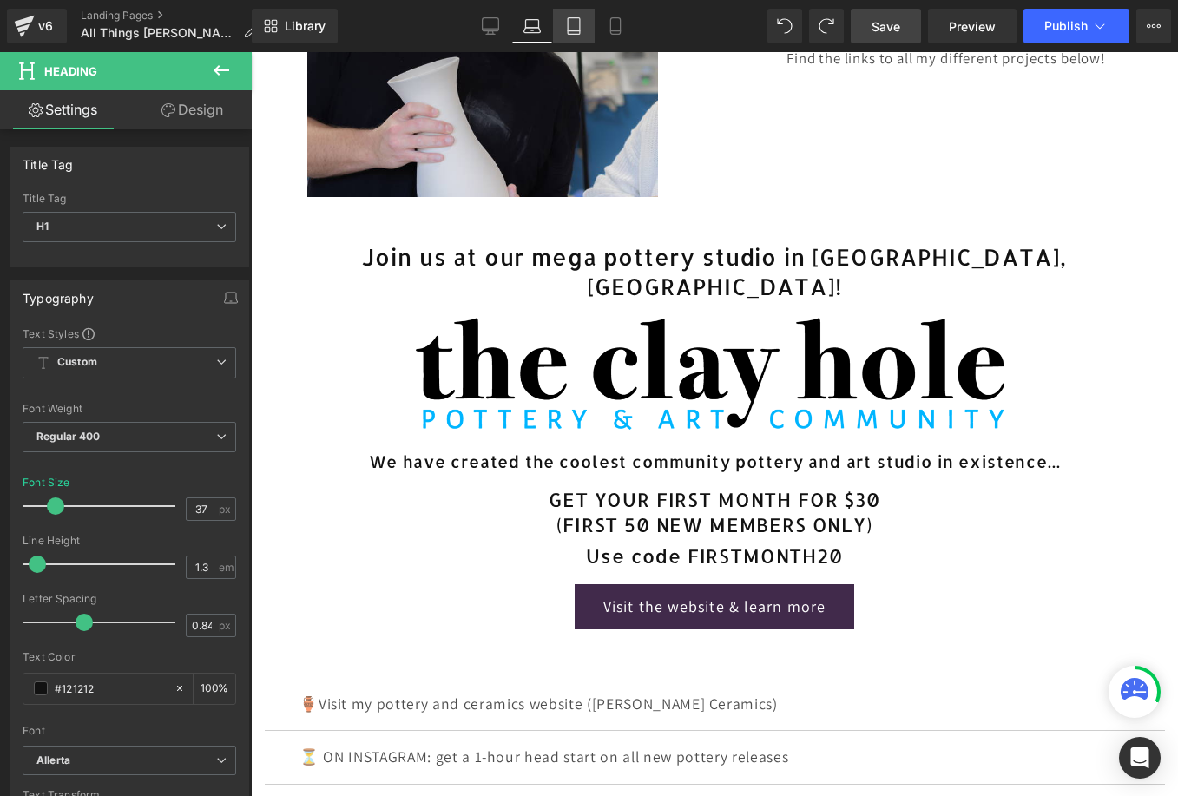
click at [567, 27] on icon at bounding box center [573, 25] width 17 height 17
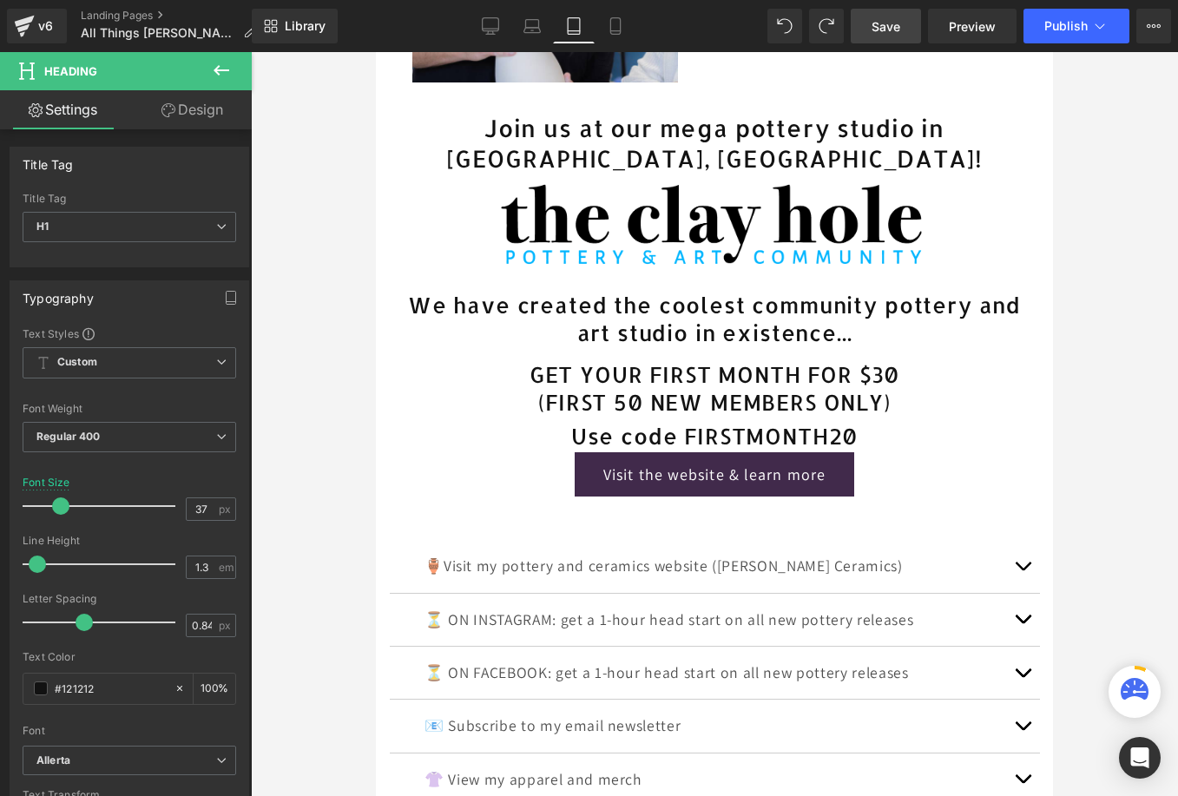
scroll to position [232, 0]
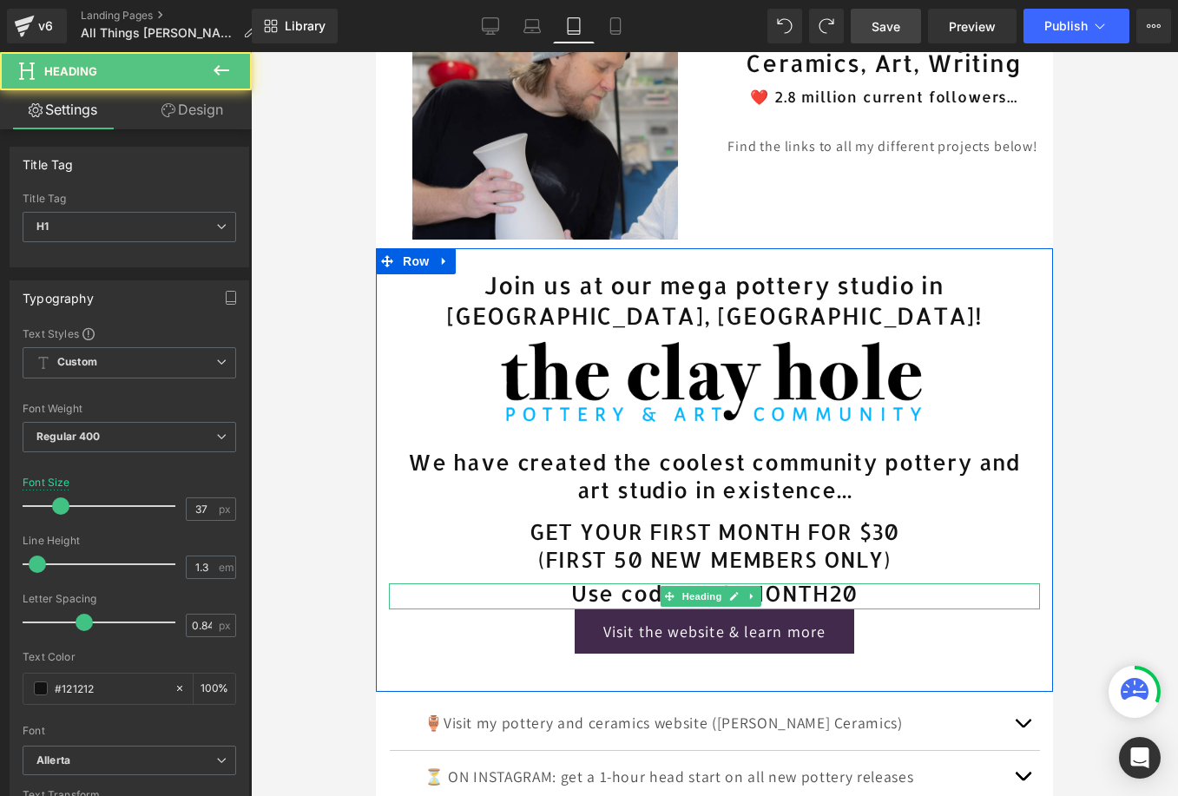
click at [865, 587] on h1 "Use code FIRSTMONTH20" at bounding box center [714, 593] width 651 height 13
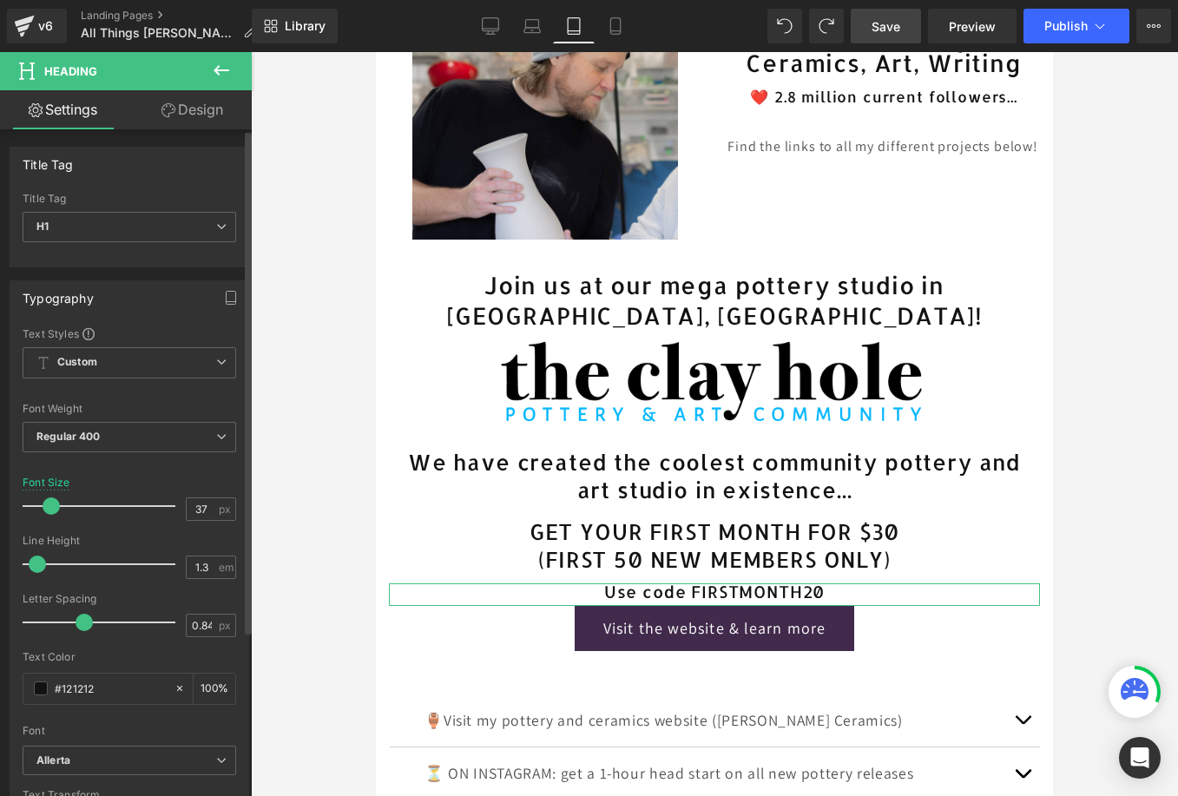
click at [50, 515] on span at bounding box center [51, 505] width 17 height 17
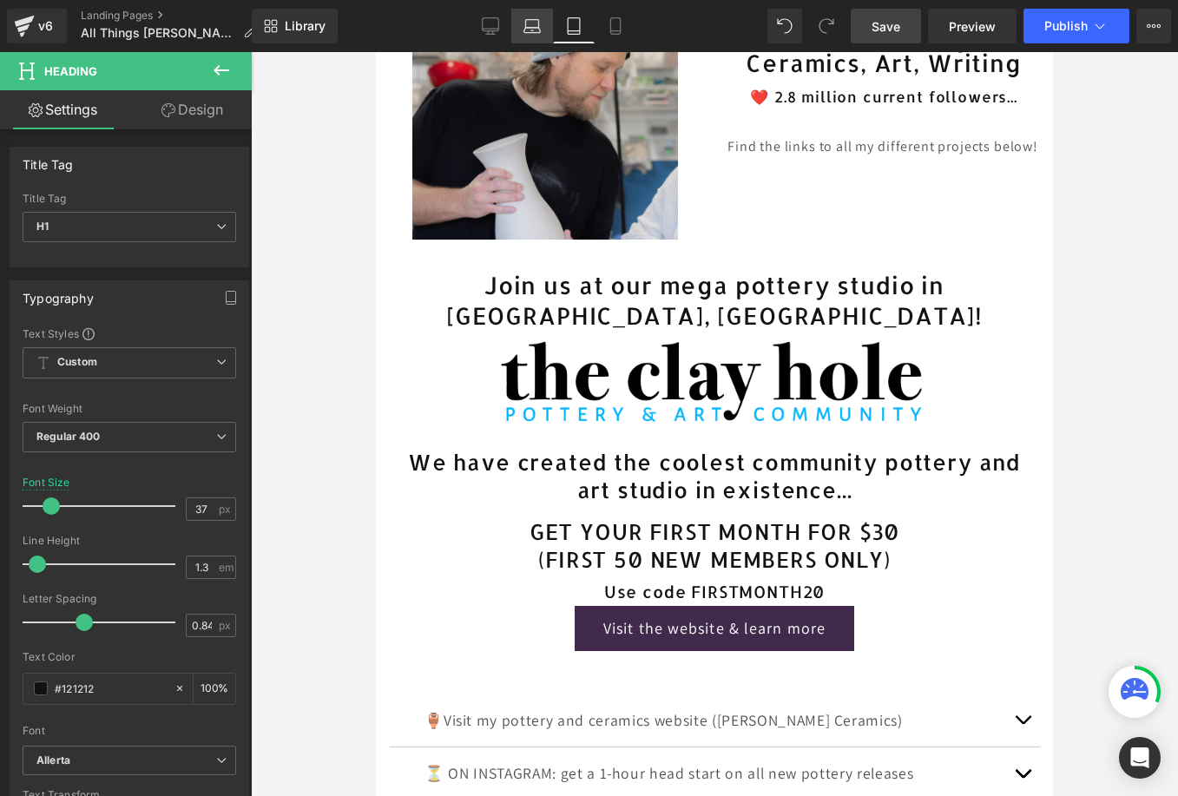
click at [527, 36] on link "Laptop" at bounding box center [532, 26] width 42 height 35
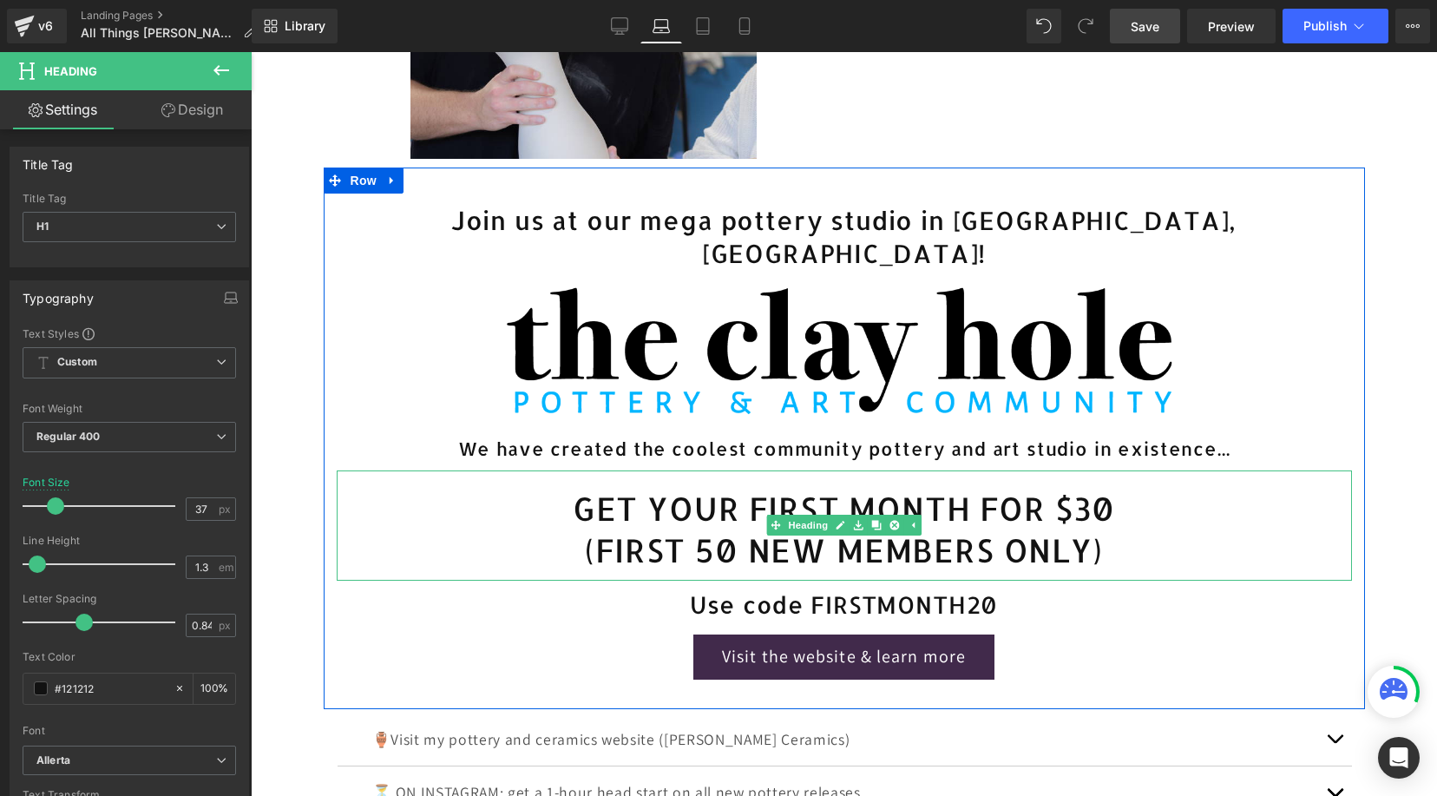
scroll to position [413, 0]
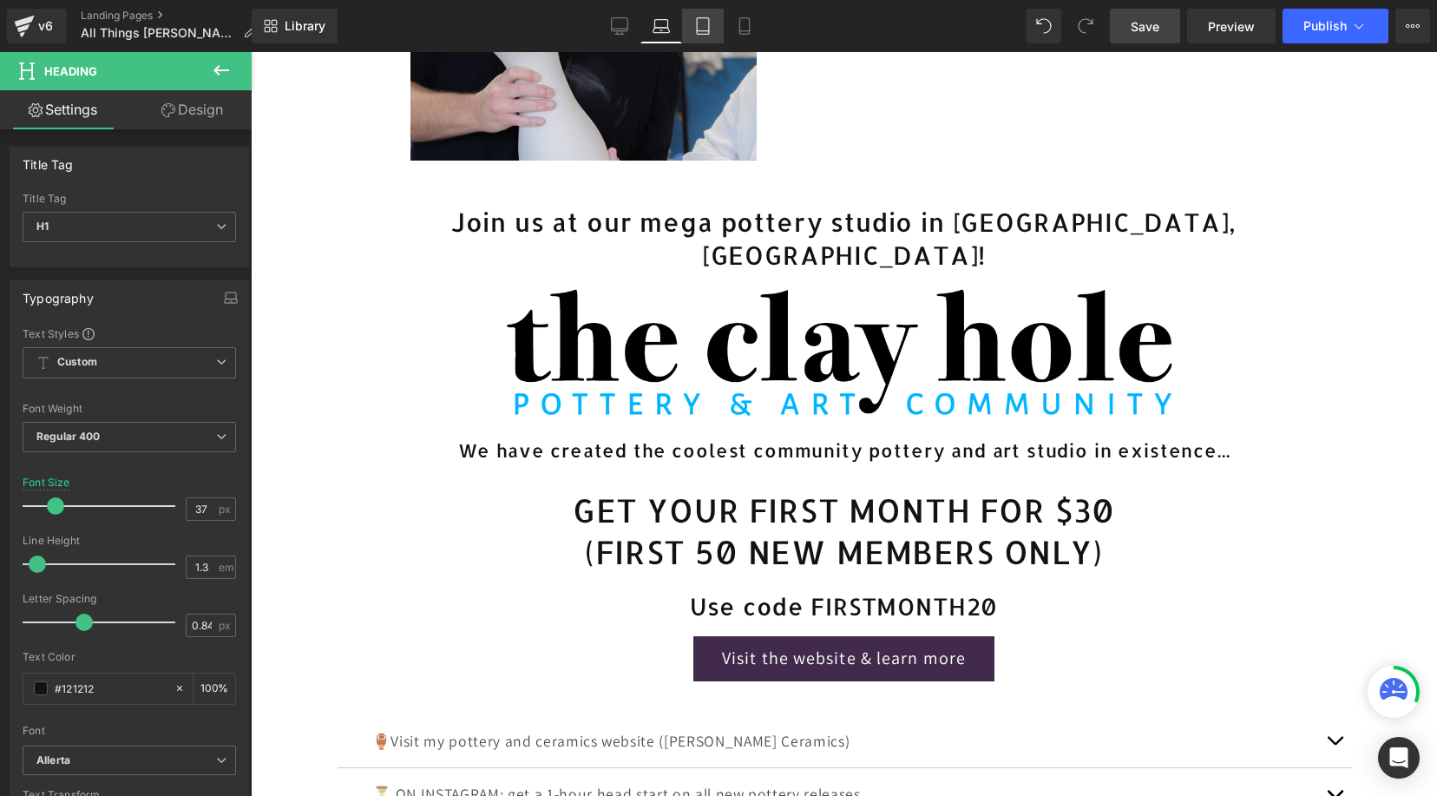
click at [694, 30] on icon at bounding box center [702, 25] width 17 height 17
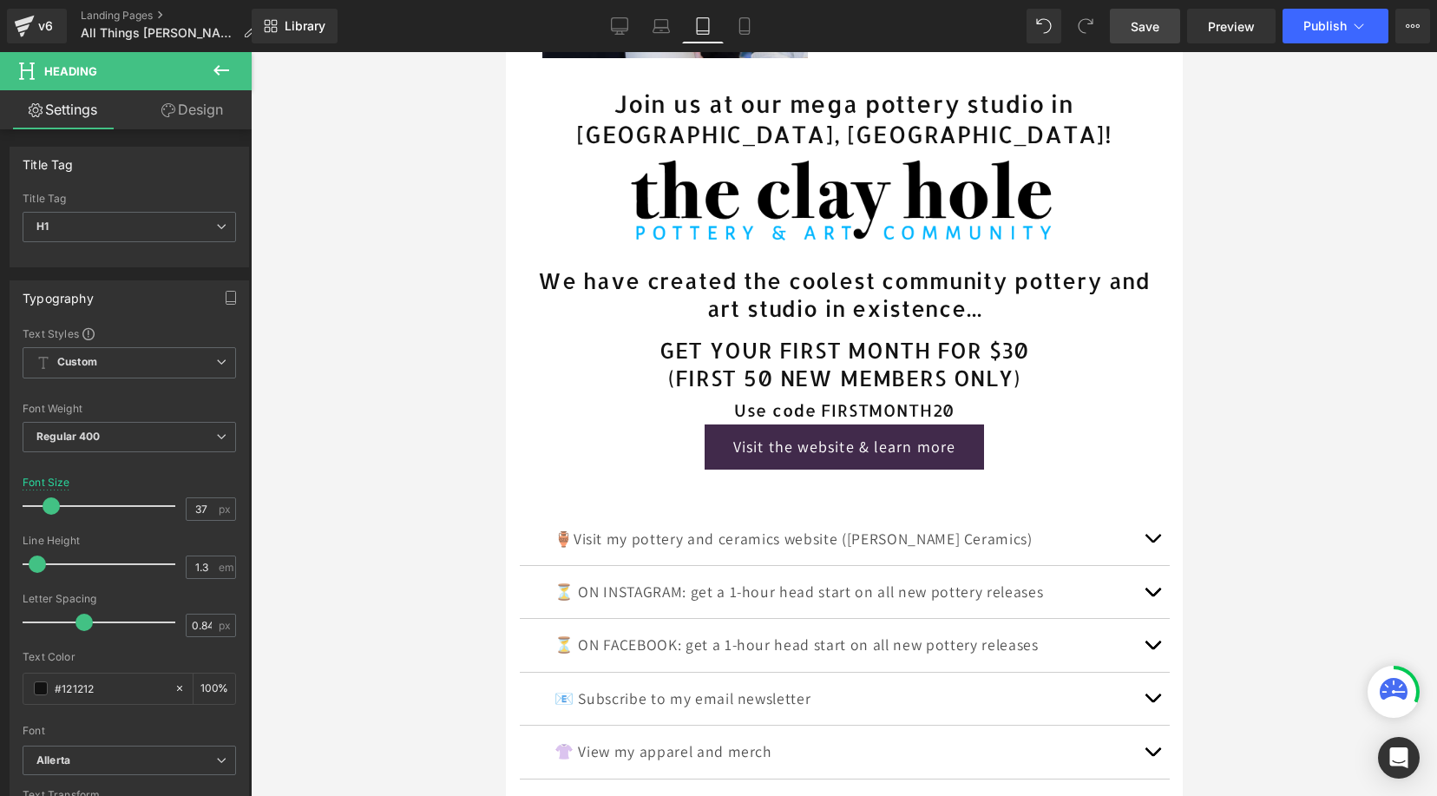
scroll to position [181, 0]
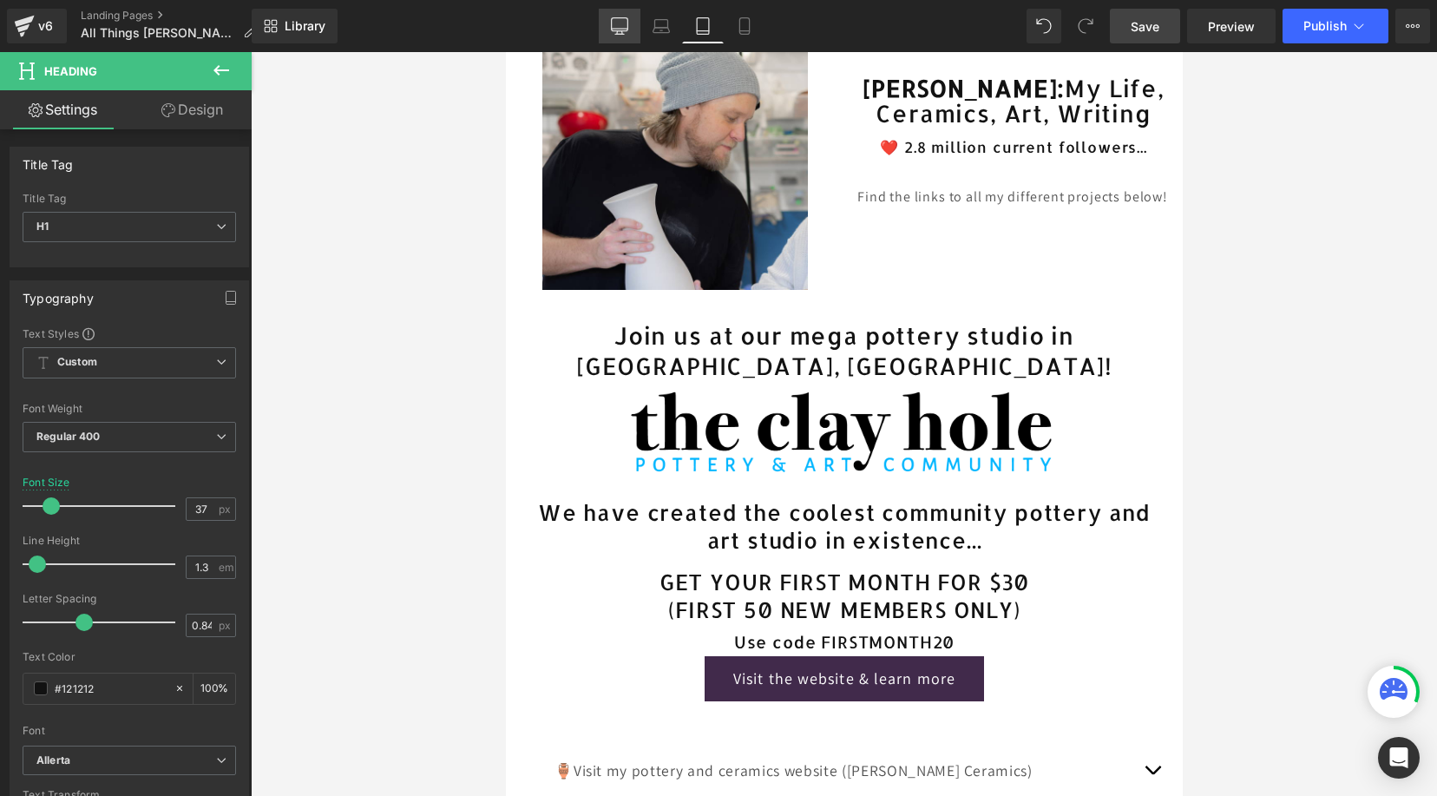
click at [614, 37] on link "Desktop" at bounding box center [620, 26] width 42 height 35
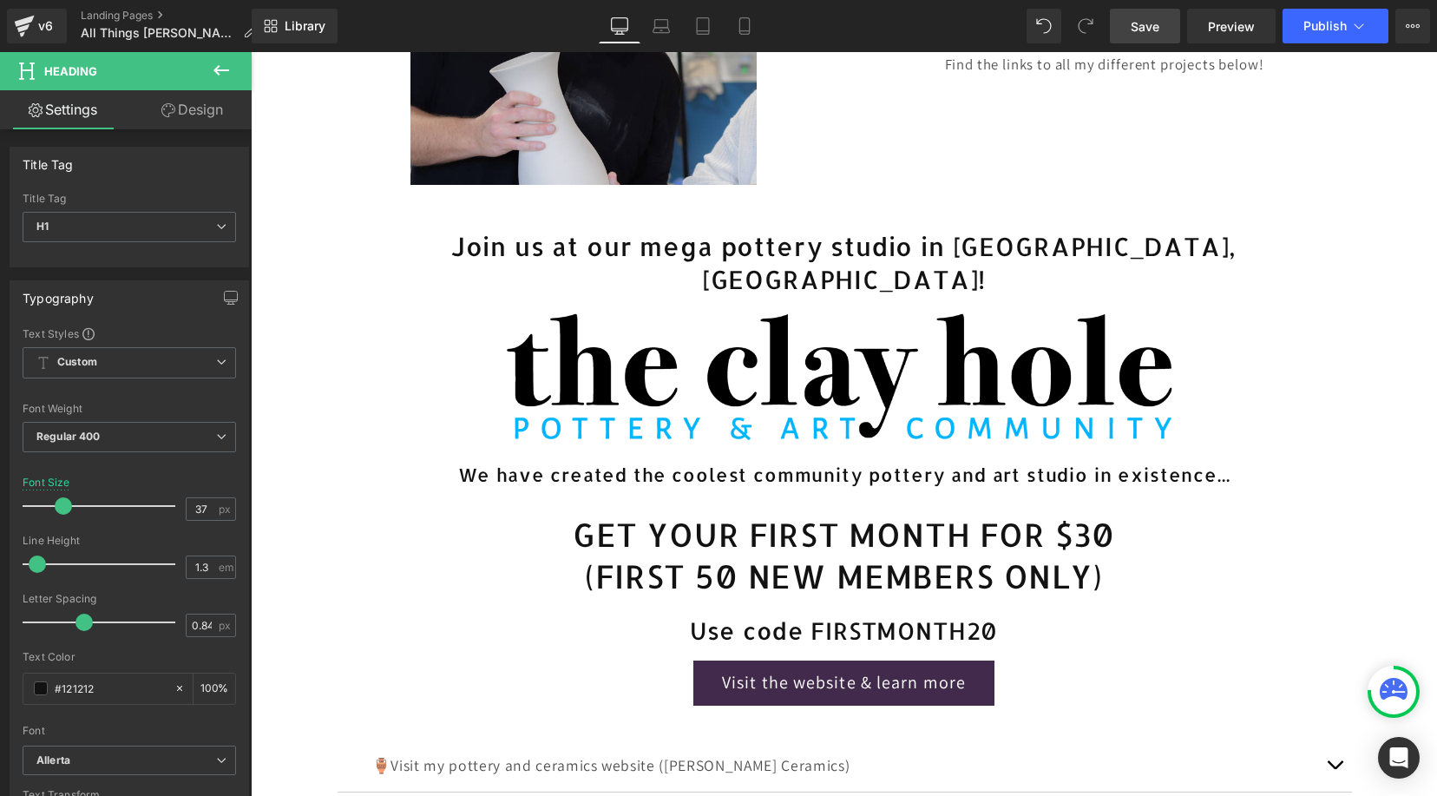
scroll to position [383, 0]
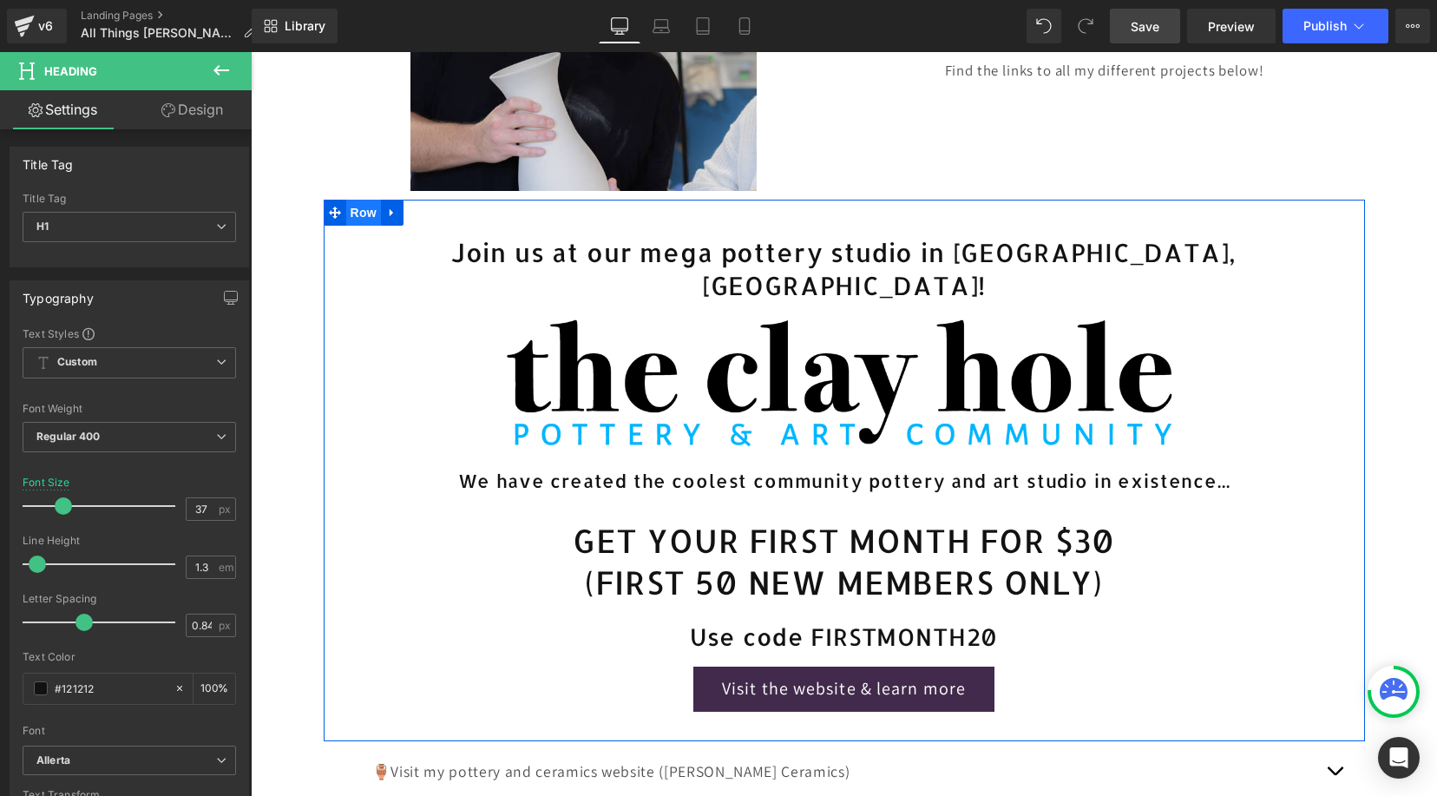
click at [367, 221] on span "Row" at bounding box center [363, 213] width 35 height 26
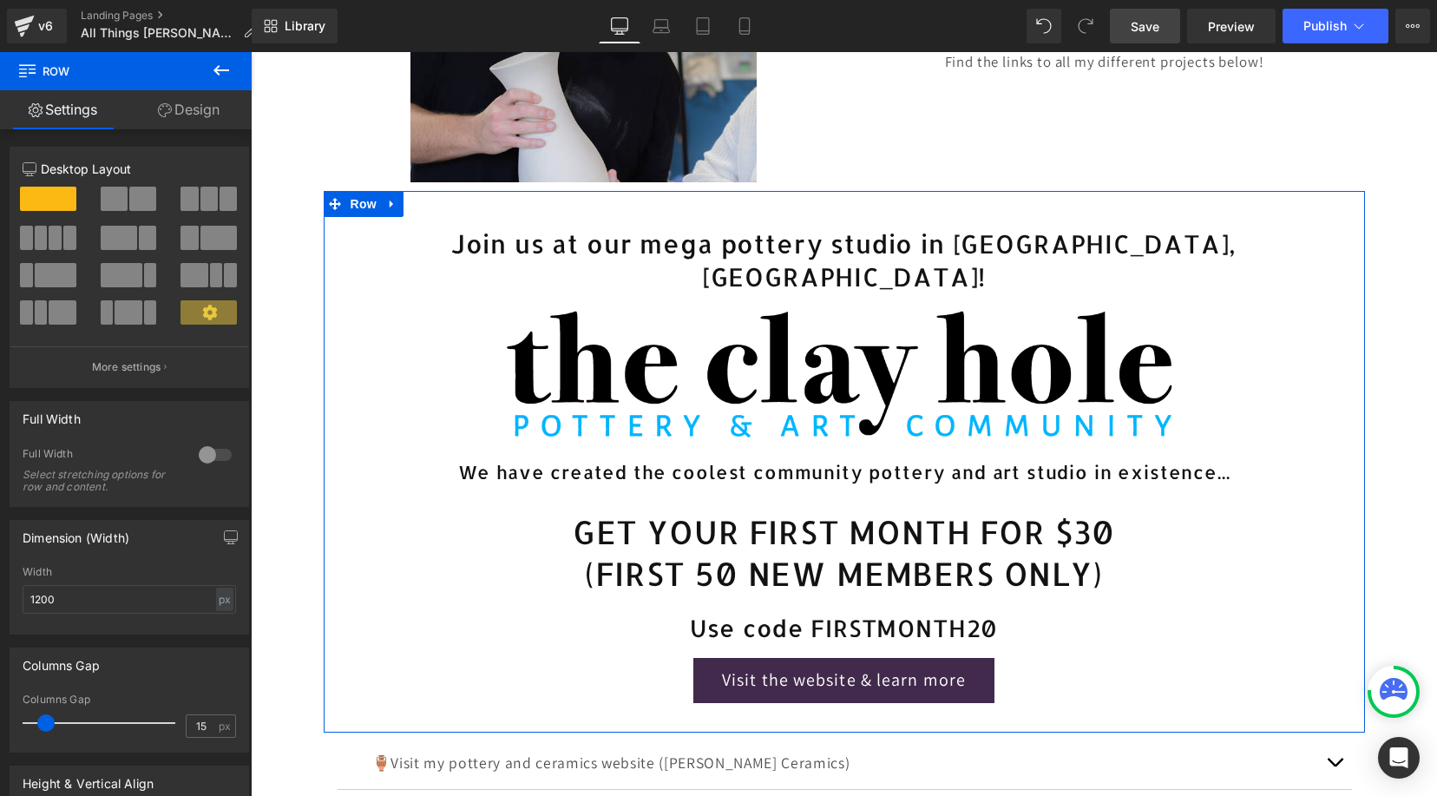
scroll to position [0, 0]
click at [175, 105] on link "Design" at bounding box center [189, 109] width 126 height 39
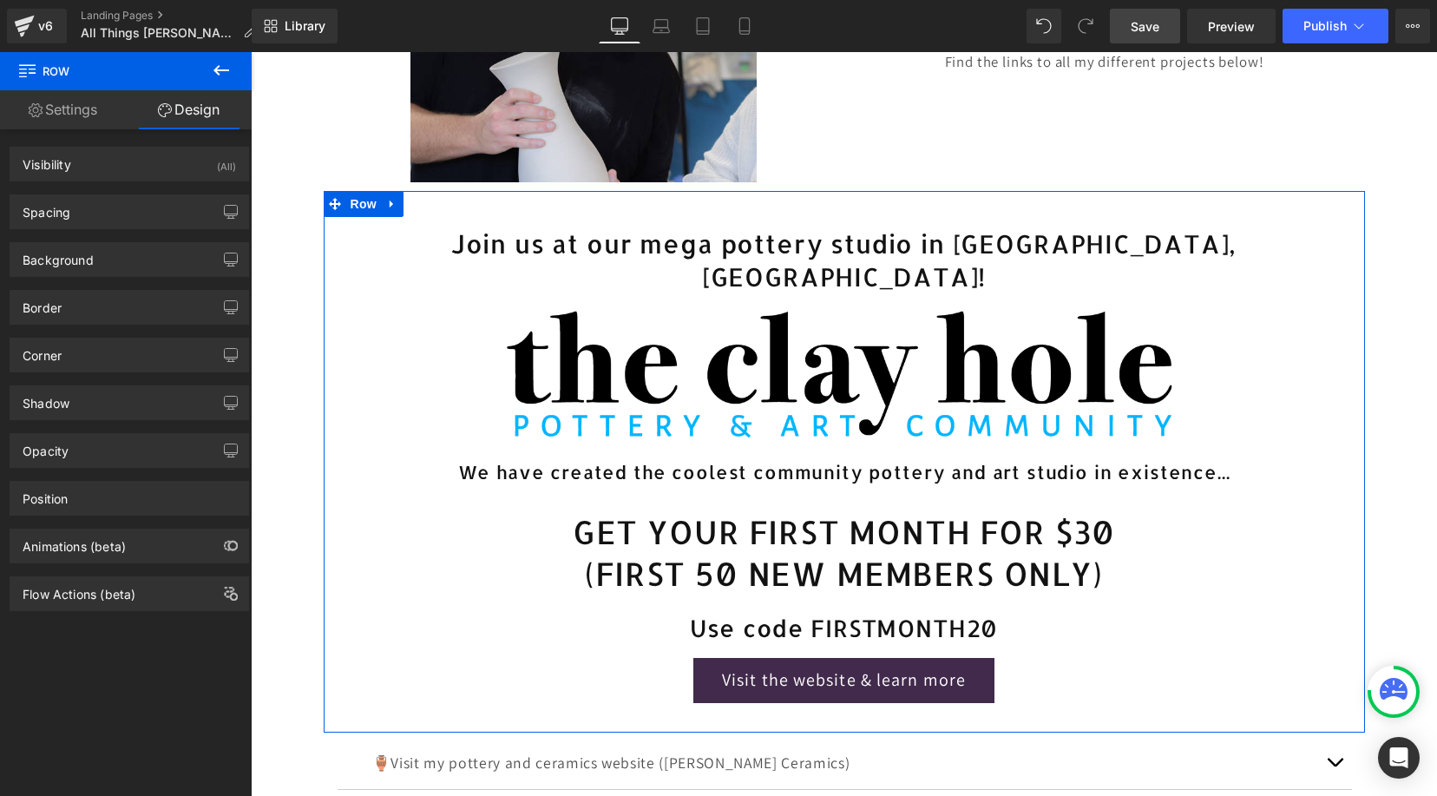
click at [102, 276] on div "Background Color & Image color Color transparent 0 % Image Replace Image Upload…" at bounding box center [130, 259] width 240 height 35
click at [106, 259] on div "Background" at bounding box center [129, 259] width 238 height 33
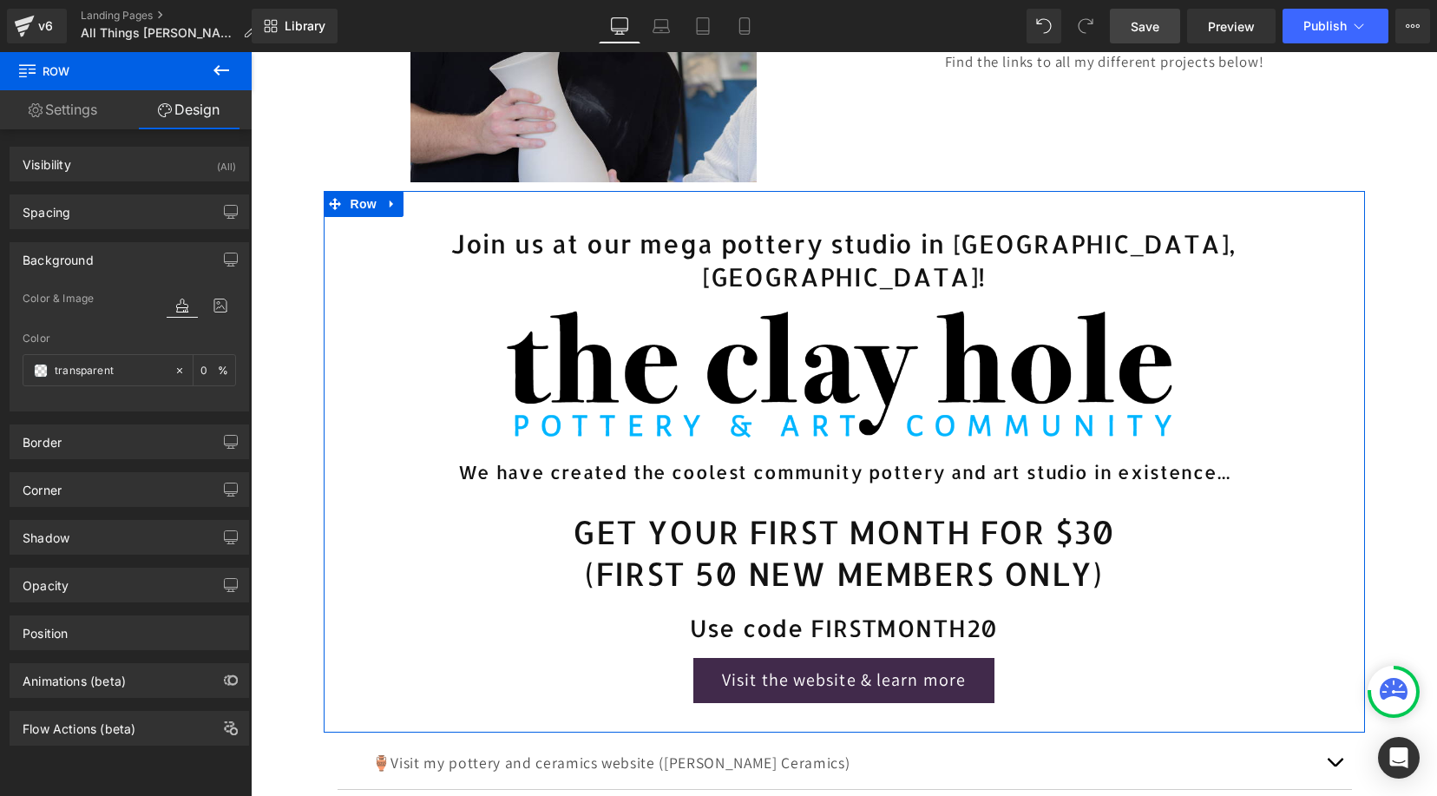
click at [174, 311] on icon at bounding box center [182, 305] width 31 height 23
click at [168, 307] on icon at bounding box center [182, 305] width 31 height 23
click at [91, 298] on span "Color & Image" at bounding box center [58, 299] width 71 height 12
click at [36, 378] on span at bounding box center [41, 371] width 14 height 14
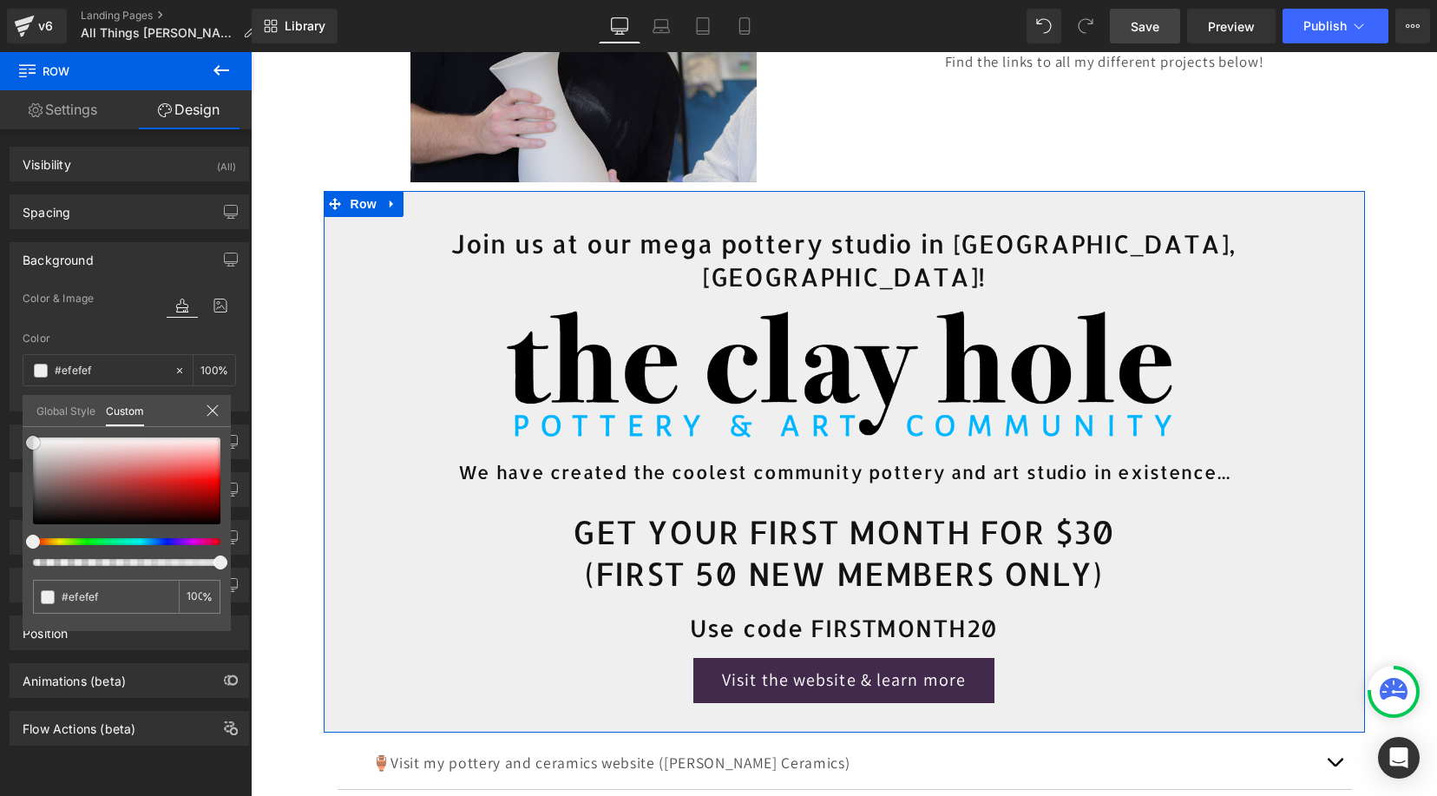
drag, startPoint x: 55, startPoint y: 485, endPoint x: 19, endPoint y: 445, distance: 53.5
click at [20, 411] on div "Background Color & Image color Color transparent 0 % Image Replace Image Upload…" at bounding box center [130, 320] width 260 height 182
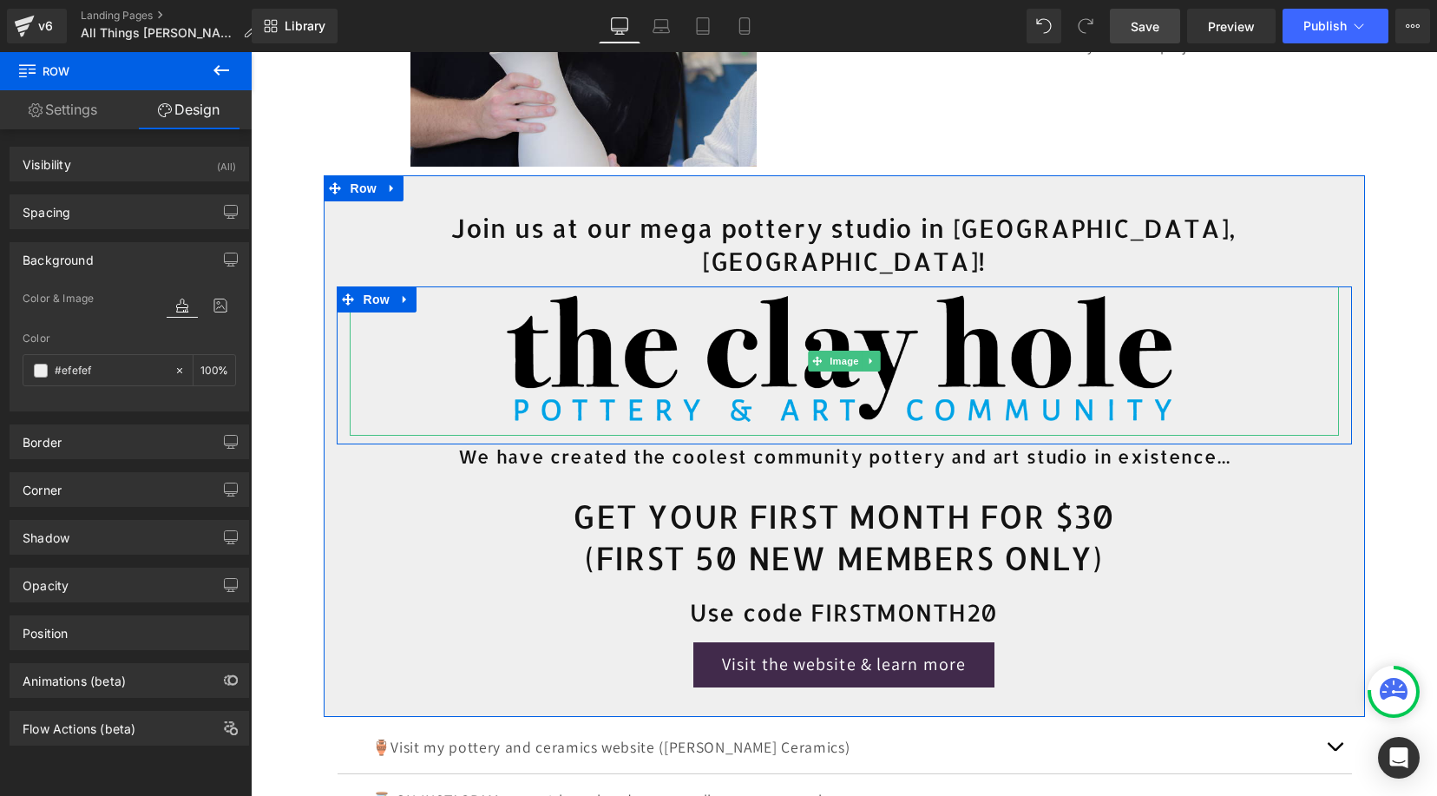
scroll to position [422, 0]
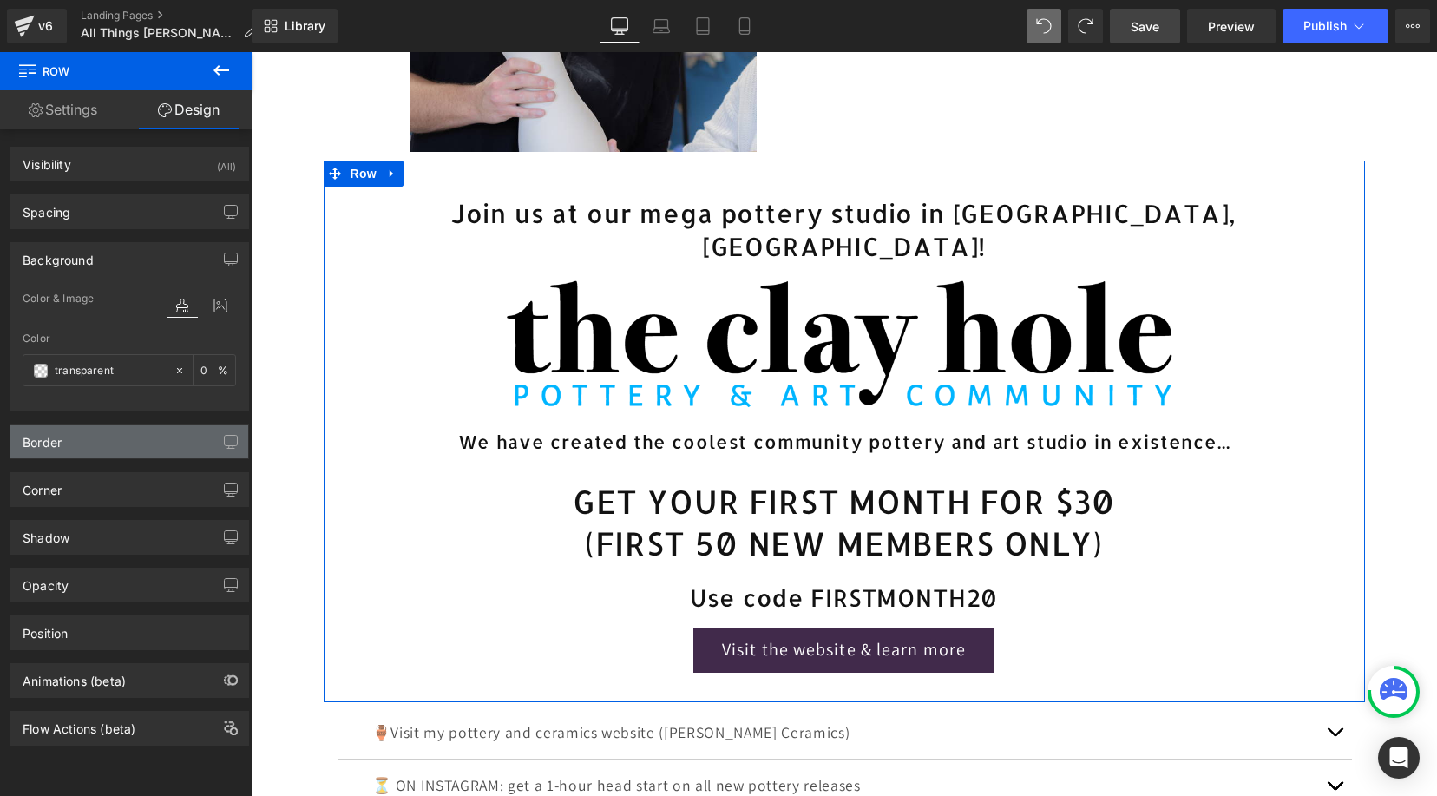
click at [56, 447] on div "Border" at bounding box center [42, 437] width 39 height 24
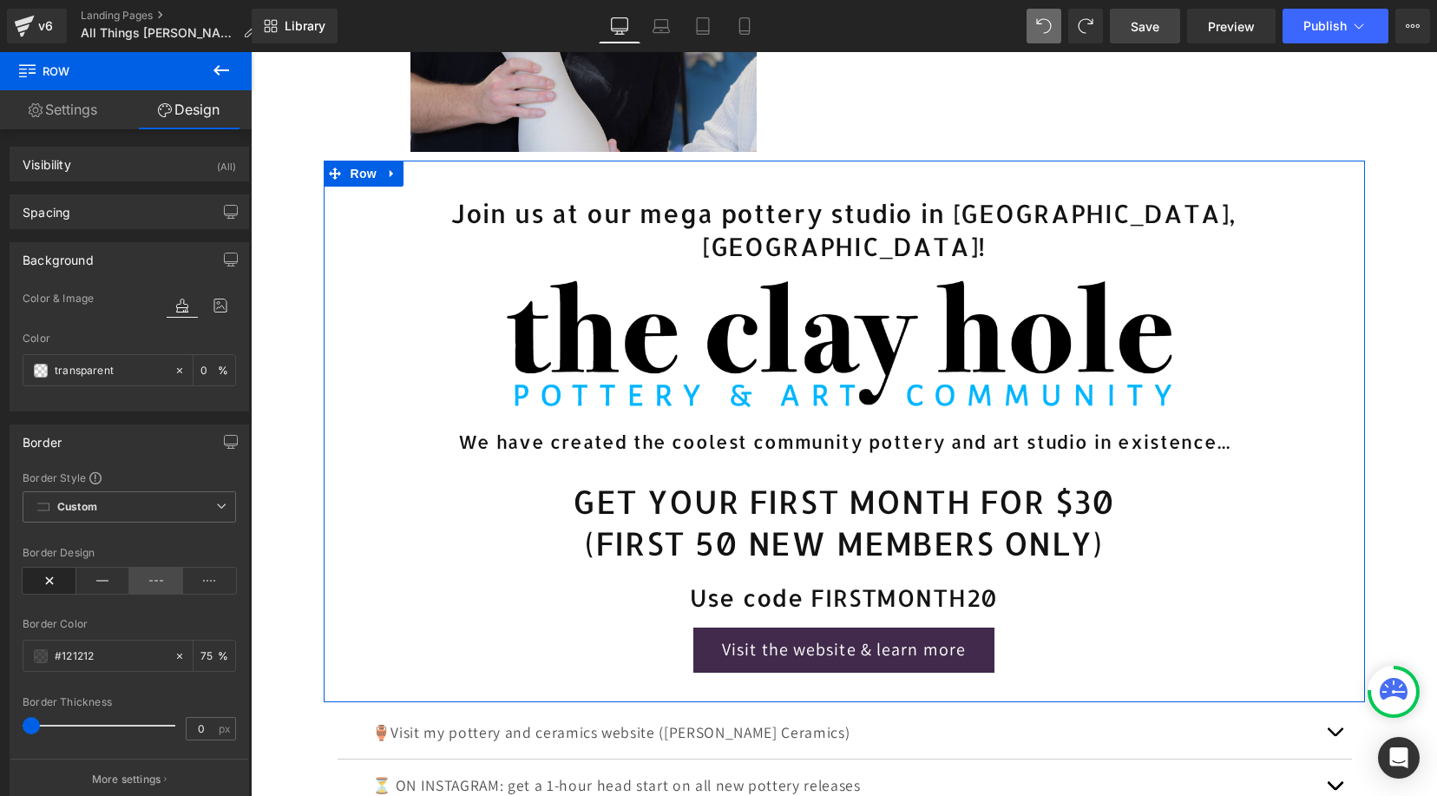
click at [149, 587] on icon at bounding box center [156, 581] width 54 height 26
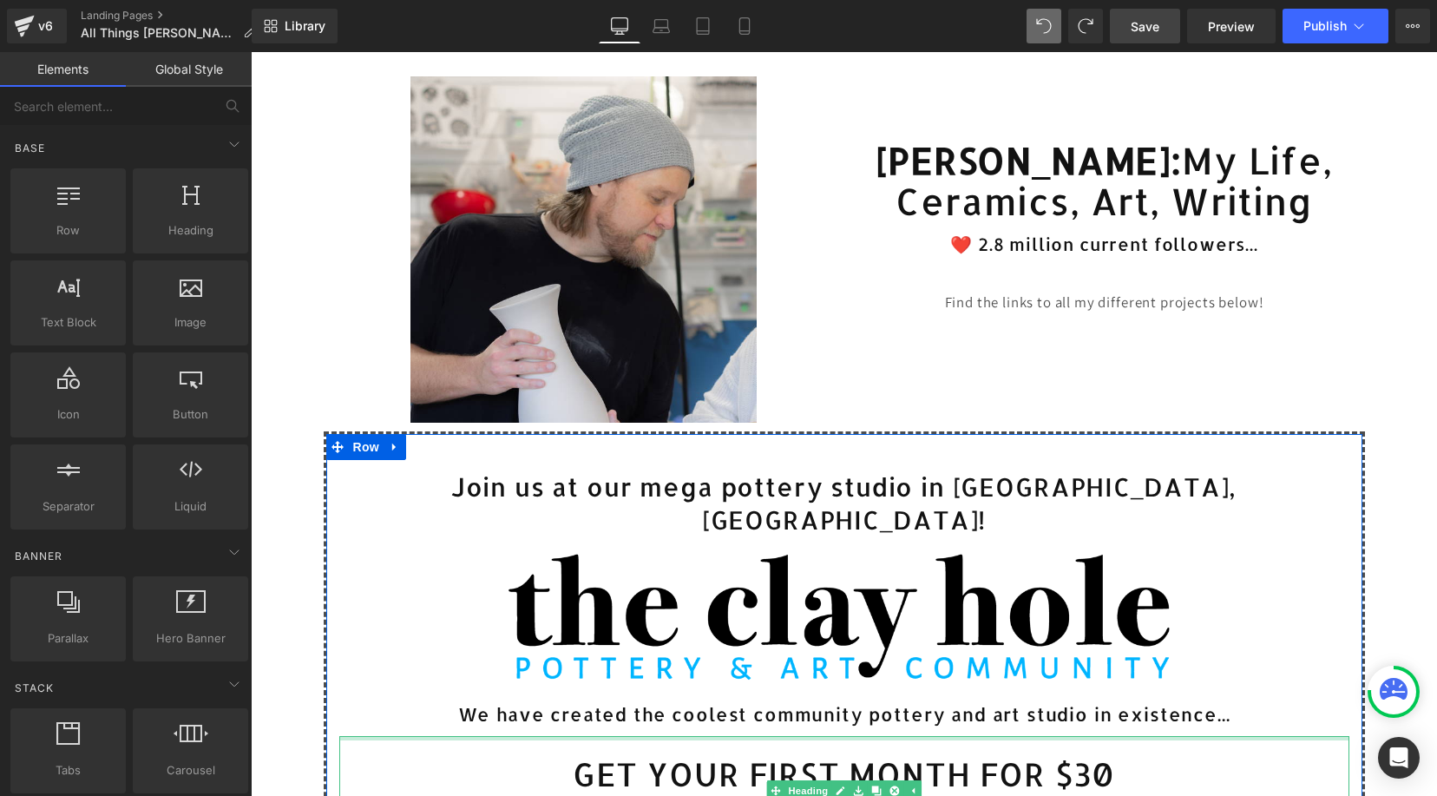
scroll to position [71, 0]
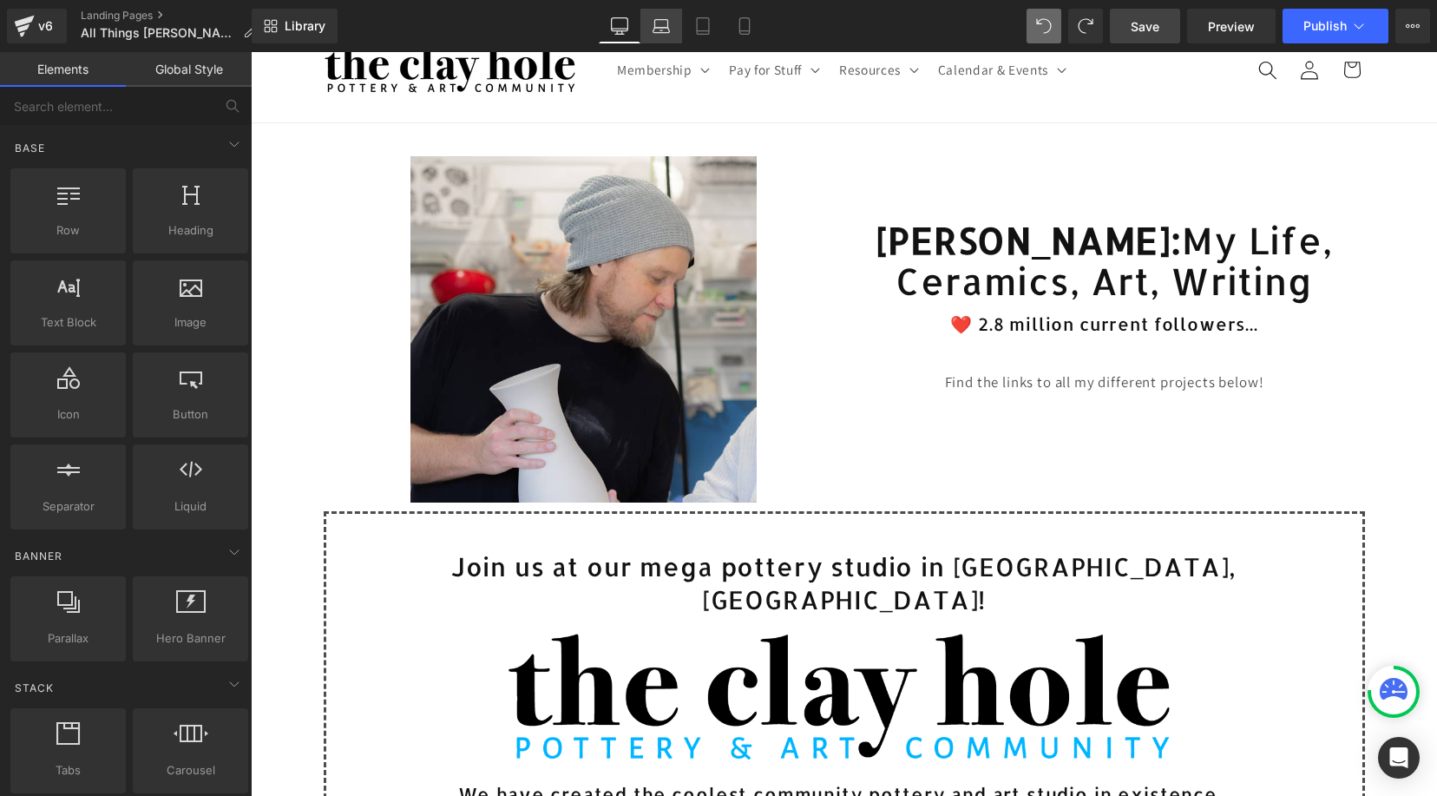
click at [668, 23] on icon at bounding box center [661, 24] width 13 height 8
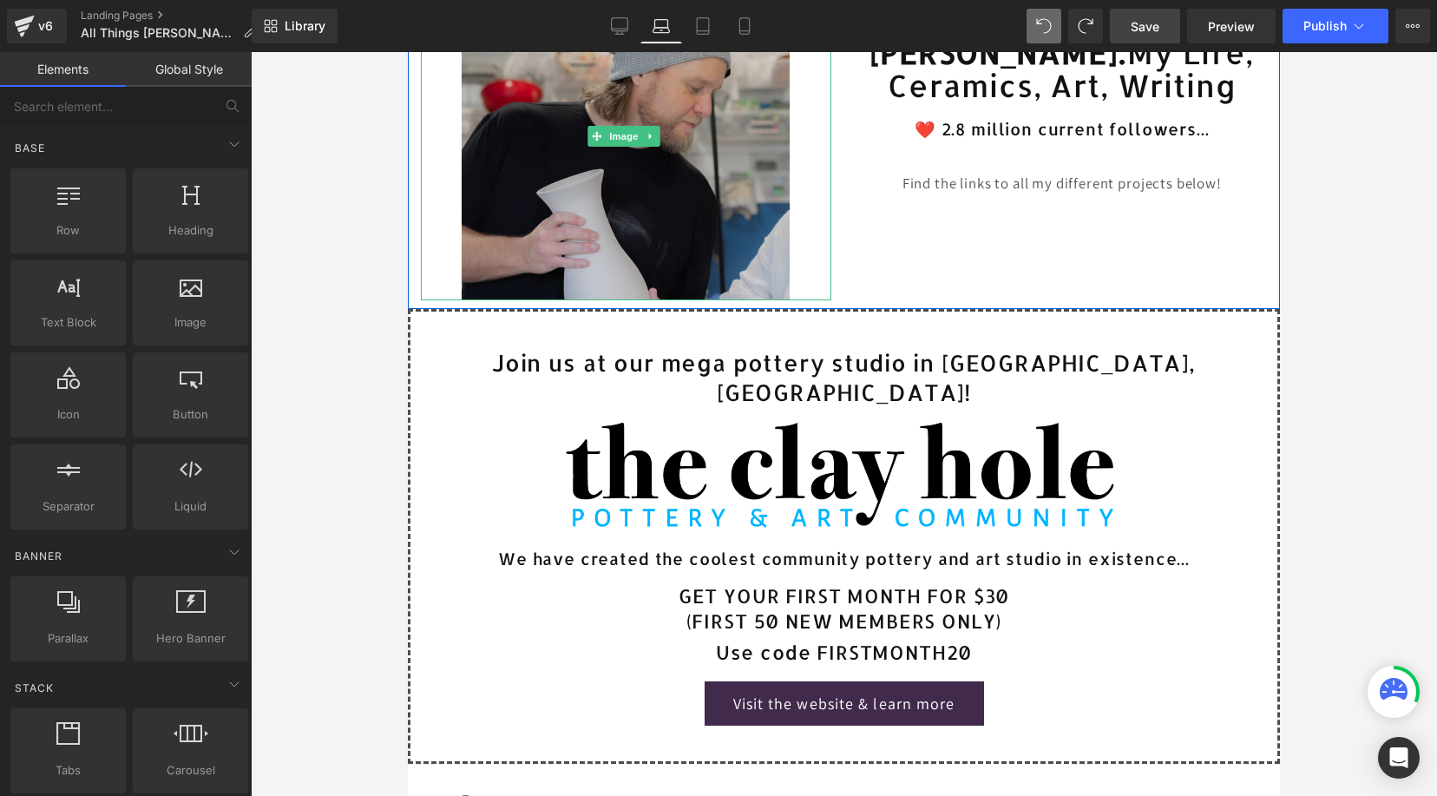
scroll to position [279, 0]
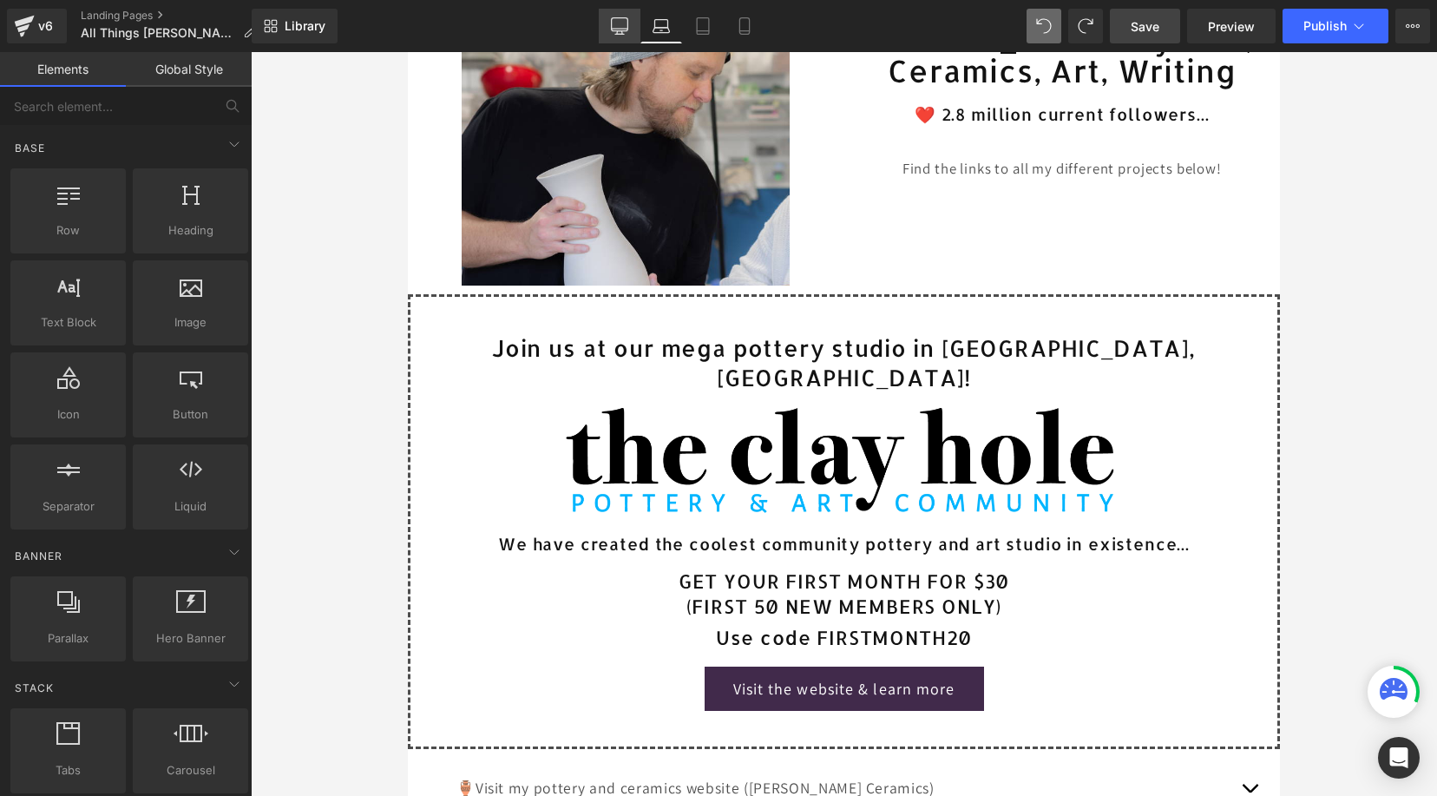
click at [626, 30] on icon at bounding box center [619, 25] width 17 height 17
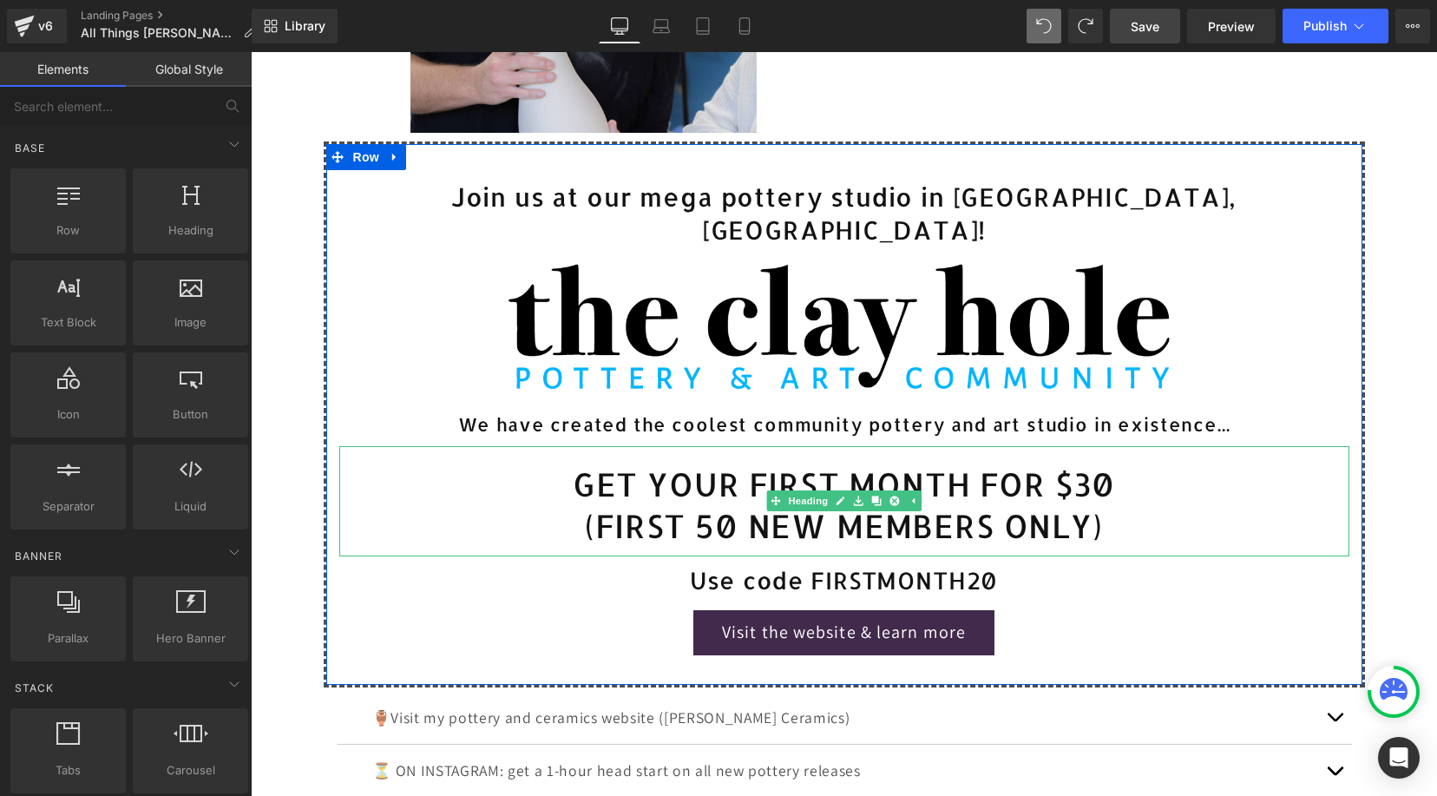
scroll to position [383, 0]
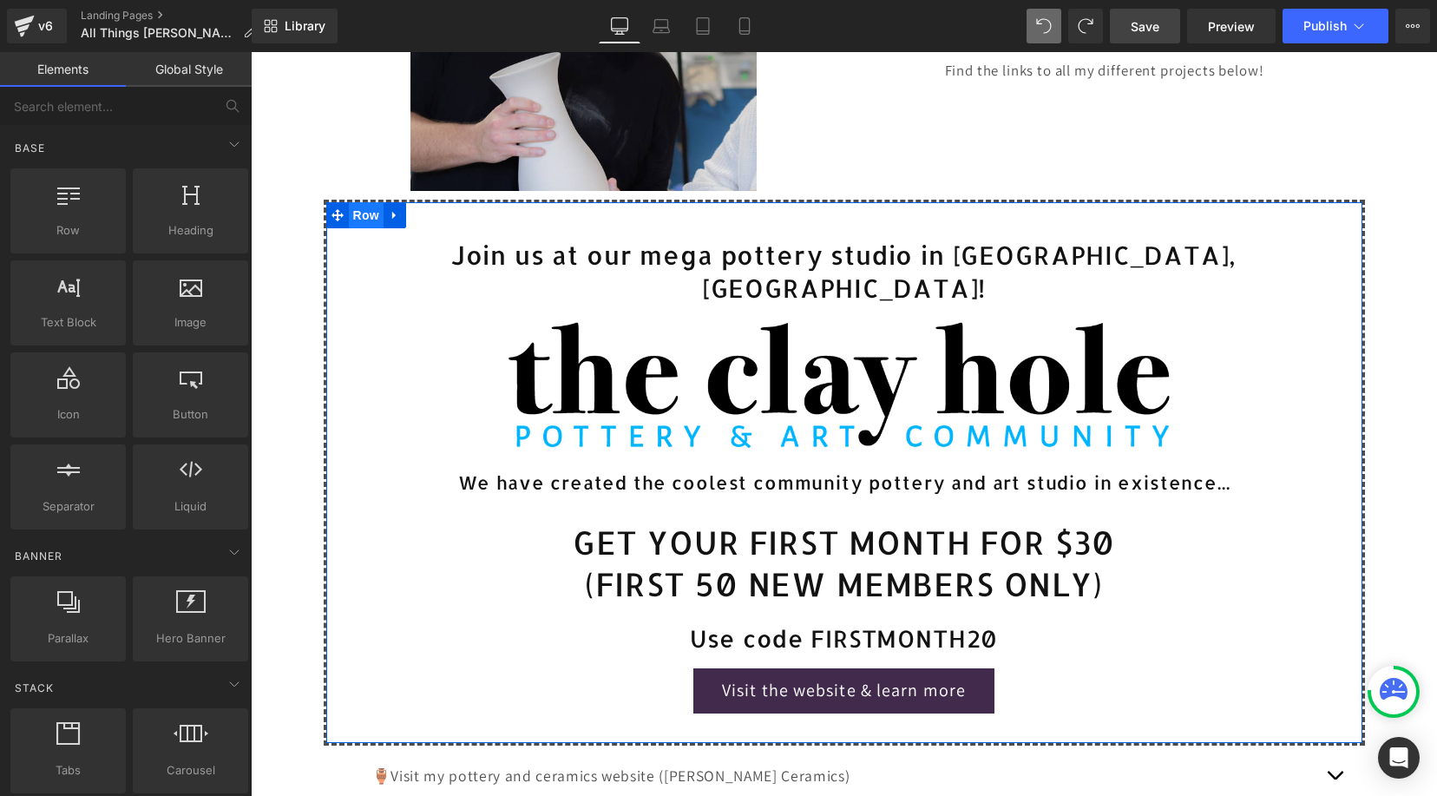
click at [350, 228] on span "Row" at bounding box center [366, 215] width 35 height 26
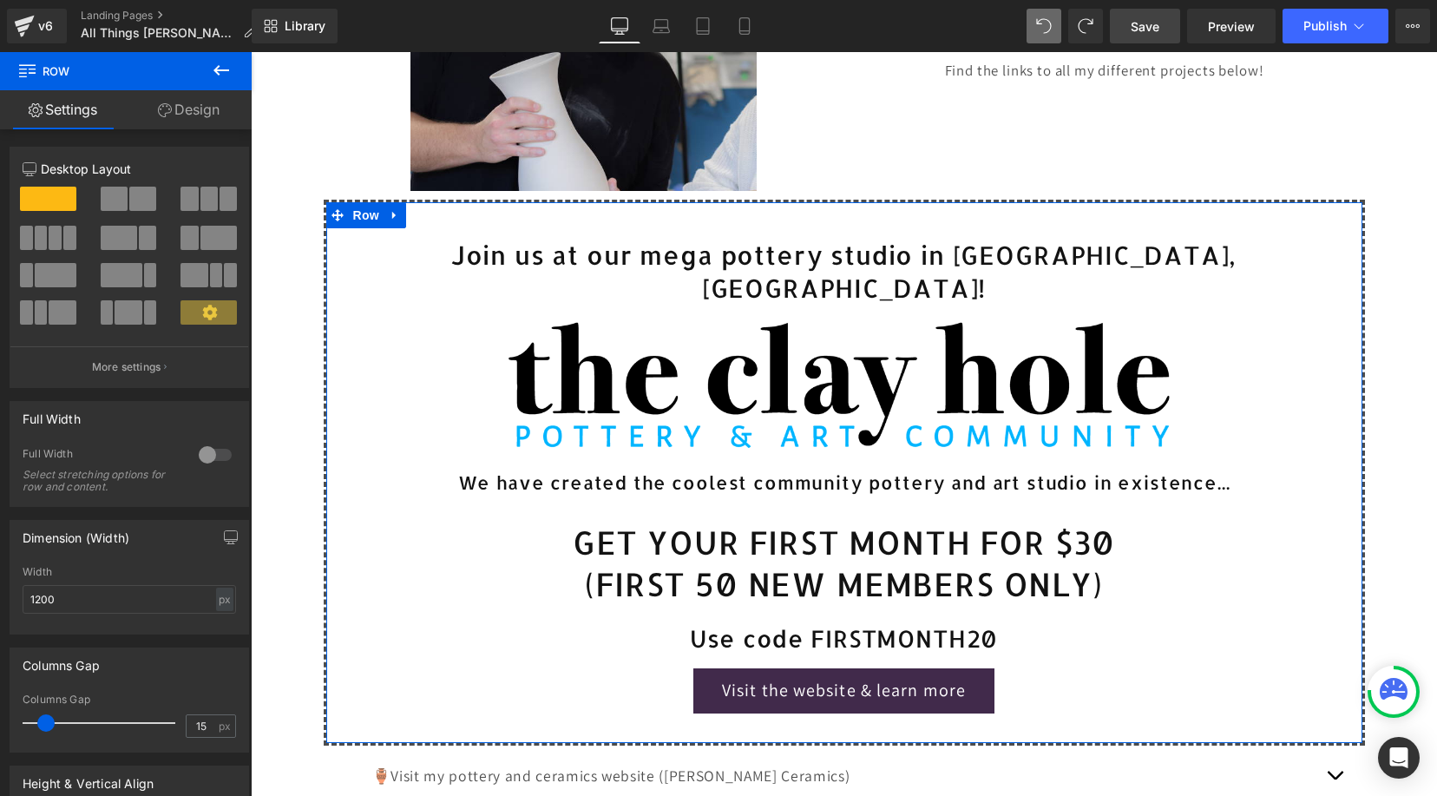
click at [212, 457] on div at bounding box center [215, 455] width 42 height 28
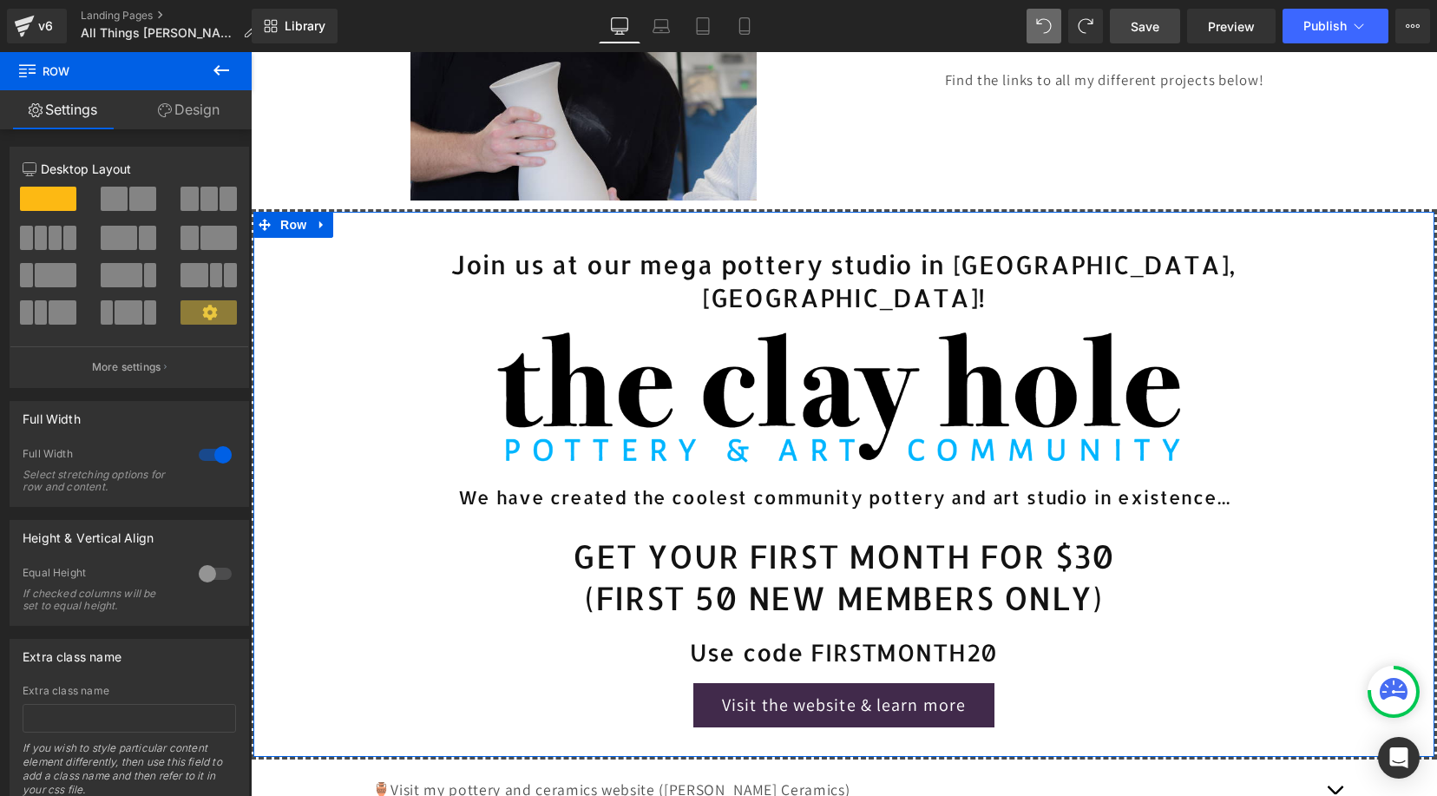
scroll to position [357, 0]
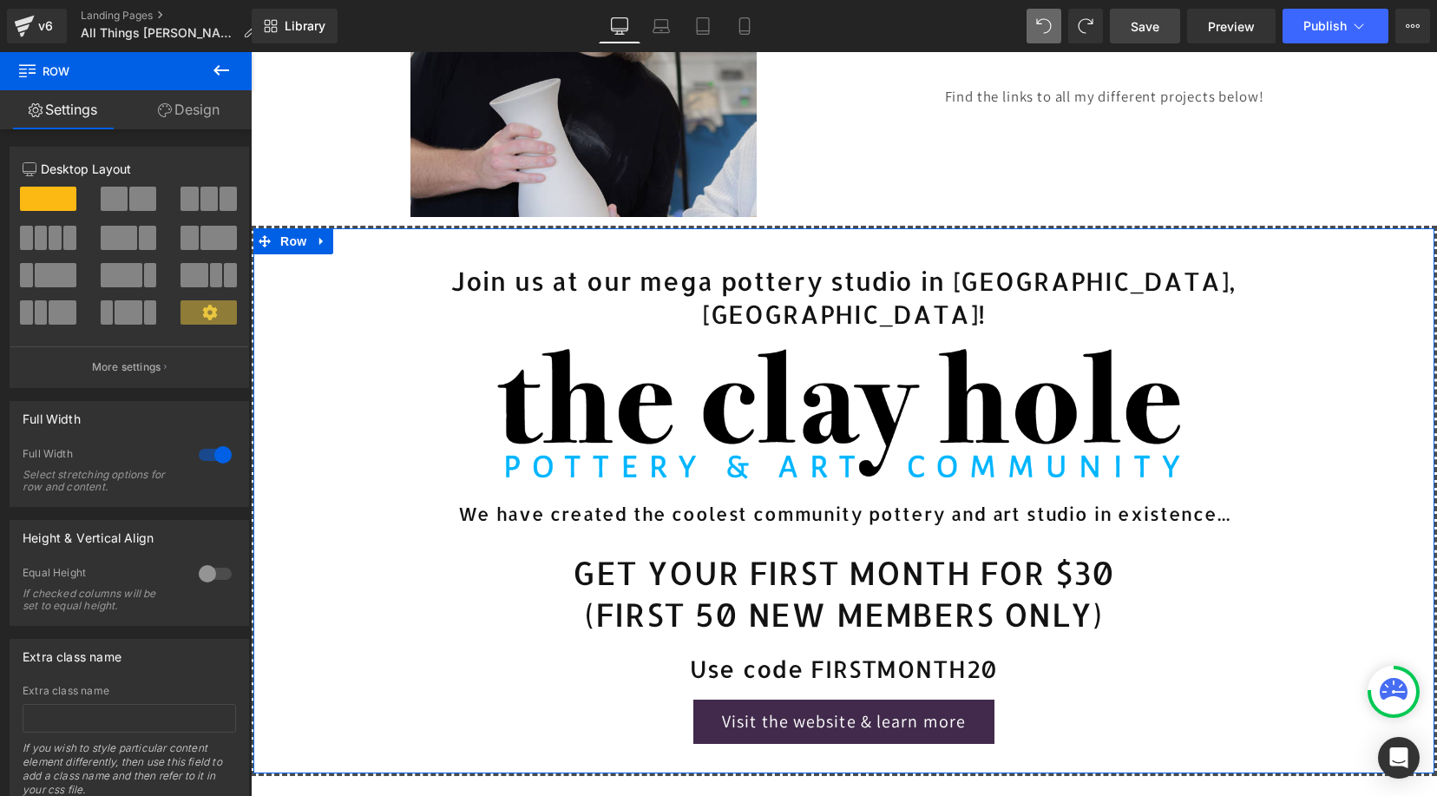
click at [194, 116] on link "Design" at bounding box center [189, 109] width 126 height 39
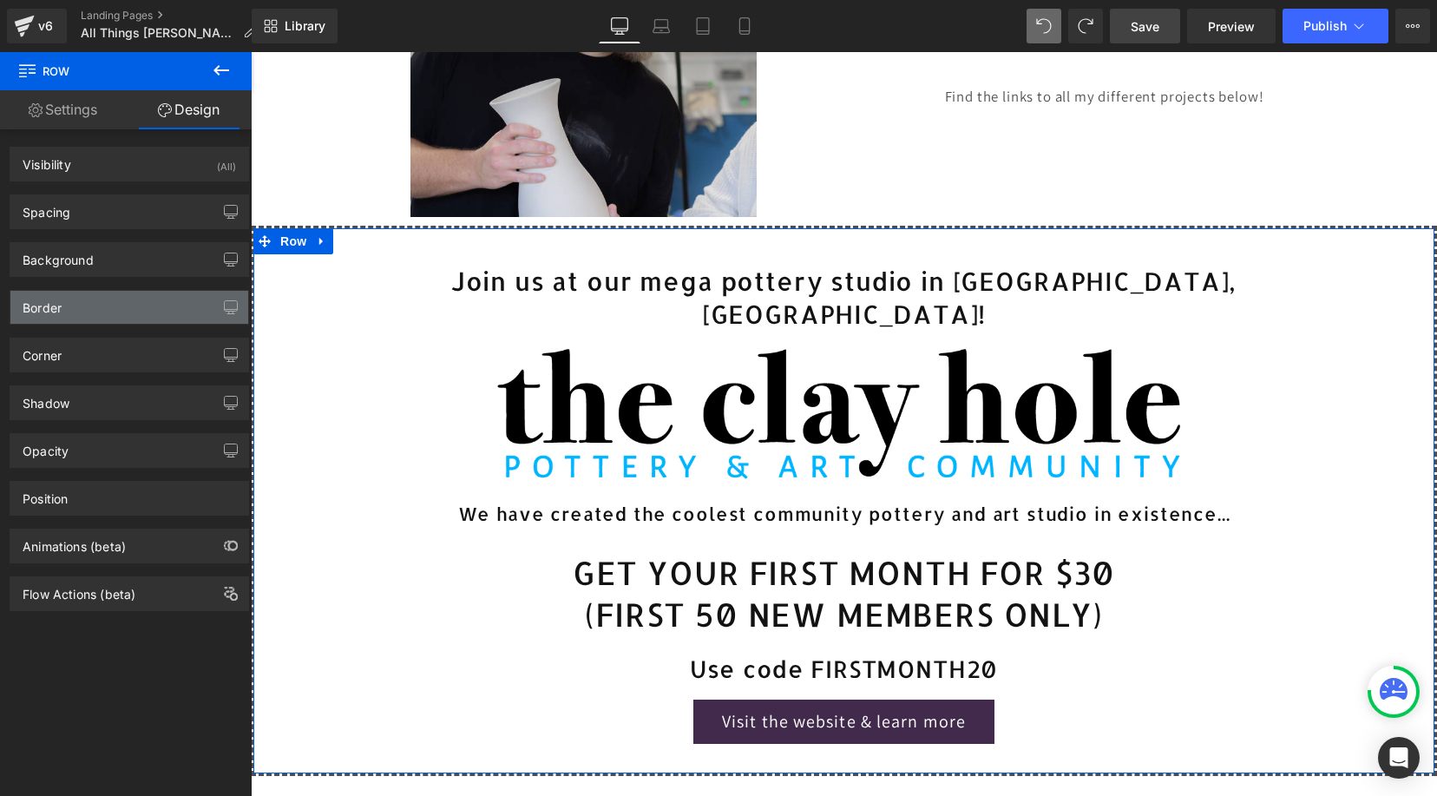
click at [48, 312] on div "Border" at bounding box center [42, 303] width 39 height 24
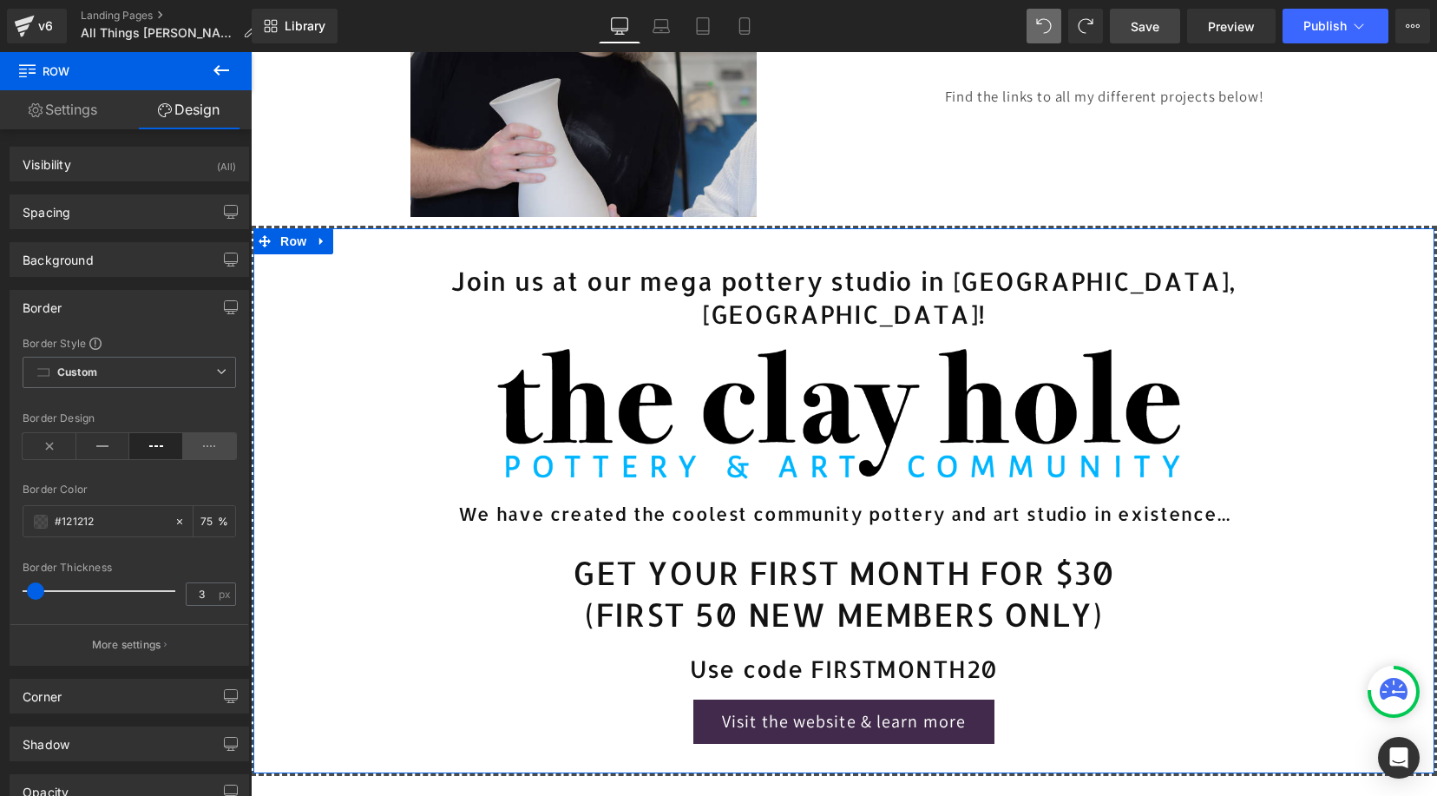
click at [212, 448] on icon at bounding box center [210, 446] width 54 height 26
click at [155, 446] on icon at bounding box center [156, 446] width 54 height 26
click at [203, 526] on input "75" at bounding box center [209, 520] width 17 height 19
type input "100"
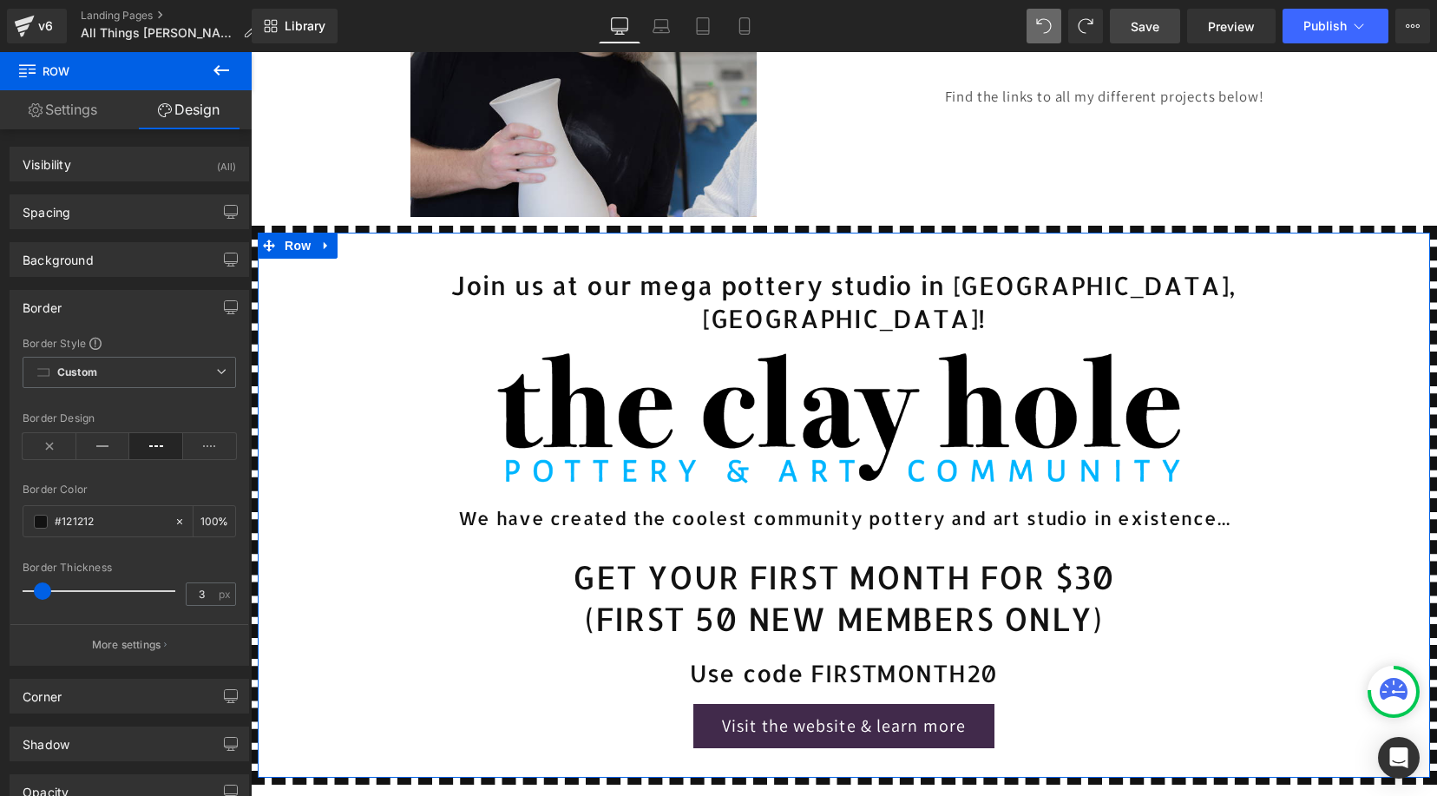
click at [43, 596] on span at bounding box center [42, 590] width 17 height 17
click at [31, 520] on div "#121212" at bounding box center [98, 521] width 150 height 30
click at [43, 523] on span at bounding box center [41, 522] width 14 height 14
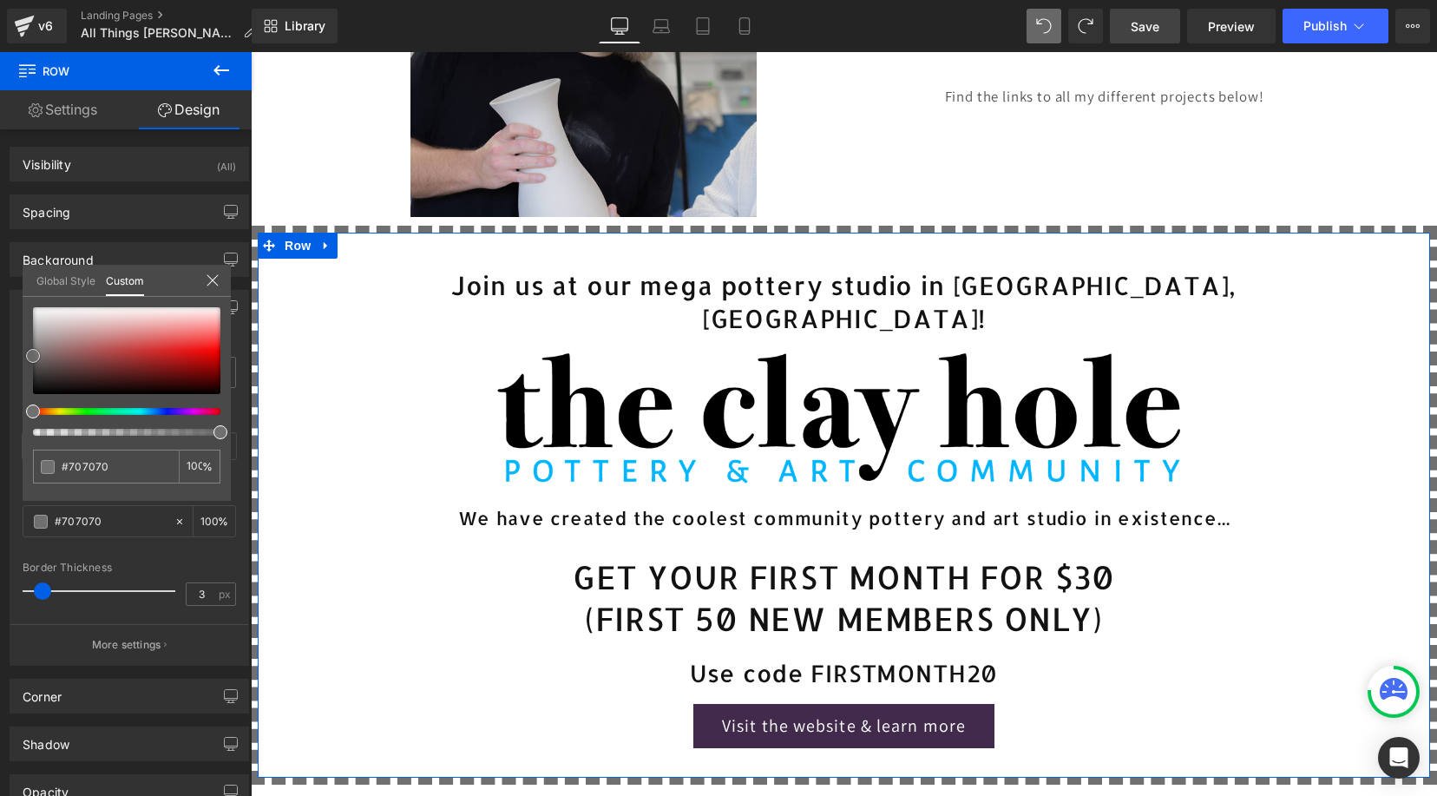
drag, startPoint x: 48, startPoint y: 355, endPoint x: 28, endPoint y: 358, distance: 20.1
click at [33, 358] on div at bounding box center [126, 350] width 187 height 87
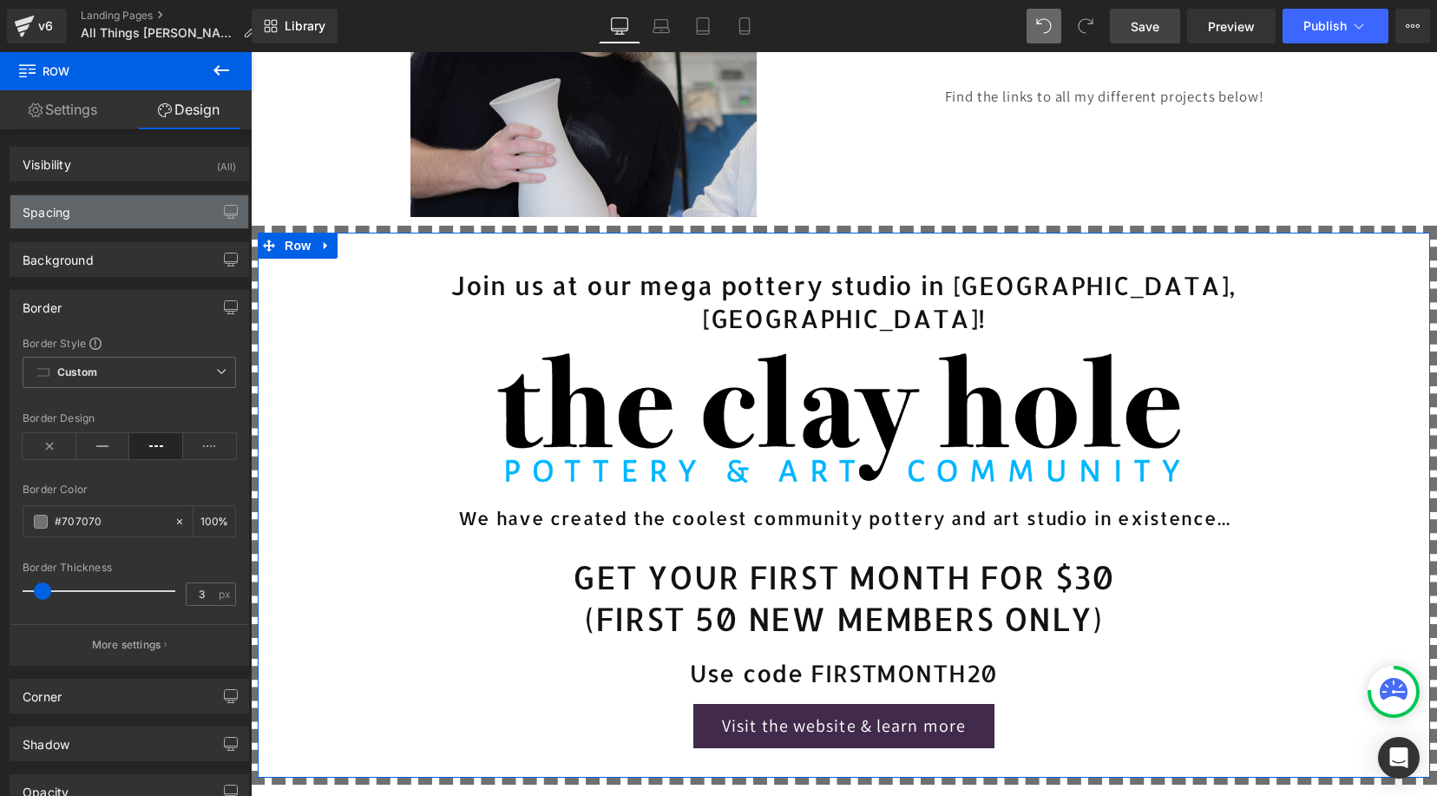
click at [58, 212] on div "Spacing" at bounding box center [47, 207] width 48 height 24
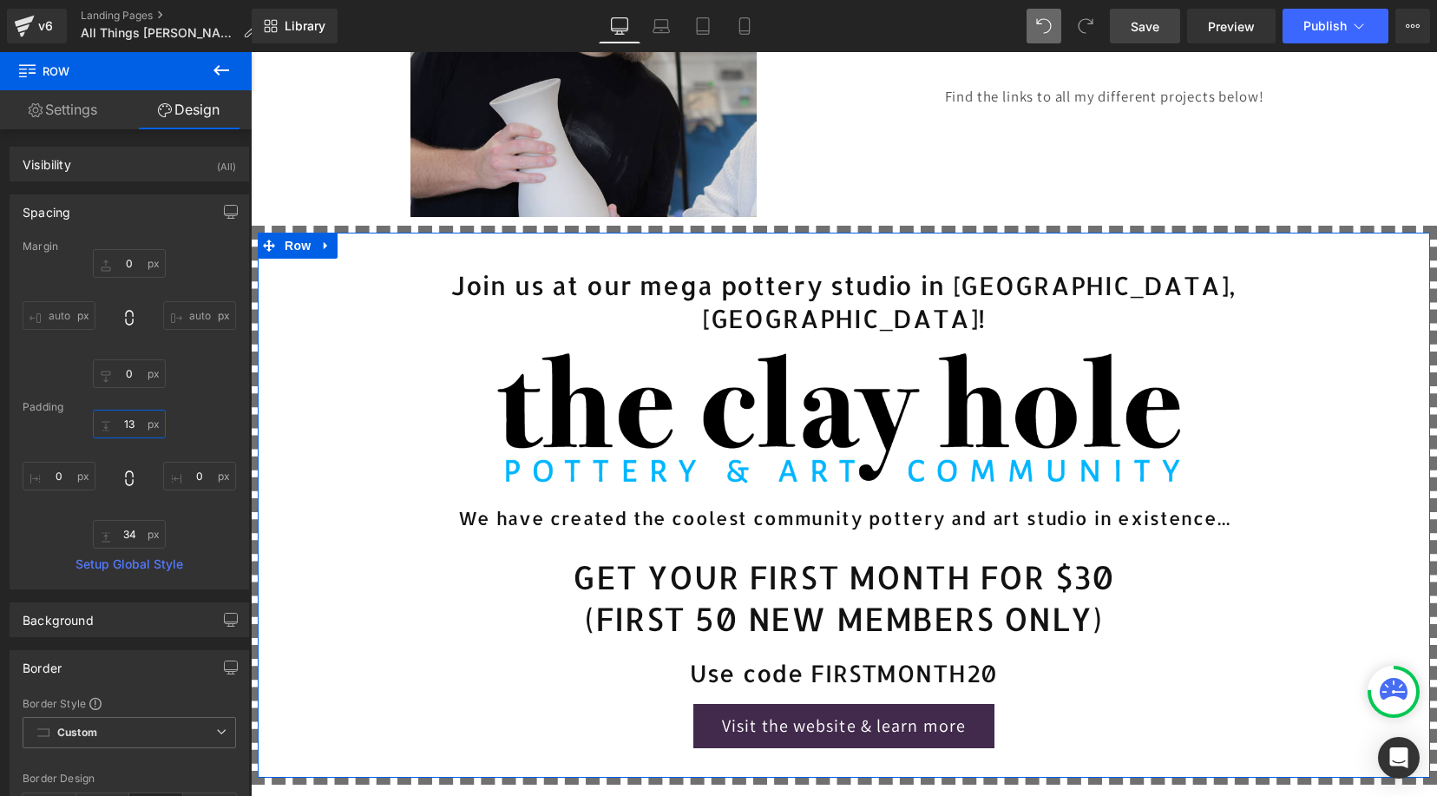
click at [134, 428] on input "13" at bounding box center [129, 424] width 73 height 29
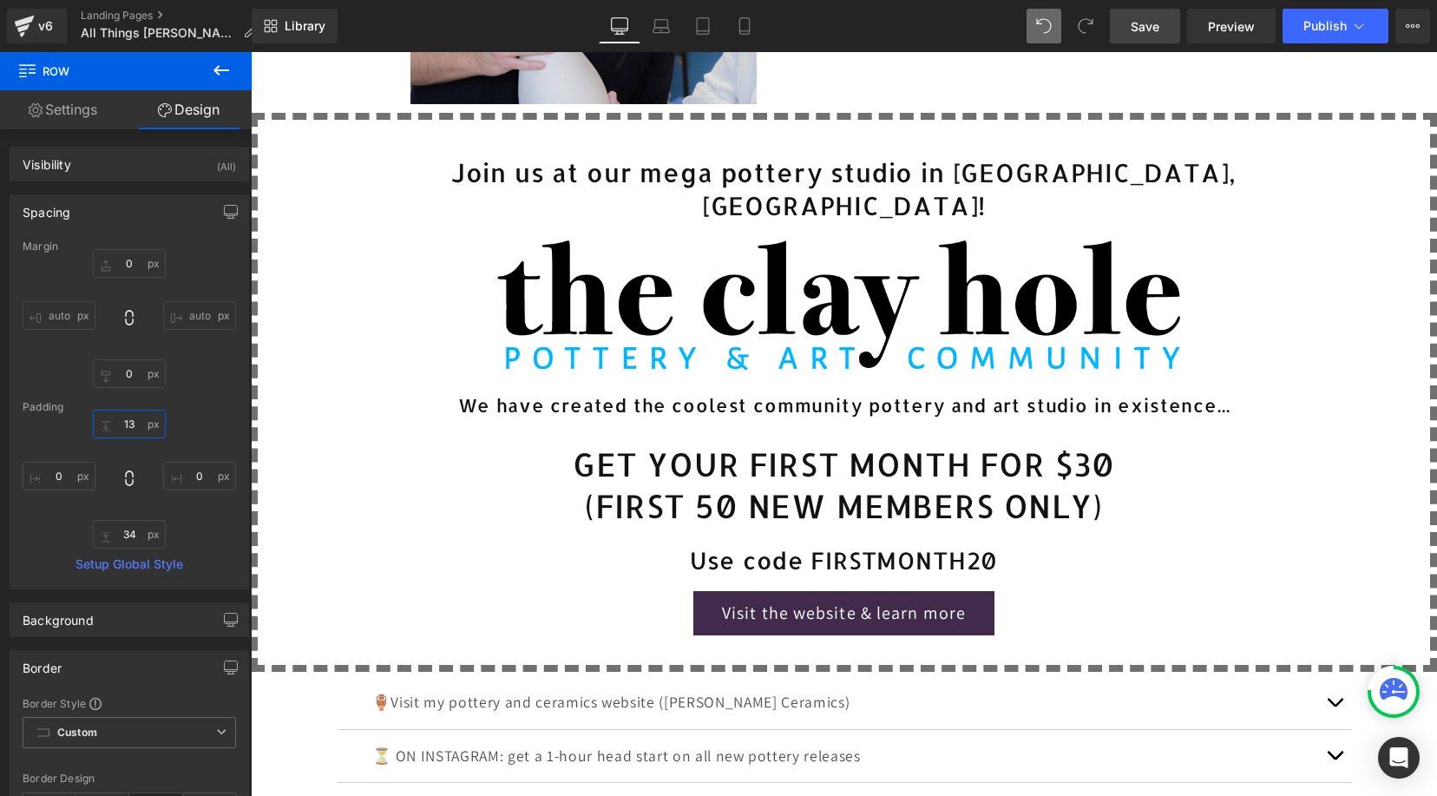
scroll to position [418, 0]
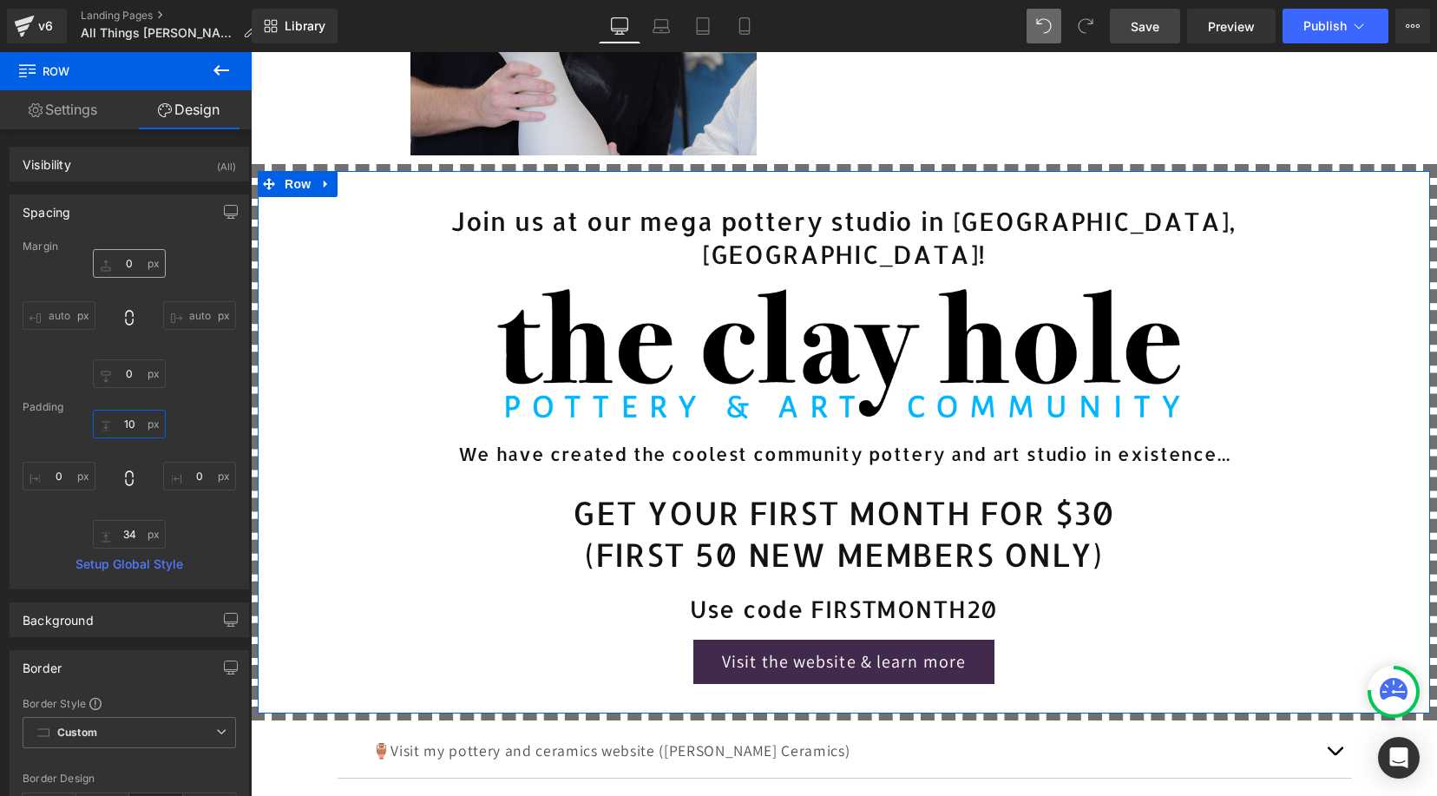
type input "10"
click at [129, 266] on input "0" at bounding box center [129, 263] width 73 height 29
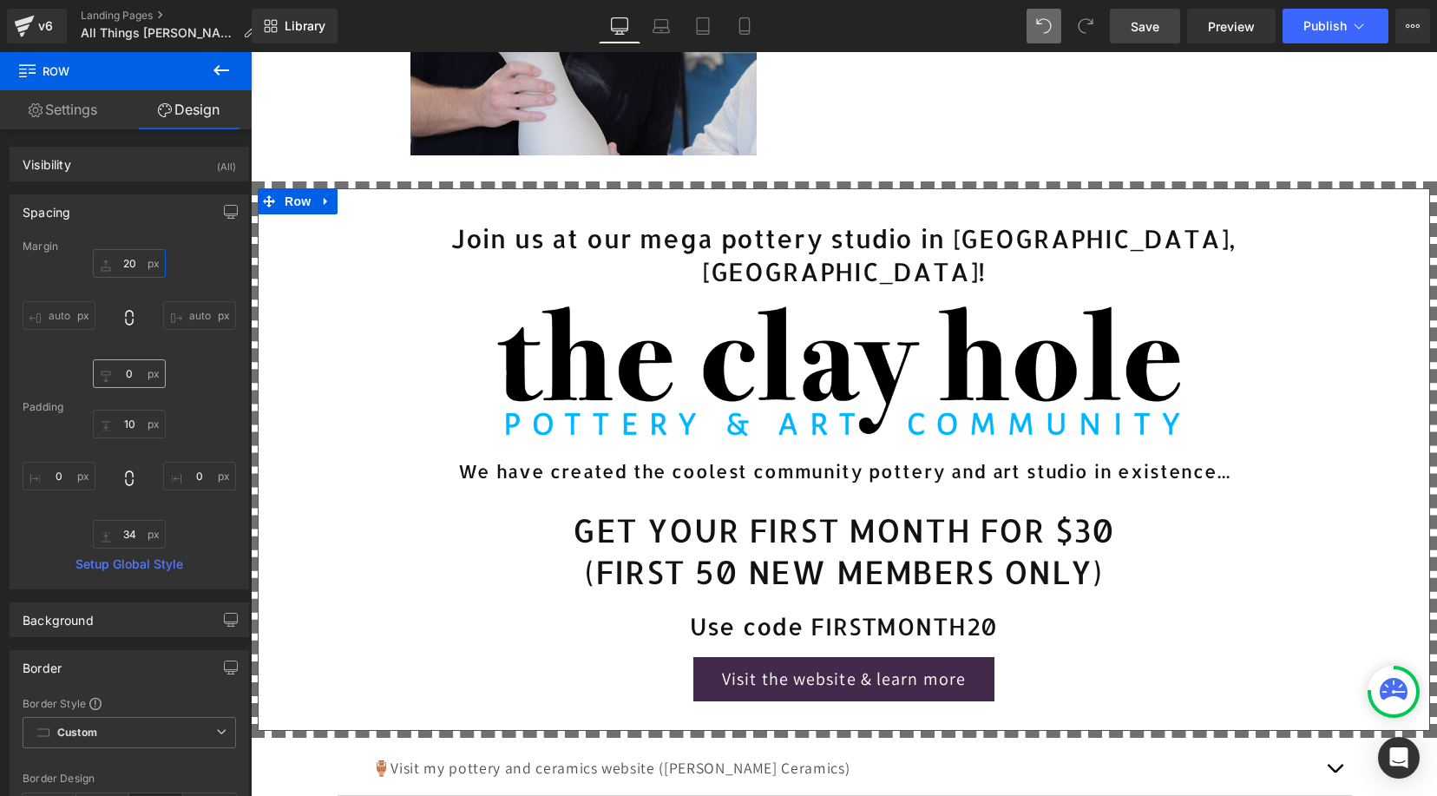
type input "20"
click at [129, 372] on input "0" at bounding box center [129, 373] width 73 height 29
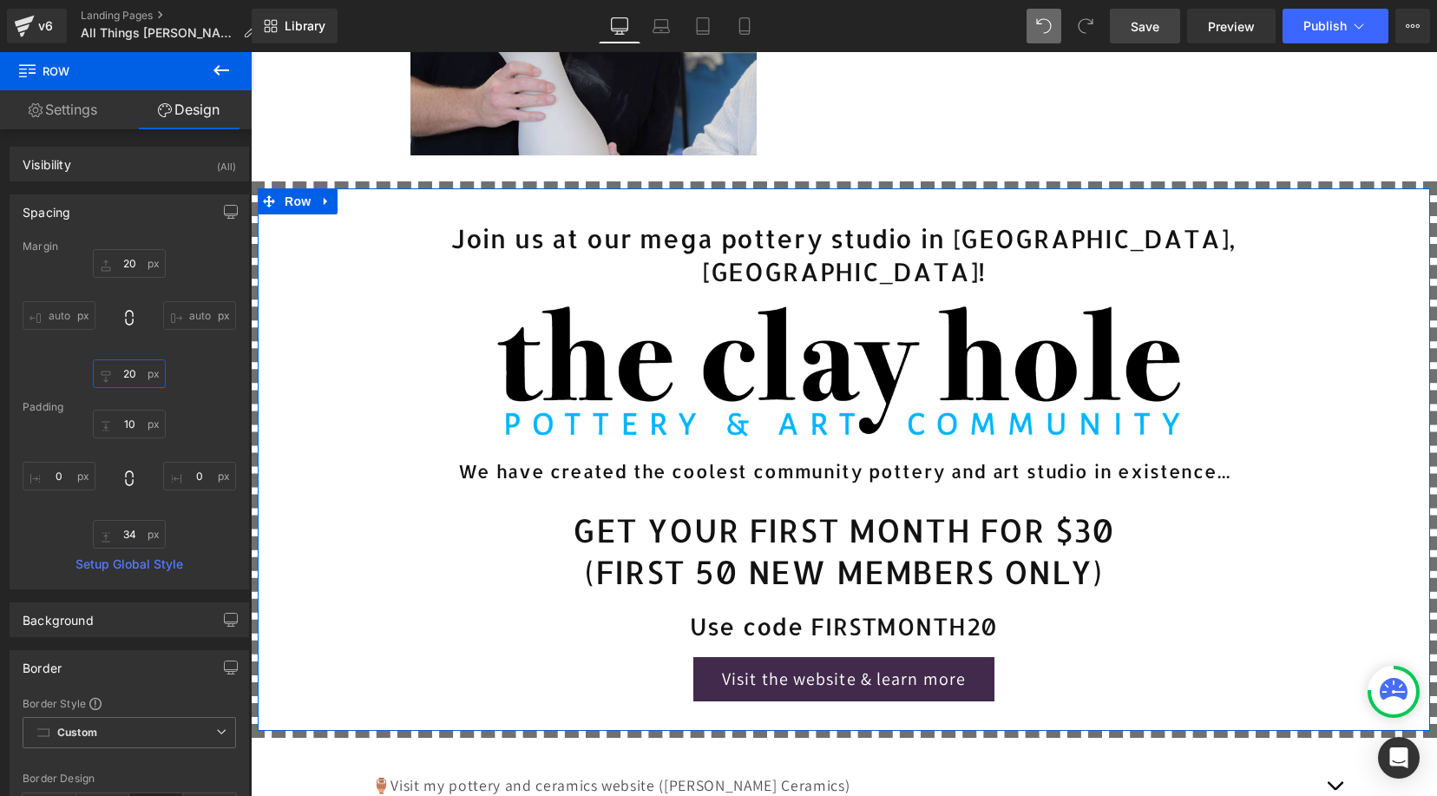
type input "2"
type input "18"
click at [62, 308] on input "auto" at bounding box center [59, 315] width 73 height 29
click at [79, 312] on input "auto" at bounding box center [59, 315] width 73 height 29
click at [128, 314] on icon at bounding box center [129, 317] width 17 height 17
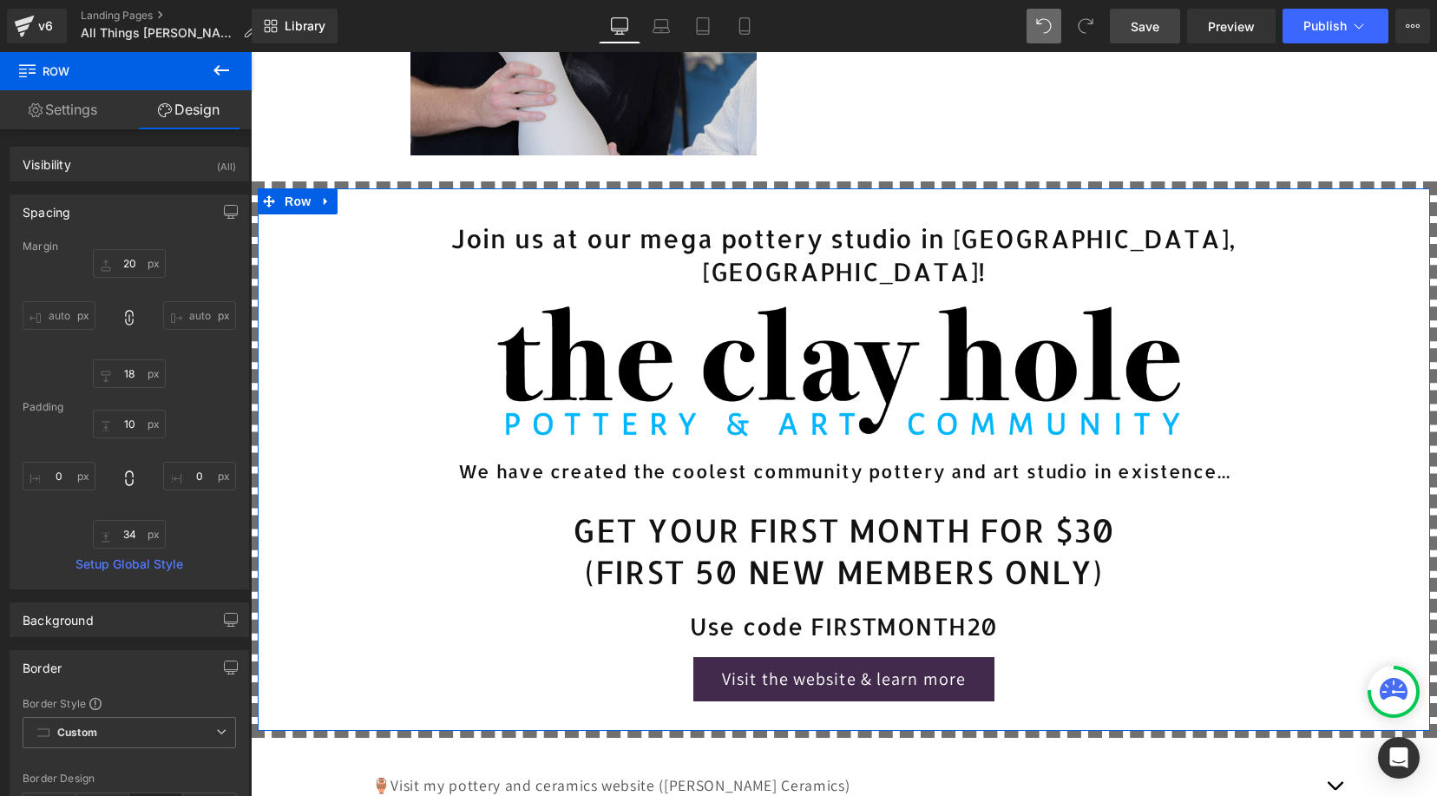
click at [56, 309] on input "auto" at bounding box center [59, 315] width 73 height 29
click at [26, 307] on input "auto" at bounding box center [59, 315] width 73 height 29
click at [45, 311] on input "auto" at bounding box center [59, 315] width 73 height 29
click at [55, 311] on input "auto" at bounding box center [59, 315] width 73 height 29
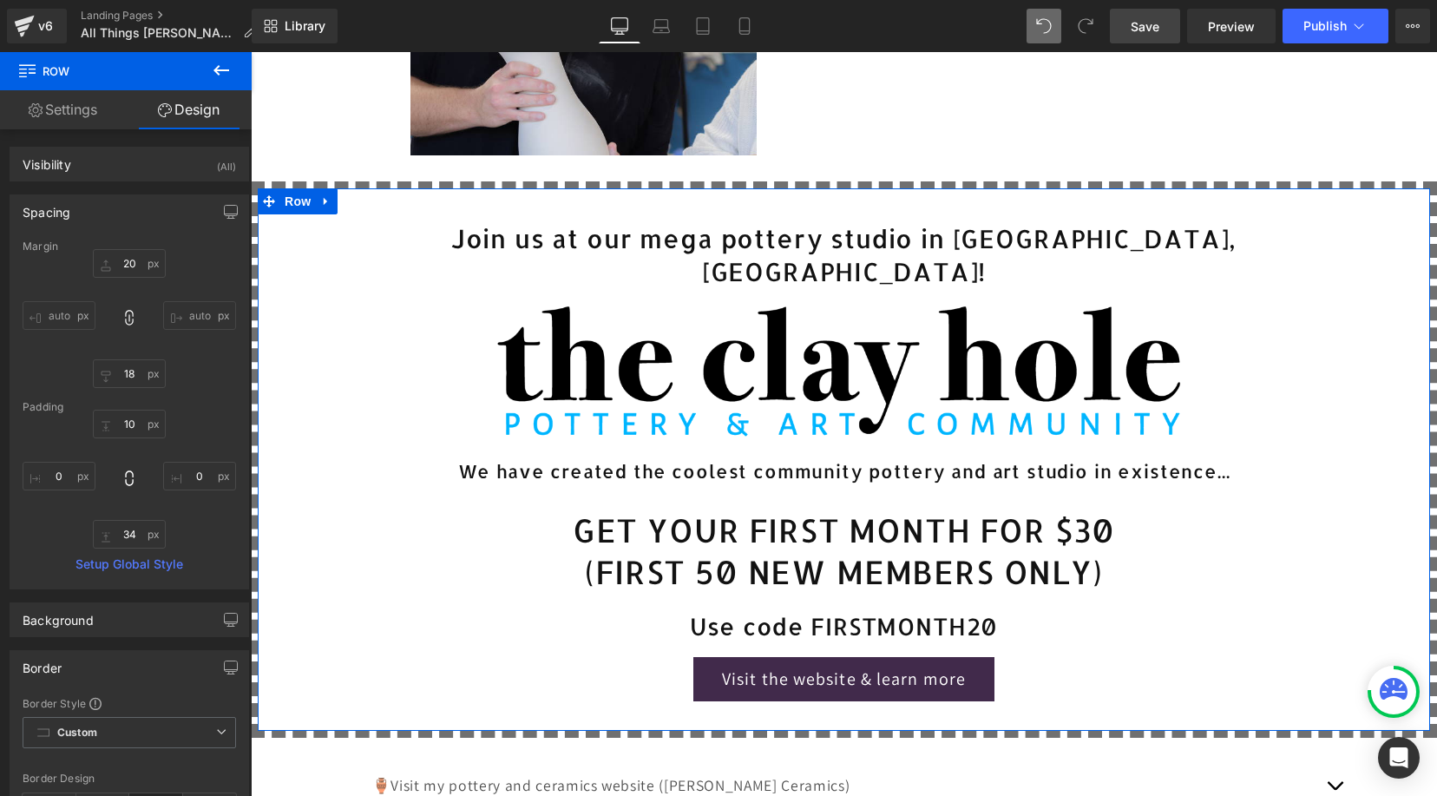
click at [55, 311] on input "auto" at bounding box center [59, 315] width 73 height 29
click at [83, 114] on link "Settings" at bounding box center [63, 109] width 126 height 39
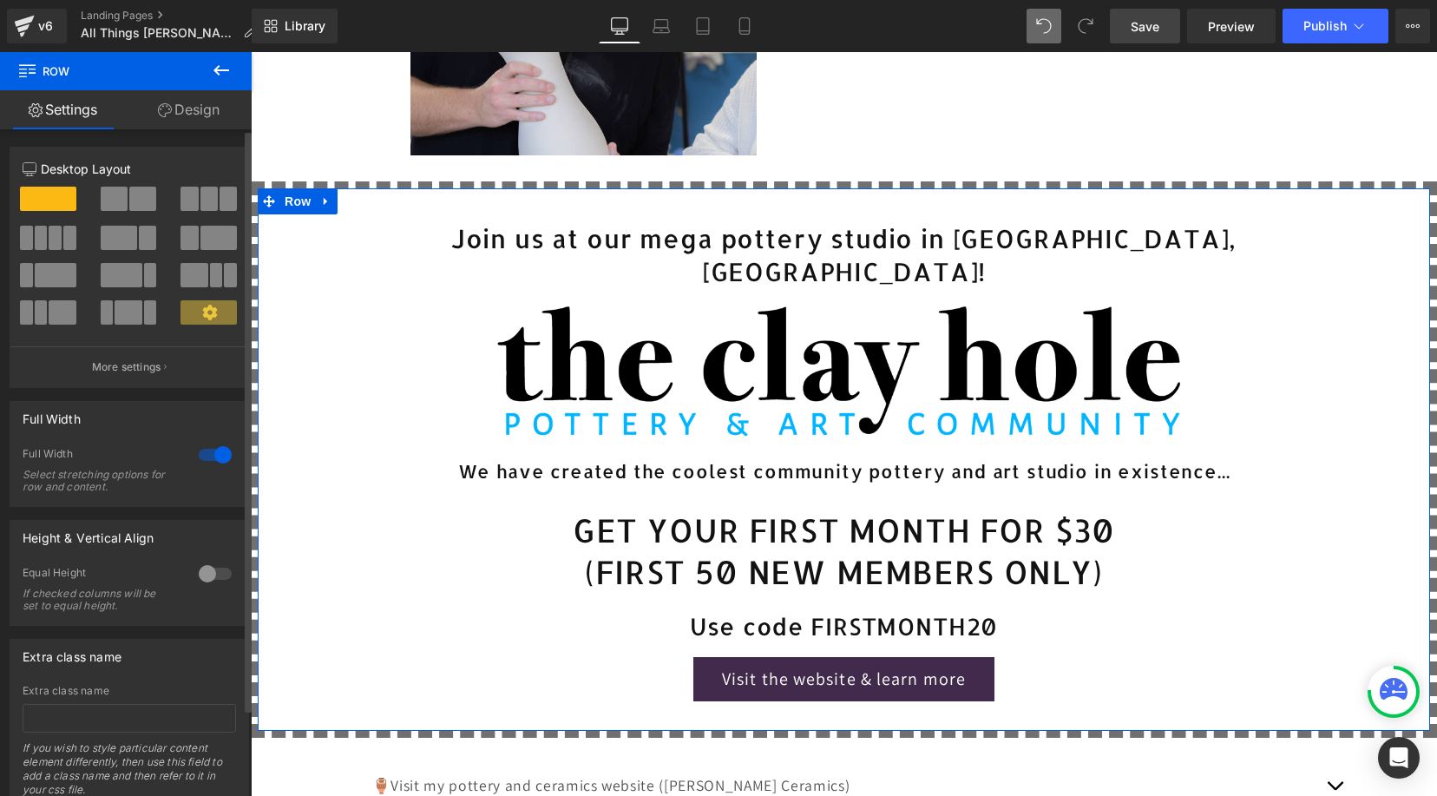
click at [209, 462] on div at bounding box center [215, 455] width 42 height 28
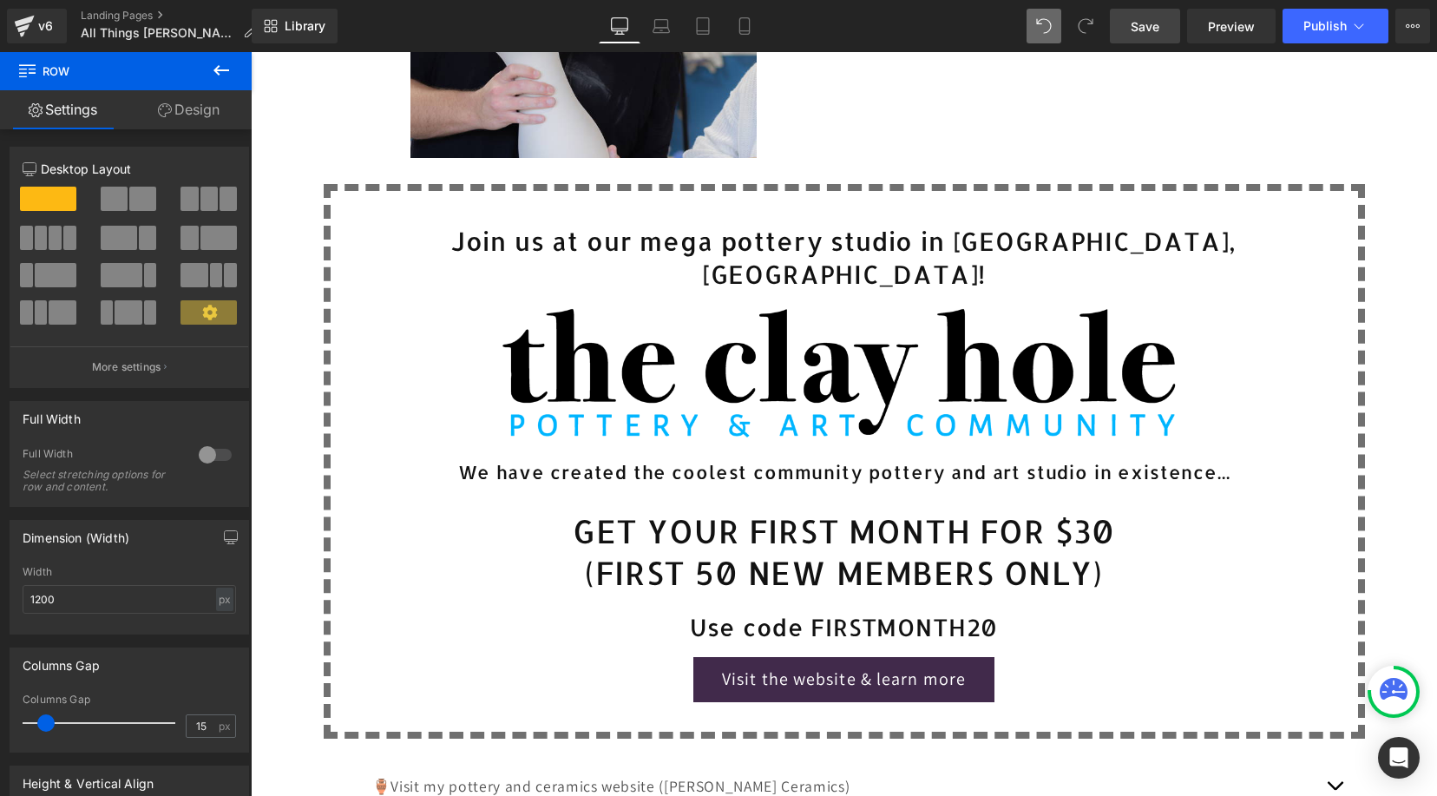
scroll to position [471, 0]
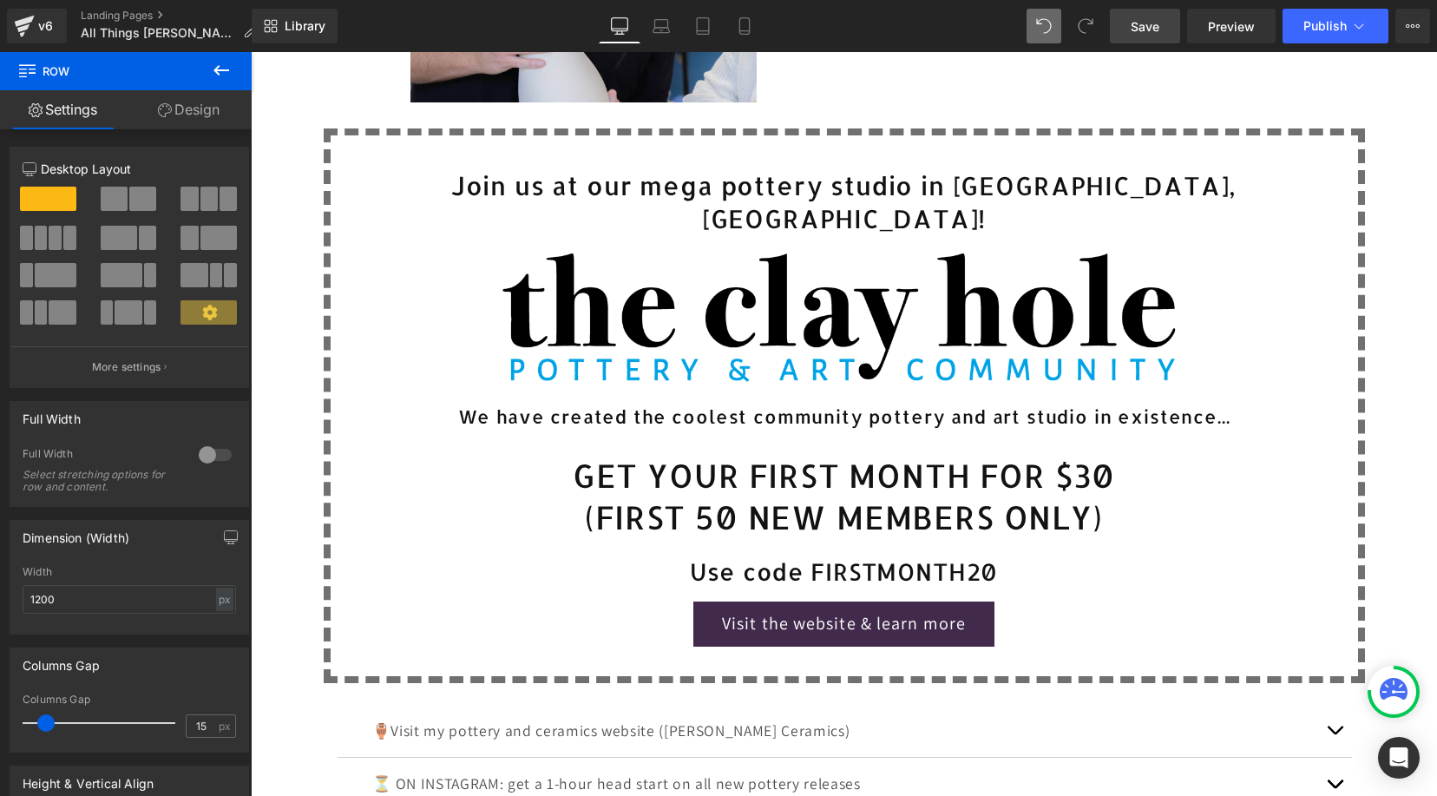
click at [648, 329] on img at bounding box center [844, 320] width 701 height 152
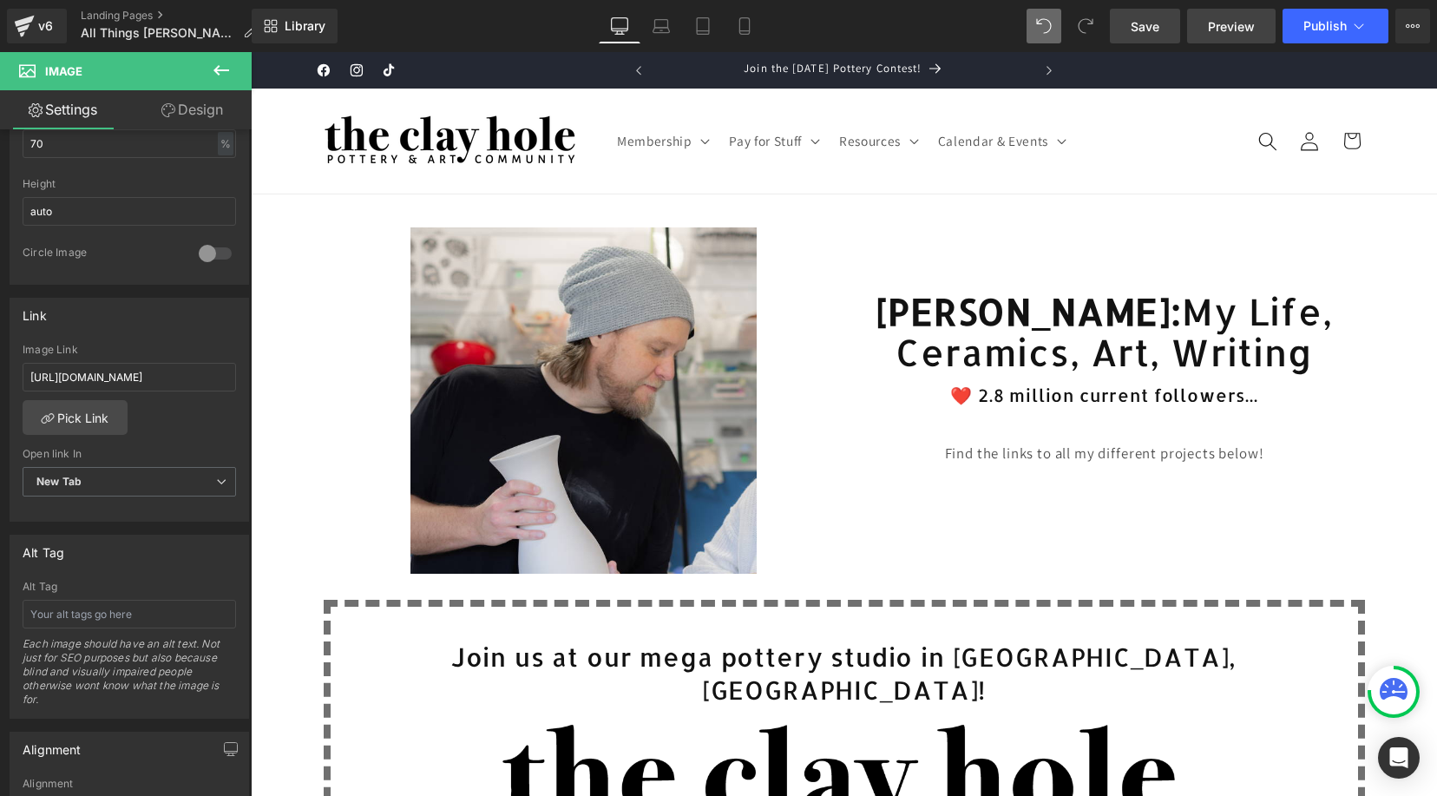
scroll to position [0, 0]
click at [1177, 26] on span "Publish" at bounding box center [1325, 26] width 43 height 14
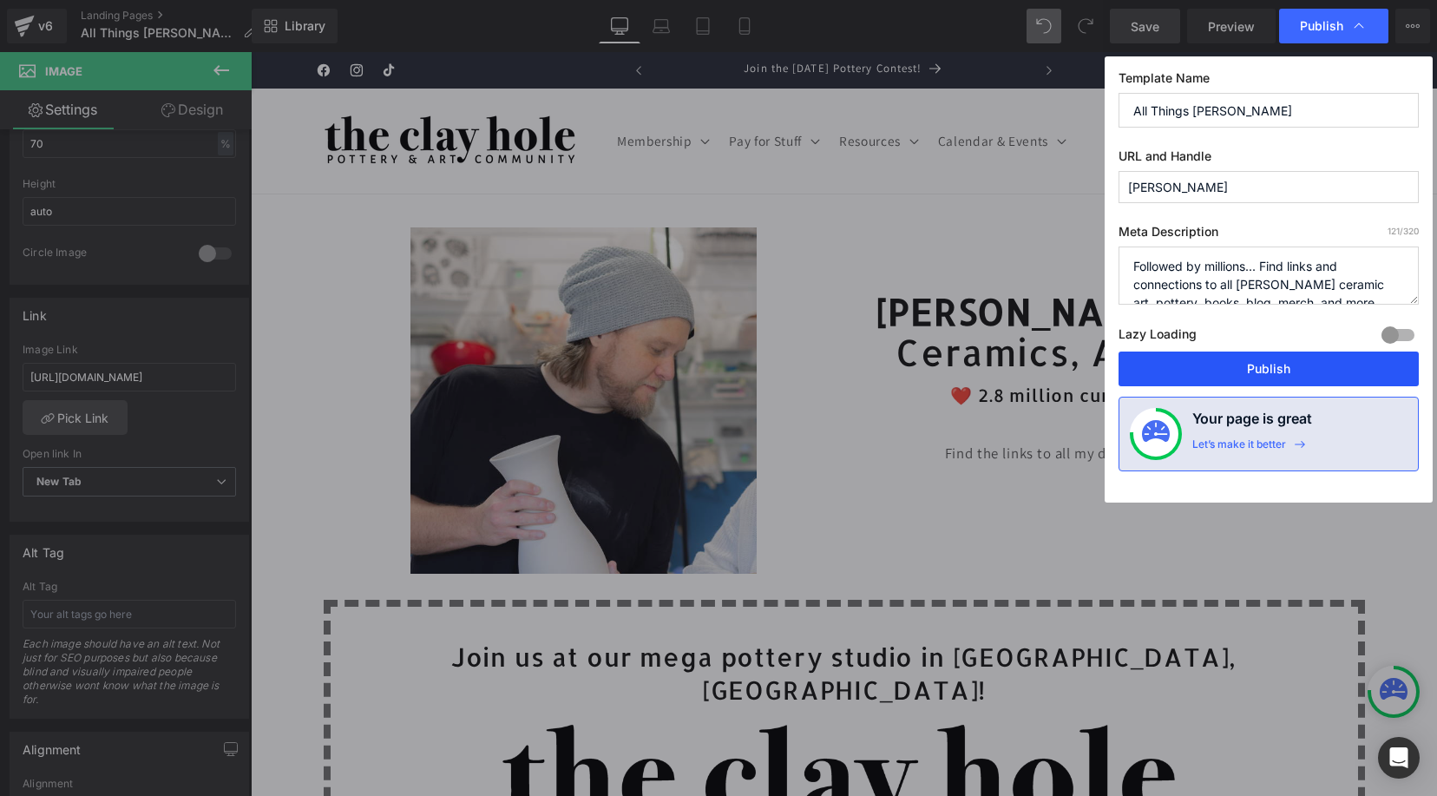
click at [1177, 356] on button "Publish" at bounding box center [1269, 369] width 300 height 35
